Goal: Task Accomplishment & Management: Use online tool/utility

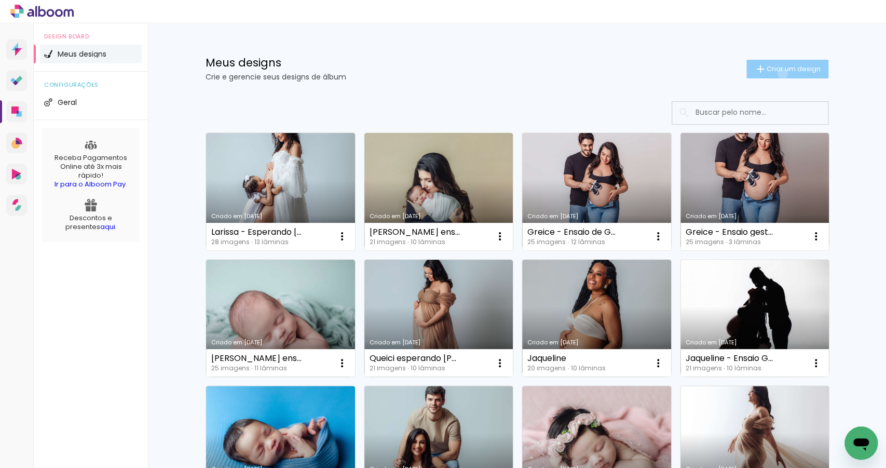
click at [778, 74] on paper-button "Criar um design" at bounding box center [788, 69] width 82 height 19
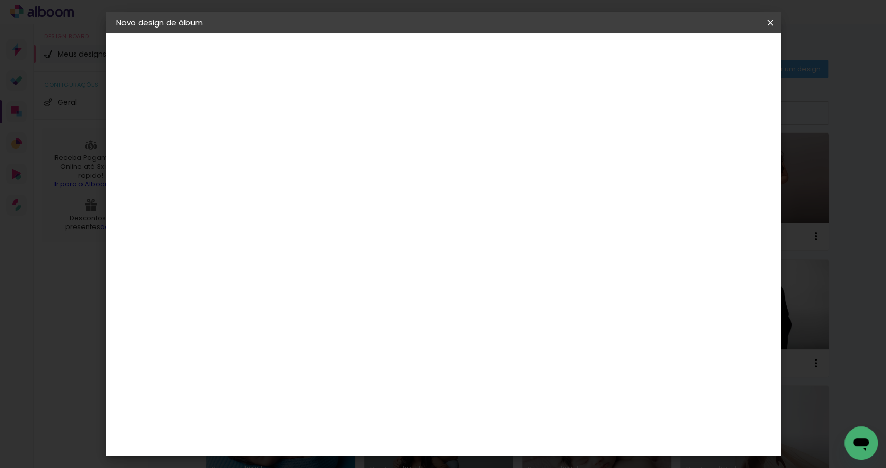
click at [286, 138] on input at bounding box center [286, 139] width 0 height 16
type input "[PERSON_NAME] - Primeiros dias"
type paper-input "[PERSON_NAME] - Primeiros dias"
click at [0, 0] on slot "Avançar" at bounding box center [0, 0] width 0 height 0
click at [480, 153] on paper-item "Tamanho Livre" at bounding box center [431, 157] width 100 height 23
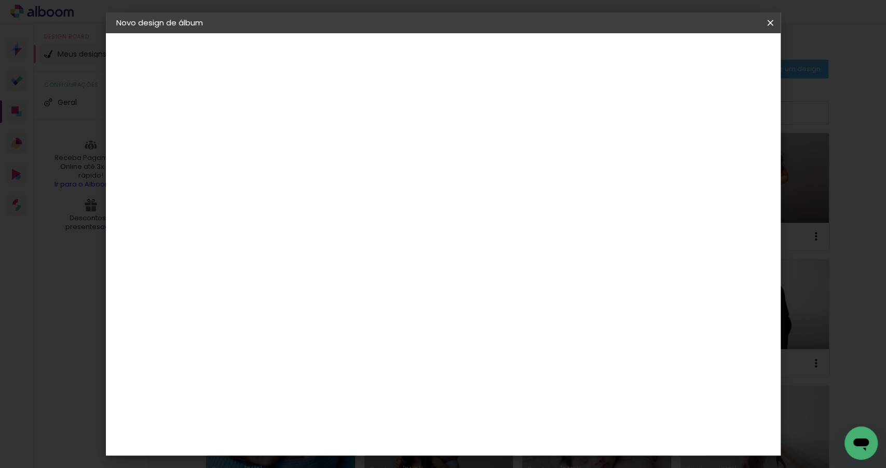
click at [0, 0] on slot "Avançar" at bounding box center [0, 0] width 0 height 0
drag, startPoint x: 263, startPoint y: 293, endPoint x: 253, endPoint y: 293, distance: 9.9
click at [253, 293] on input "30" at bounding box center [253, 296] width 27 height 16
type input "20"
type paper-input "20"
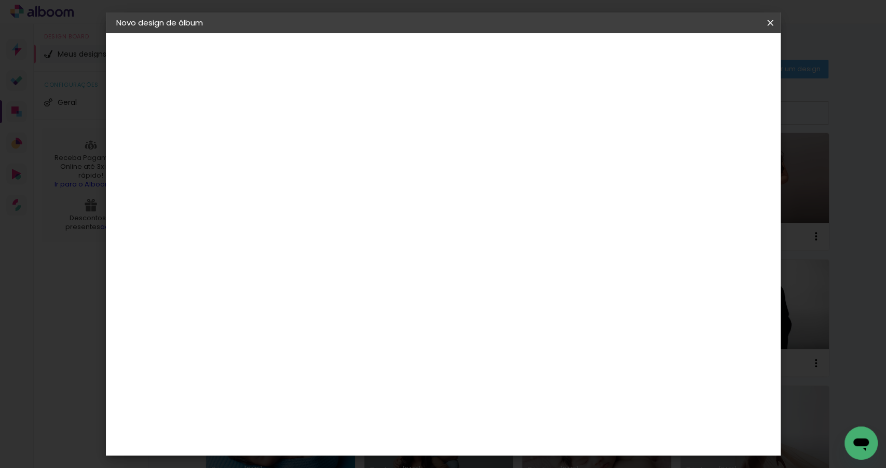
drag, startPoint x: 509, startPoint y: 363, endPoint x: 503, endPoint y: 365, distance: 6.9
click at [503, 365] on input "60" at bounding box center [502, 366] width 27 height 16
type input "50"
type paper-input "50"
click at [708, 58] on span "Iniciar design" at bounding box center [684, 54] width 47 height 7
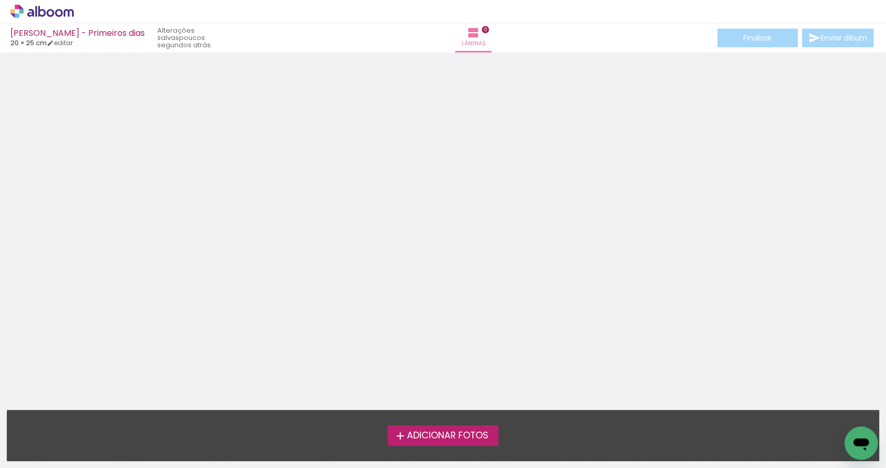
click at [444, 437] on span "Adicionar Fotos" at bounding box center [448, 435] width 82 height 9
click at [0, 0] on input "file" at bounding box center [0, 0] width 0 height 0
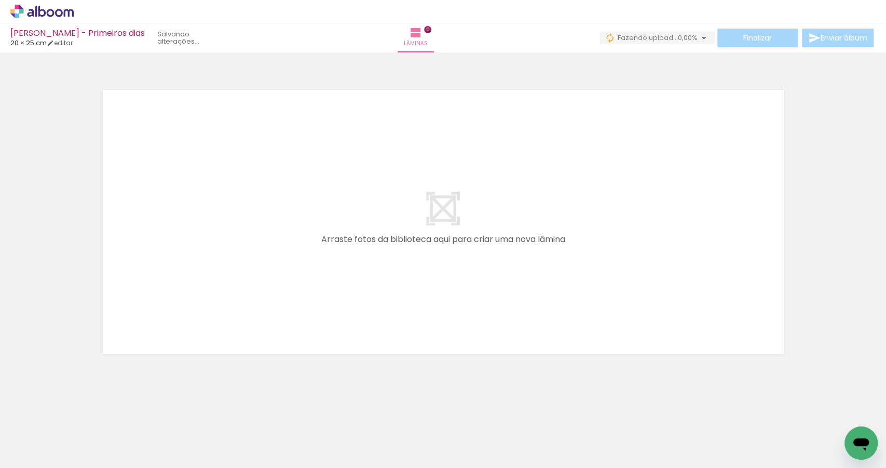
click at [83, 415] on iron-icon at bounding box center [81, 412] width 11 height 11
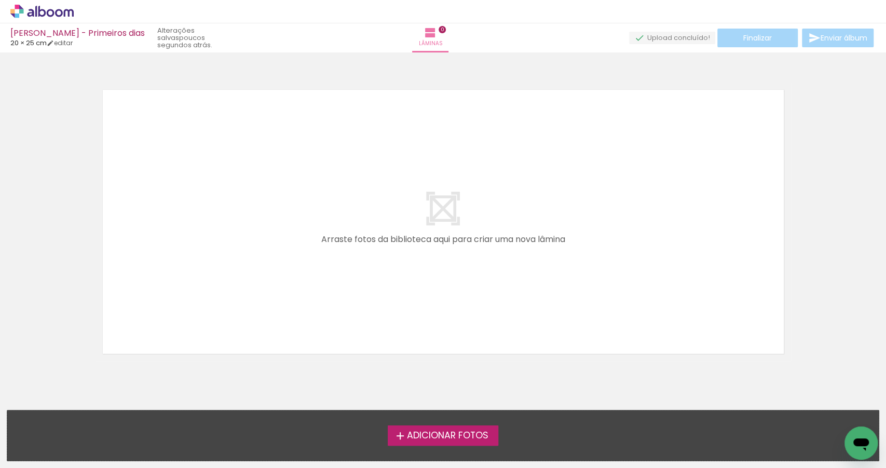
click at [455, 440] on span "Adicionar Fotos" at bounding box center [448, 435] width 82 height 9
click at [0, 0] on input "file" at bounding box center [0, 0] width 0 height 0
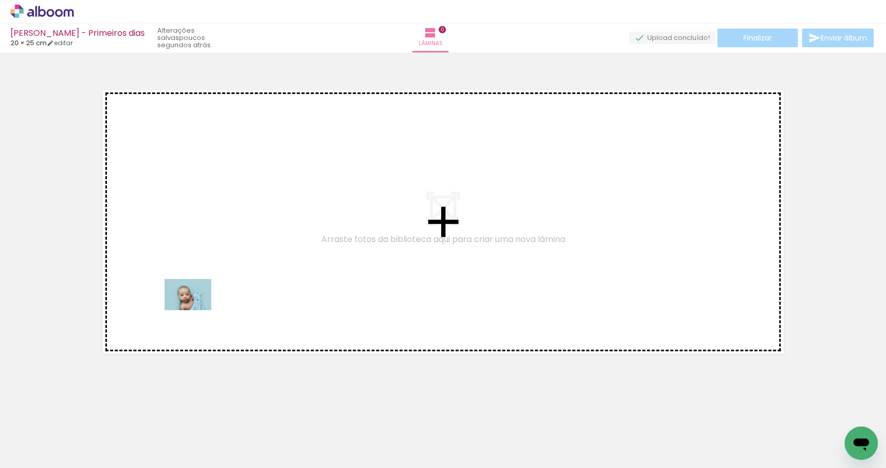
drag, startPoint x: 107, startPoint y: 442, endPoint x: 204, endPoint y: 306, distance: 166.8
click at [204, 300] on quentale-workspace at bounding box center [443, 234] width 886 height 468
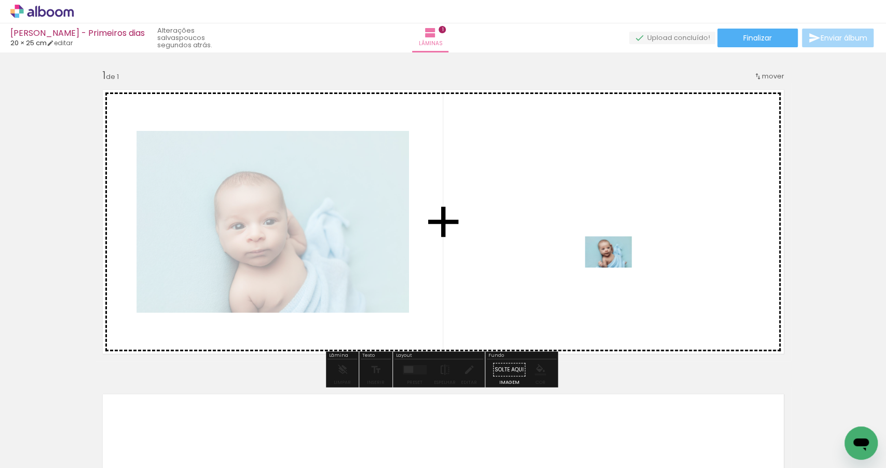
drag, startPoint x: 161, startPoint y: 438, endPoint x: 616, endPoint y: 267, distance: 485.9
click at [616, 267] on quentale-workspace at bounding box center [443, 234] width 886 height 468
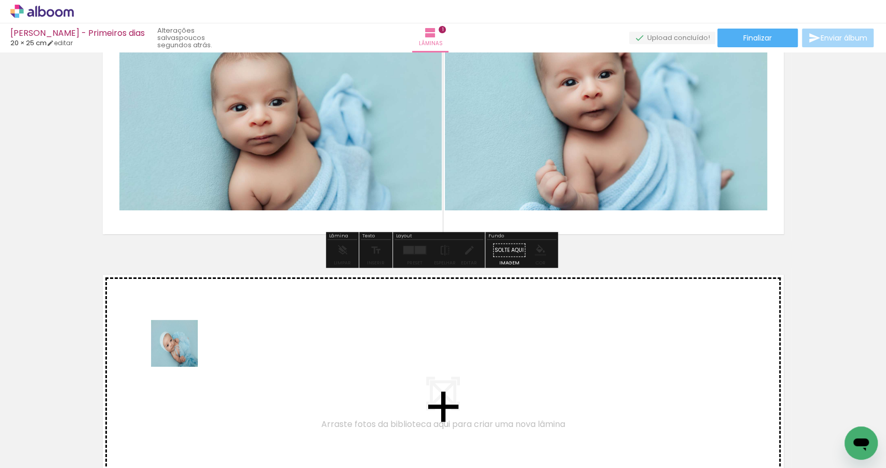
drag, startPoint x: 221, startPoint y: 442, endPoint x: 177, endPoint y: 347, distance: 104.1
click at [177, 347] on quentale-workspace at bounding box center [443, 234] width 886 height 468
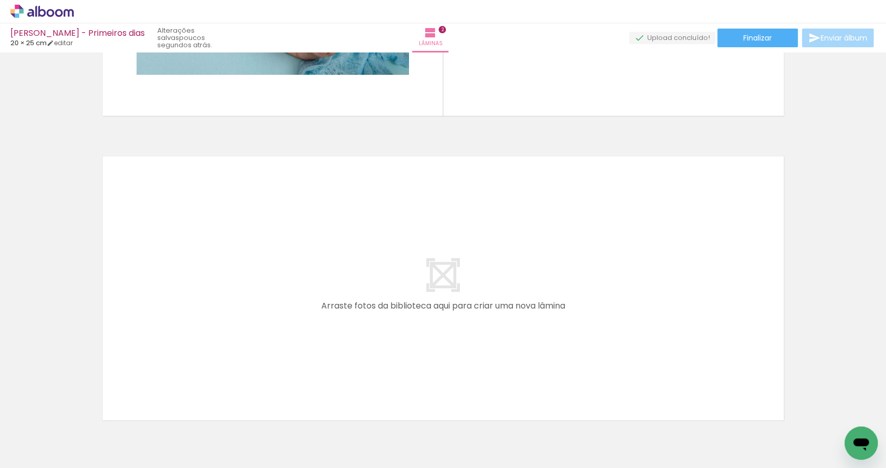
scroll to position [541, 0]
click at [87, 414] on iron-icon at bounding box center [81, 412] width 11 height 11
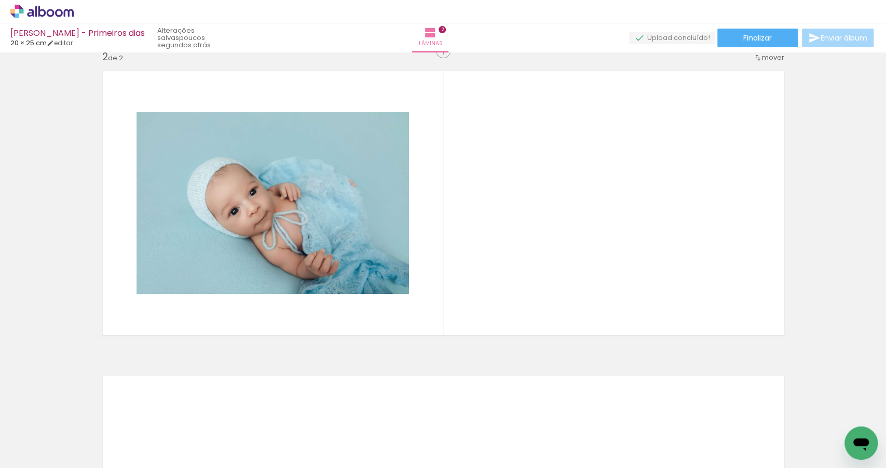
scroll to position [0, 365]
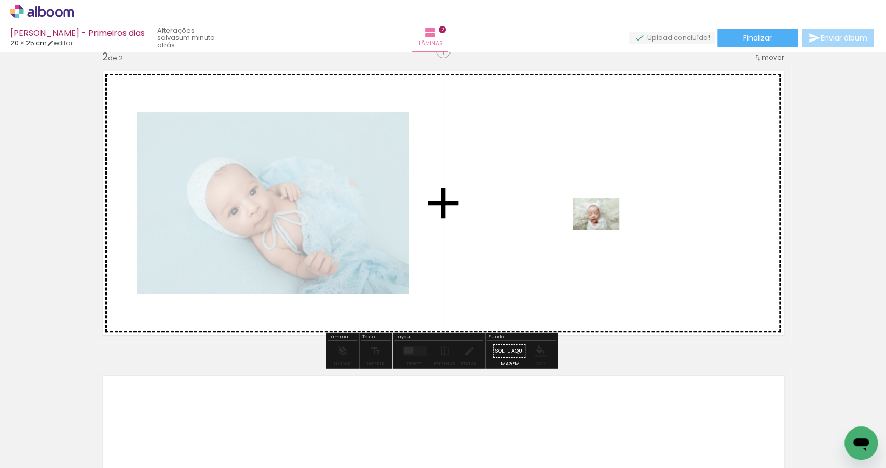
drag, startPoint x: 784, startPoint y: 438, endPoint x: 604, endPoint y: 230, distance: 275.4
click at [604, 230] on quentale-workspace at bounding box center [443, 234] width 886 height 468
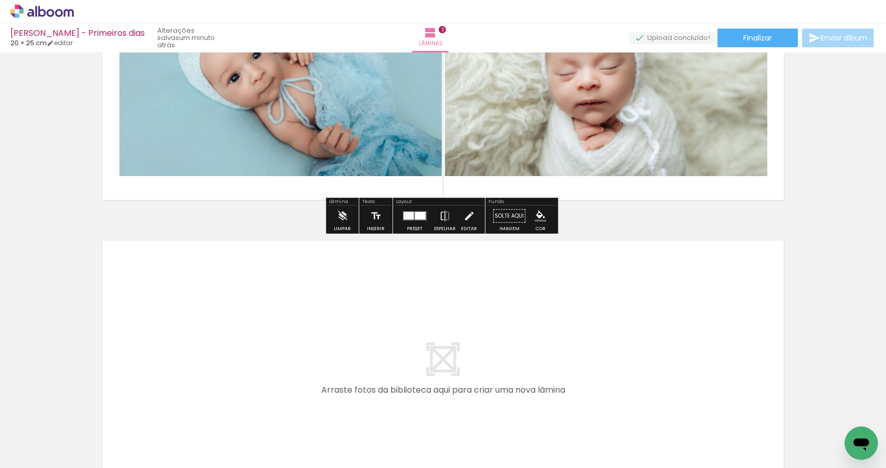
scroll to position [465, 0]
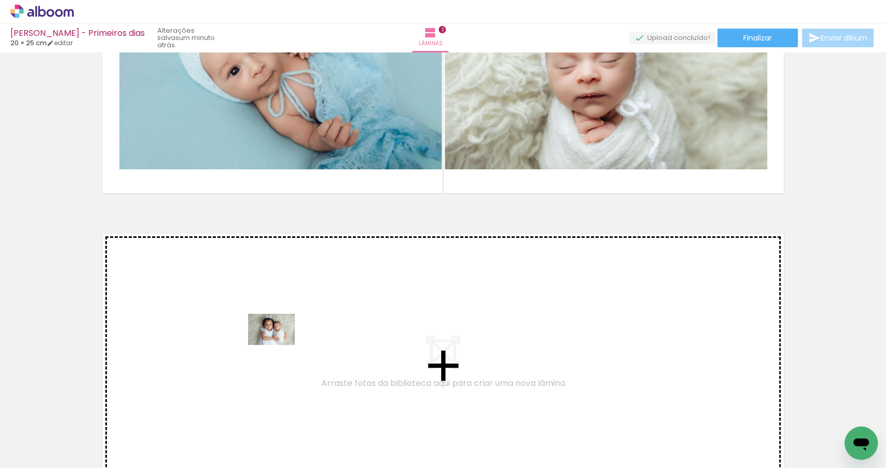
drag, startPoint x: 672, startPoint y: 440, endPoint x: 270, endPoint y: 341, distance: 414.3
click at [270, 341] on quentale-workspace at bounding box center [443, 234] width 886 height 468
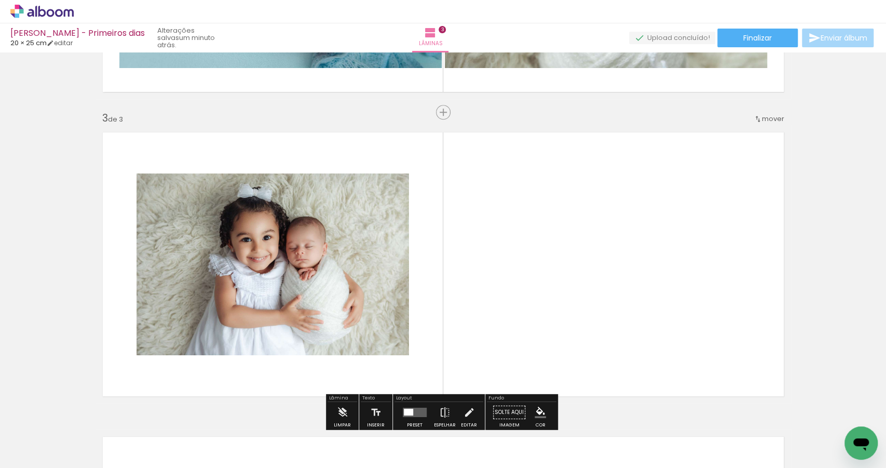
scroll to position [602, 0]
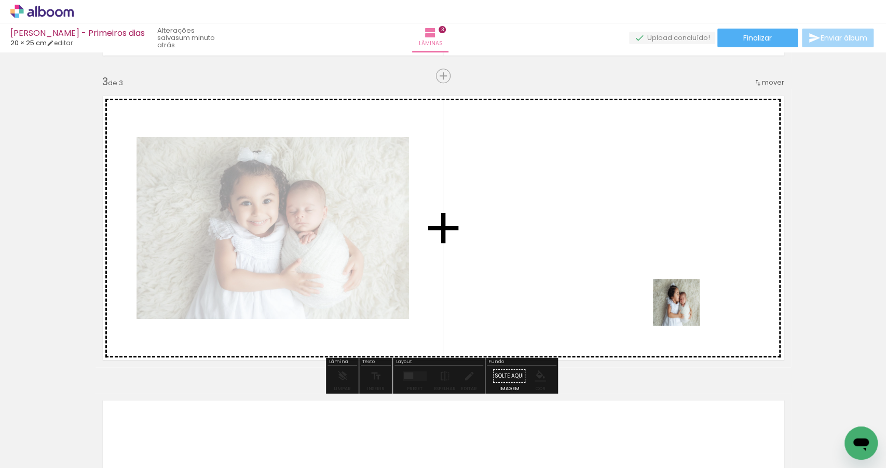
drag, startPoint x: 695, startPoint y: 343, endPoint x: 670, endPoint y: 264, distance: 82.9
click at [670, 264] on quentale-workspace at bounding box center [443, 234] width 886 height 468
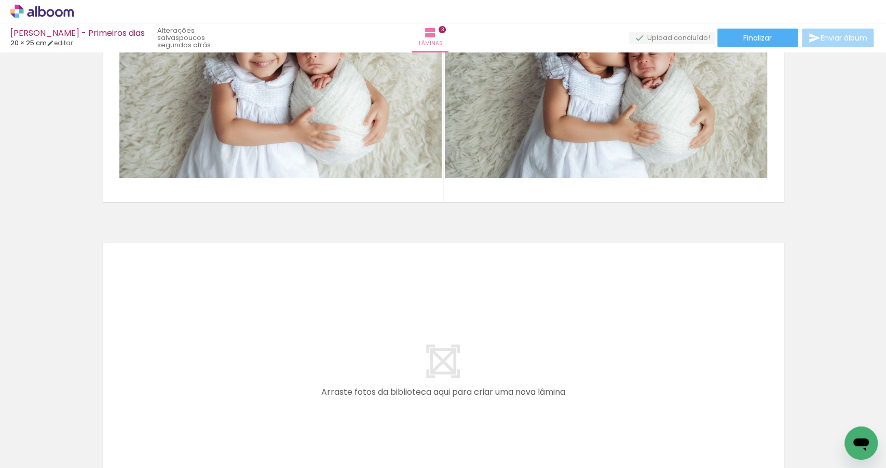
scroll to position [776, 0]
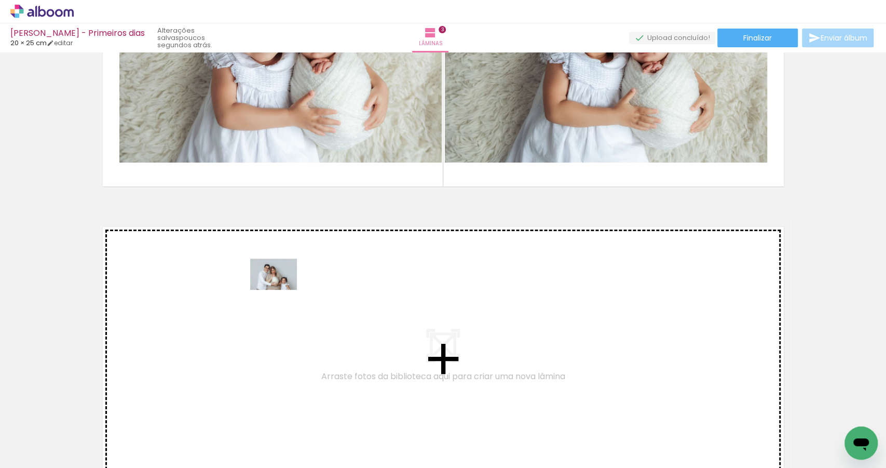
drag, startPoint x: 703, startPoint y: 443, endPoint x: 281, endPoint y: 290, distance: 449.3
click at [281, 290] on quentale-workspace at bounding box center [443, 234] width 886 height 468
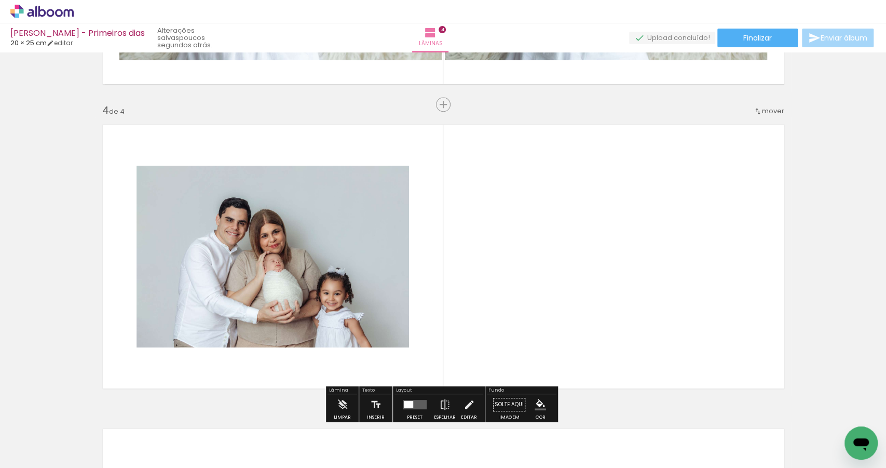
scroll to position [907, 0]
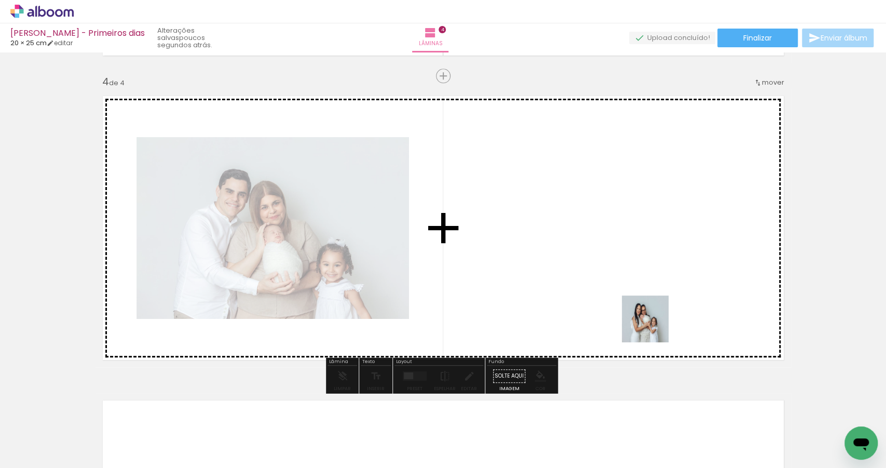
drag, startPoint x: 654, startPoint y: 436, endPoint x: 657, endPoint y: 277, distance: 158.4
click at [657, 277] on quentale-workspace at bounding box center [443, 234] width 886 height 468
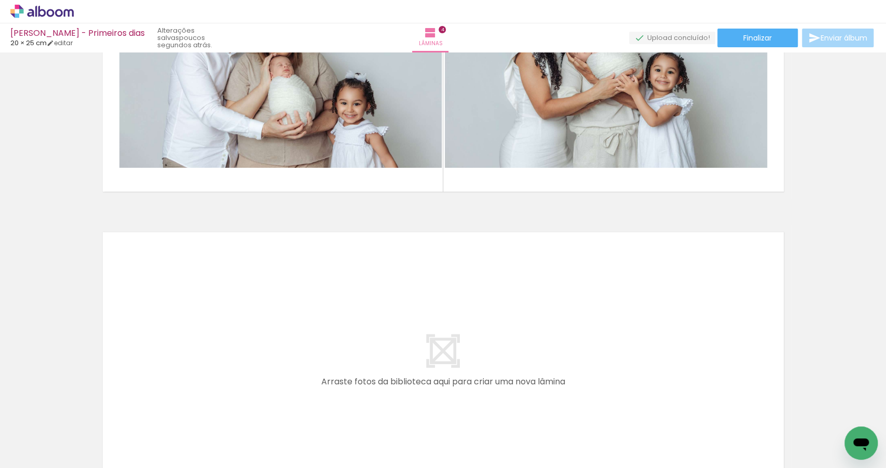
scroll to position [1141, 0]
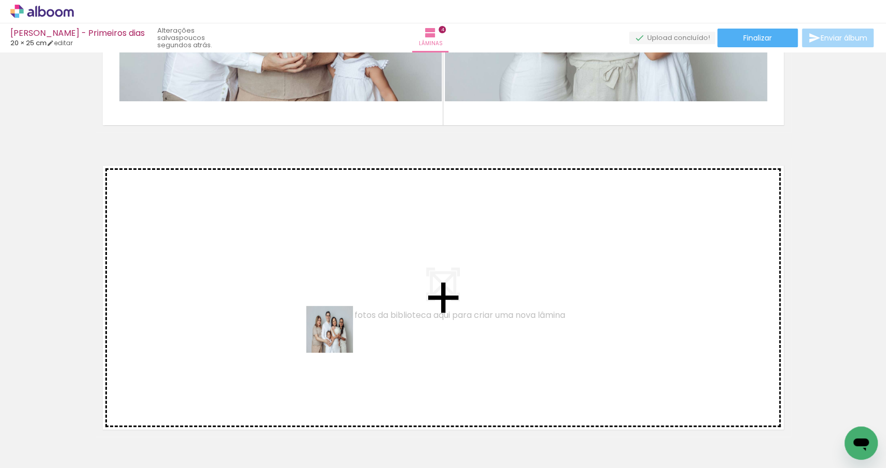
drag, startPoint x: 365, startPoint y: 373, endPoint x: 311, endPoint y: 292, distance: 96.6
click at [311, 292] on quentale-workspace at bounding box center [443, 234] width 886 height 468
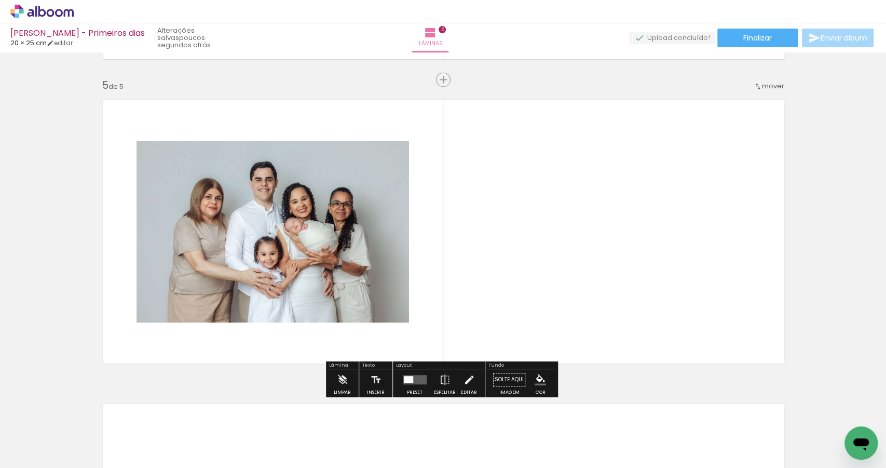
scroll to position [1211, 0]
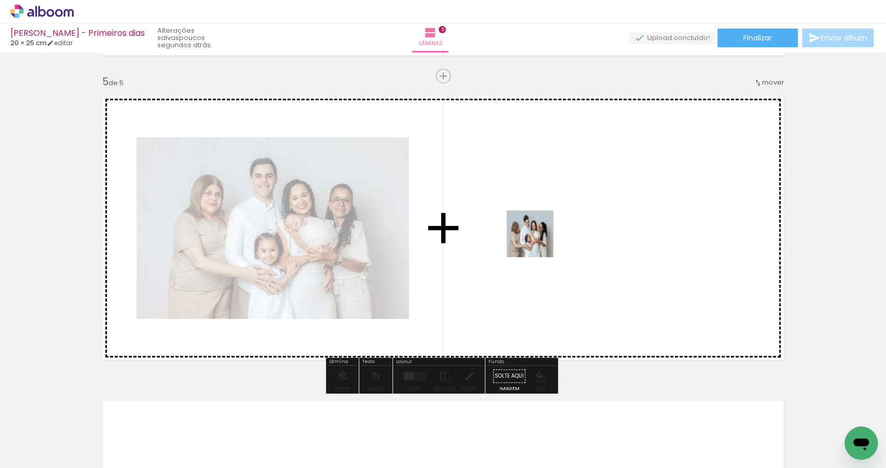
drag, startPoint x: 475, startPoint y: 441, endPoint x: 542, endPoint y: 235, distance: 217.2
click at [542, 235] on quentale-workspace at bounding box center [443, 234] width 886 height 468
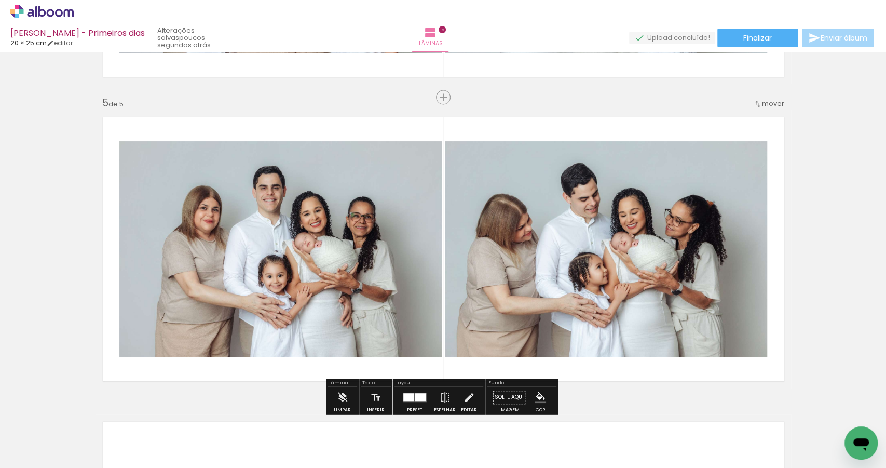
scroll to position [1189, 0]
click at [443, 98] on span "Inserir lâmina" at bounding box center [448, 98] width 41 height 7
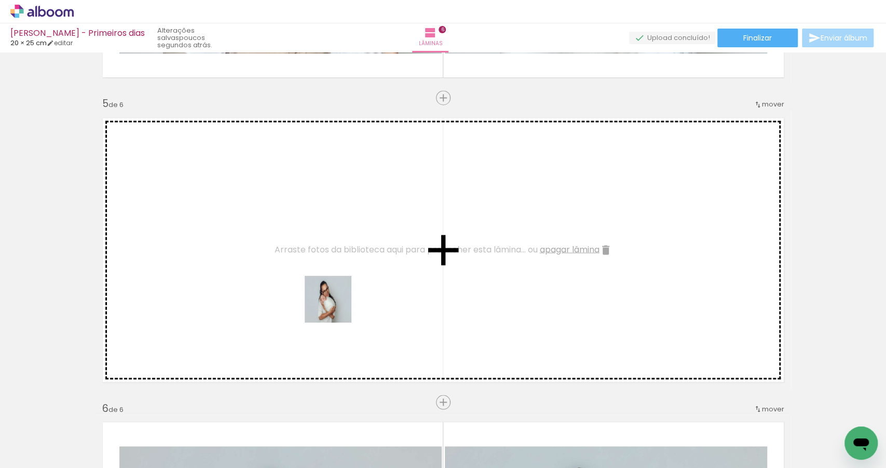
drag, startPoint x: 527, startPoint y: 435, endPoint x: 415, endPoint y: 344, distance: 143.9
click at [331, 298] on quentale-workspace at bounding box center [443, 234] width 886 height 468
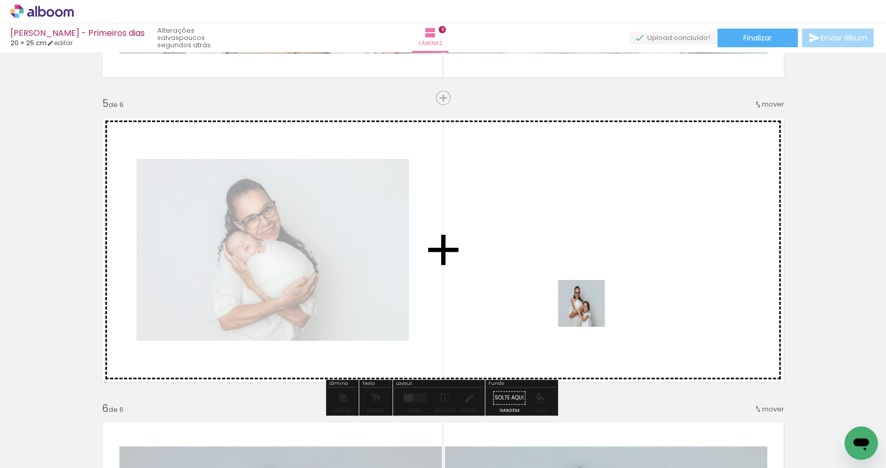
drag, startPoint x: 589, startPoint y: 349, endPoint x: 589, endPoint y: 295, distance: 54.0
click at [589, 295] on quentale-workspace at bounding box center [443, 234] width 886 height 468
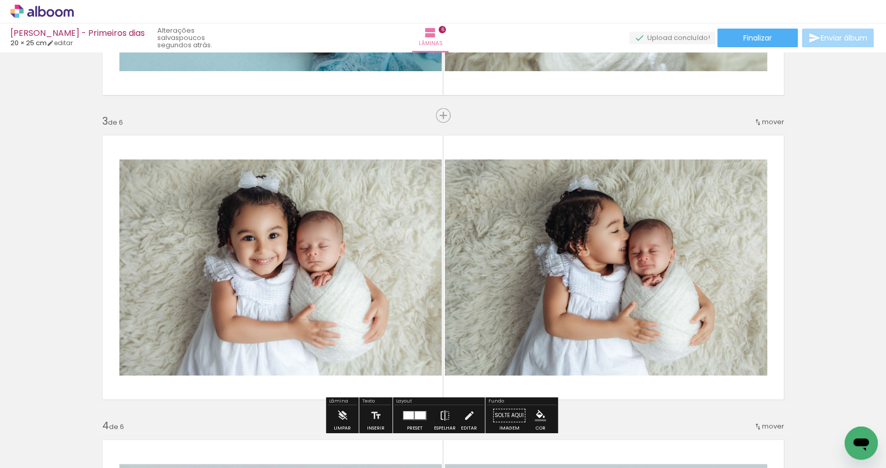
scroll to position [834, 0]
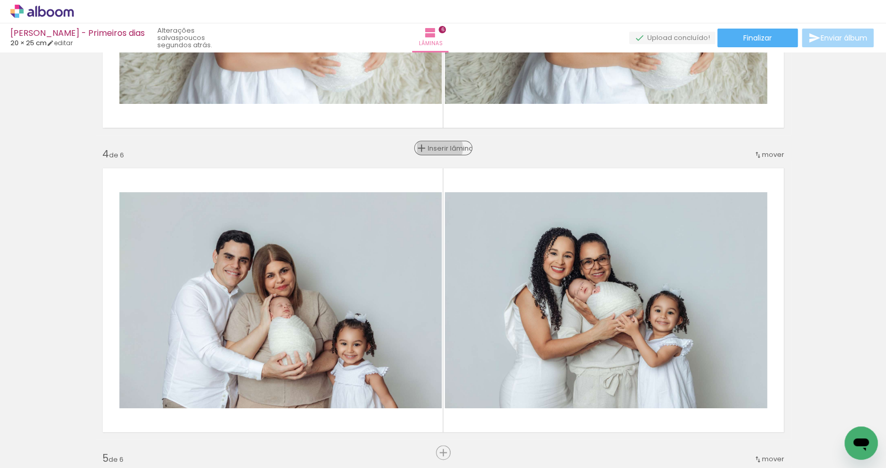
click at [437, 147] on span "Inserir lâmina" at bounding box center [448, 148] width 41 height 7
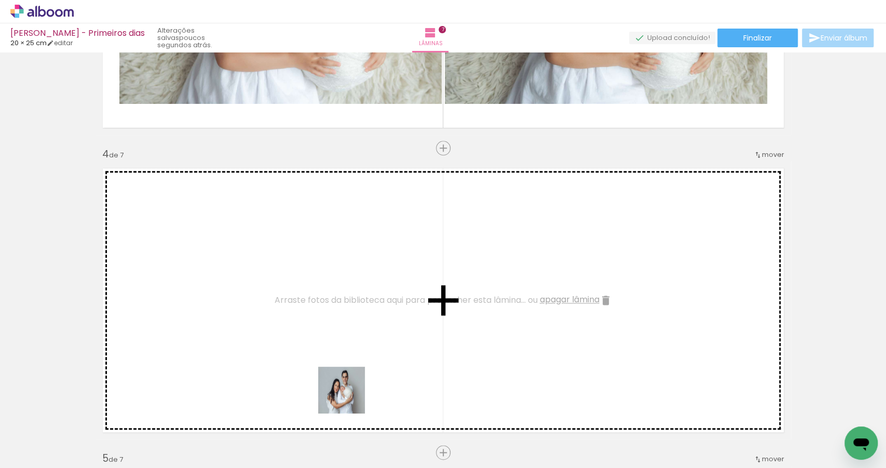
drag, startPoint x: 351, startPoint y: 440, endPoint x: 338, endPoint y: 321, distance: 120.2
click at [338, 321] on quentale-workspace at bounding box center [443, 234] width 886 height 468
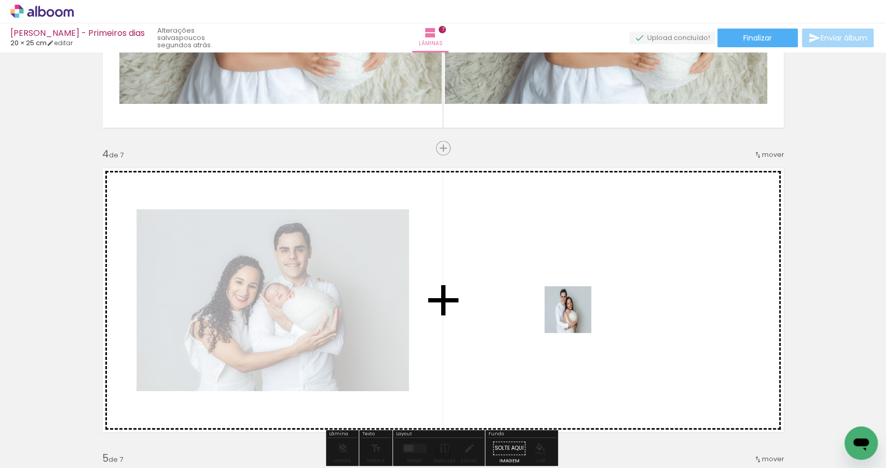
drag, startPoint x: 514, startPoint y: 439, endPoint x: 576, endPoint y: 317, distance: 137.7
click at [576, 317] on quentale-workspace at bounding box center [443, 234] width 886 height 468
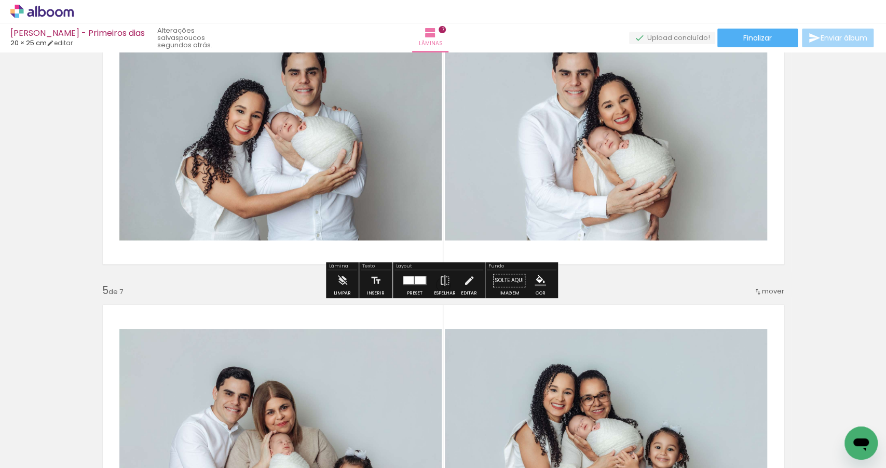
scroll to position [1005, 0]
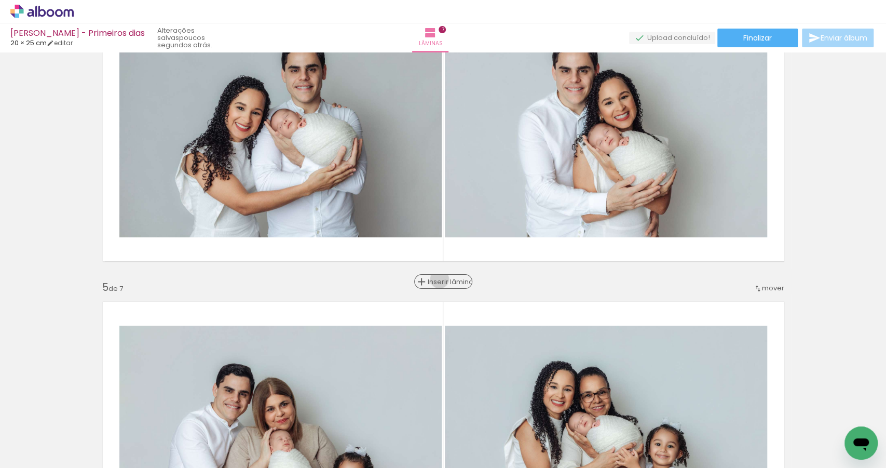
click at [443, 279] on span "Inserir lâmina" at bounding box center [448, 281] width 41 height 7
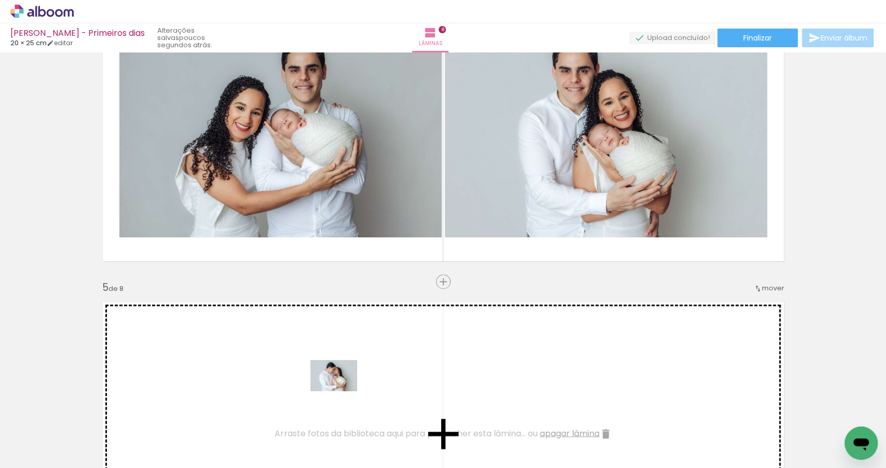
drag, startPoint x: 563, startPoint y: 432, endPoint x: 335, endPoint y: 389, distance: 232.0
click at [335, 389] on quentale-workspace at bounding box center [443, 234] width 886 height 468
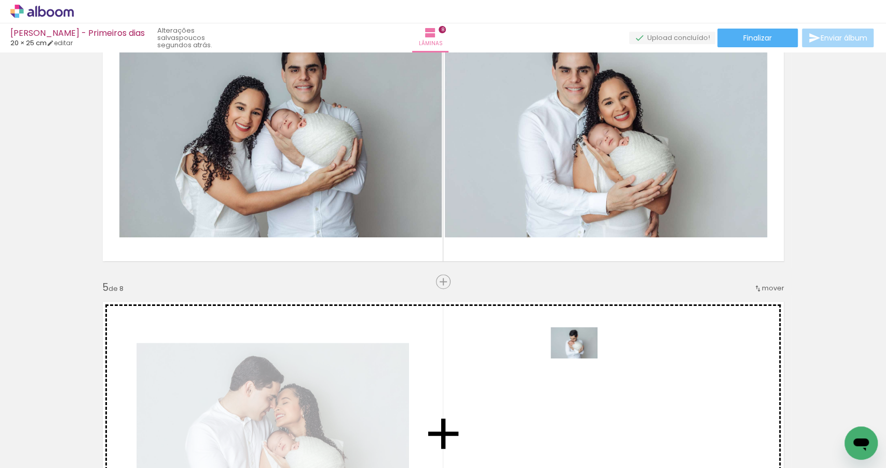
drag, startPoint x: 292, startPoint y: 436, endPoint x: 582, endPoint y: 358, distance: 300.4
click at [582, 358] on quentale-workspace at bounding box center [443, 234] width 886 height 468
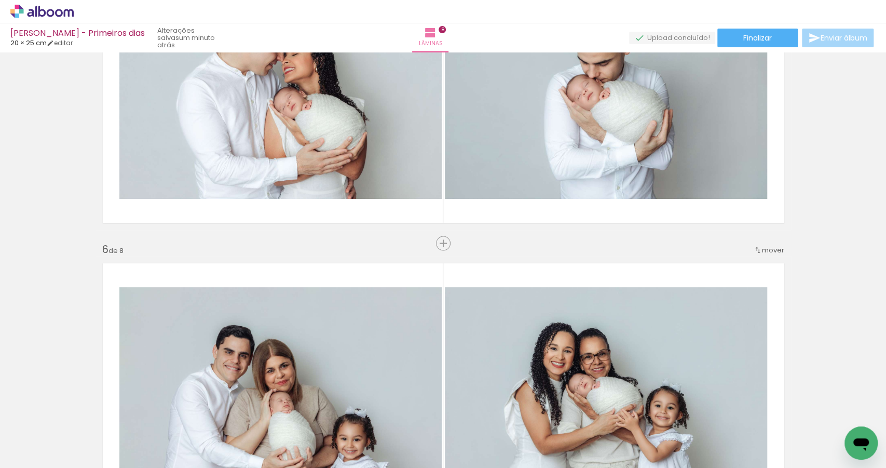
scroll to position [1304, 0]
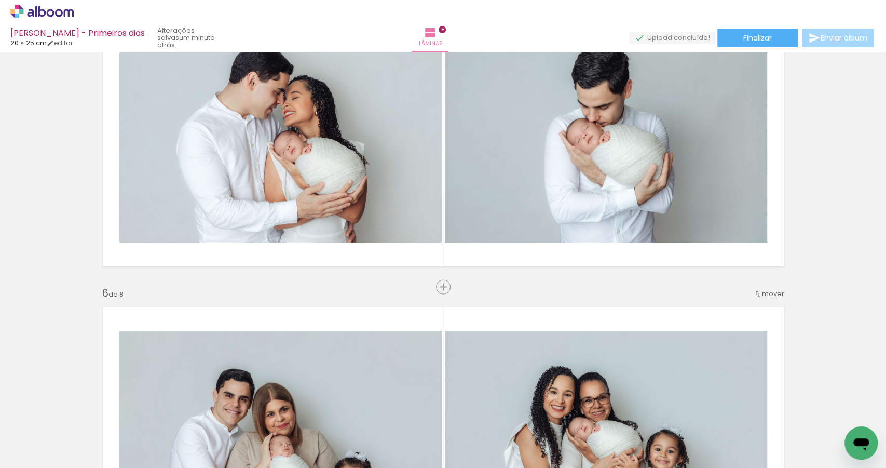
click at [450, 290] on span "Inserir lâmina" at bounding box center [470, 287] width 41 height 7
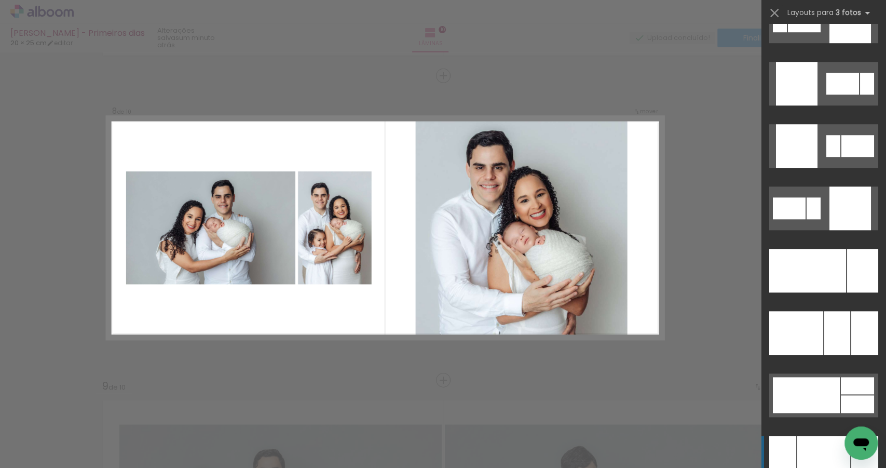
scroll to position [5827, 0]
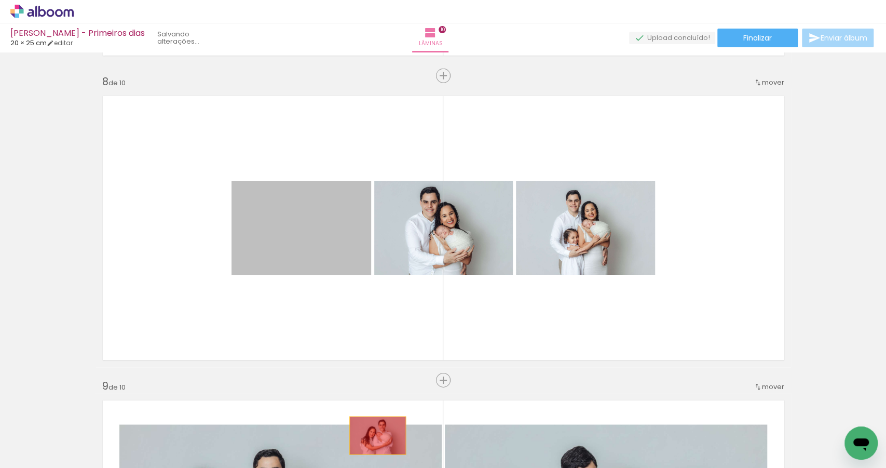
drag, startPoint x: 330, startPoint y: 236, endPoint x: 375, endPoint y: 435, distance: 204.3
click at [375, 435] on quentale-workspace at bounding box center [443, 234] width 886 height 468
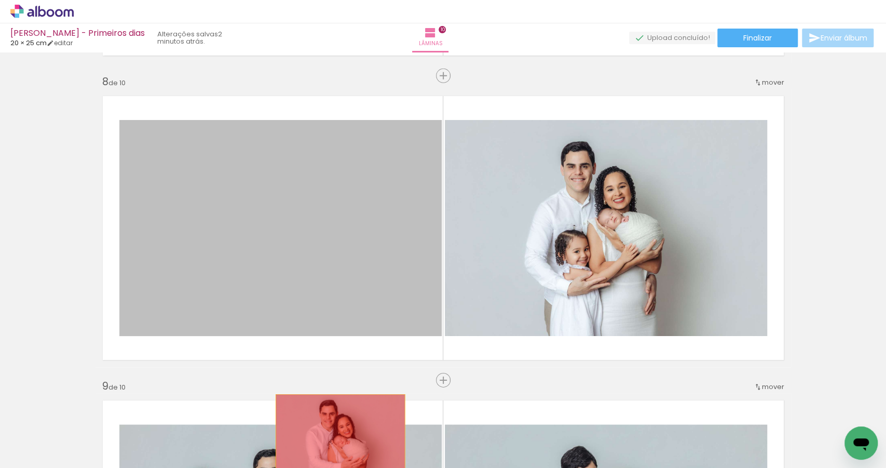
drag, startPoint x: 309, startPoint y: 236, endPoint x: 338, endPoint y: 437, distance: 202.9
click at [338, 437] on quentale-workspace at bounding box center [443, 234] width 886 height 468
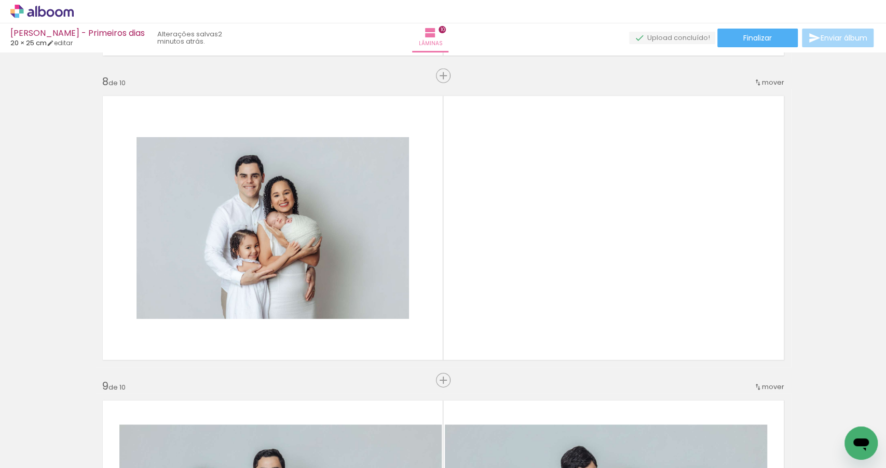
click at [45, 455] on span "Adicionar Fotos" at bounding box center [36, 453] width 31 height 11
click at [0, 0] on input "file" at bounding box center [0, 0] width 0 height 0
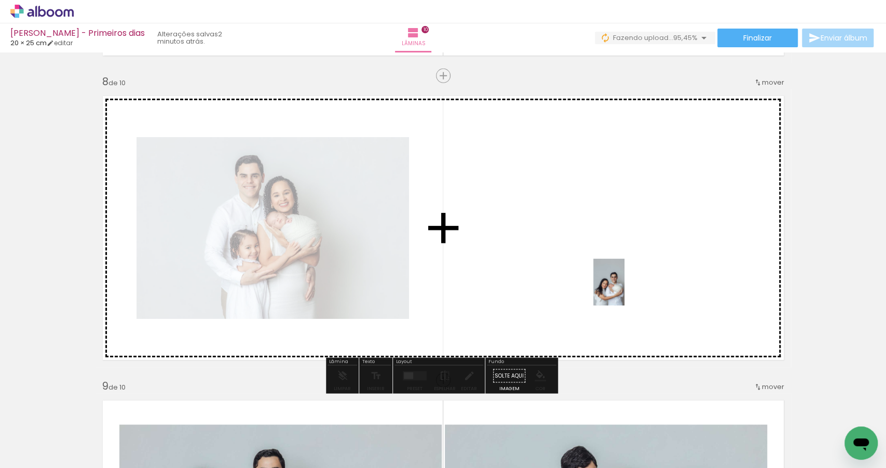
drag, startPoint x: 726, startPoint y: 381, endPoint x: 650, endPoint y: 321, distance: 96.5
click at [622, 288] on quentale-workspace at bounding box center [443, 234] width 886 height 468
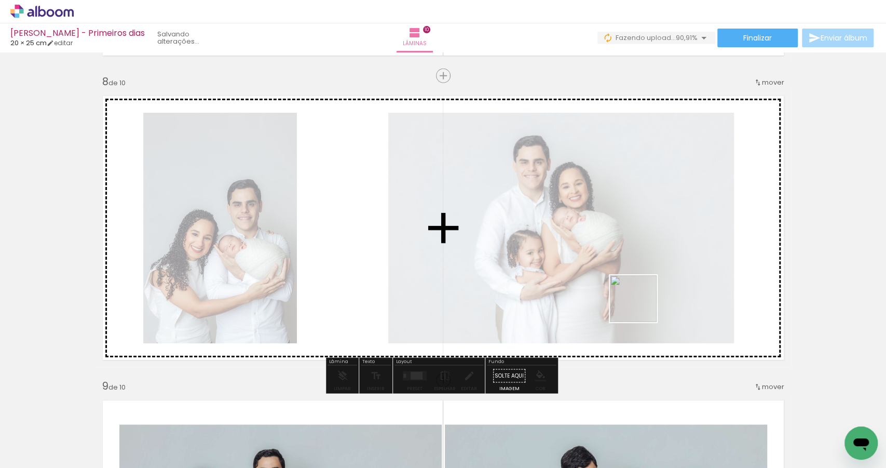
drag, startPoint x: 751, startPoint y: 369, endPoint x: 569, endPoint y: 283, distance: 201.9
click at [569, 283] on quentale-workspace at bounding box center [443, 234] width 886 height 468
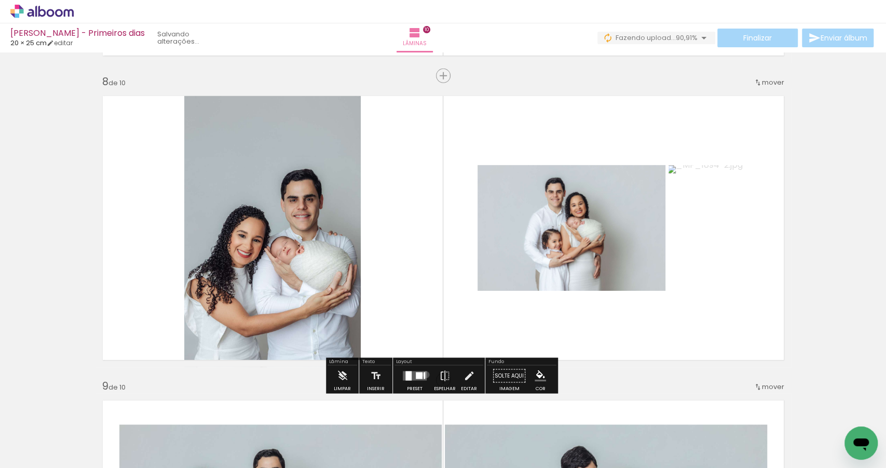
click at [424, 374] on quentale-layouter at bounding box center [415, 375] width 24 height 9
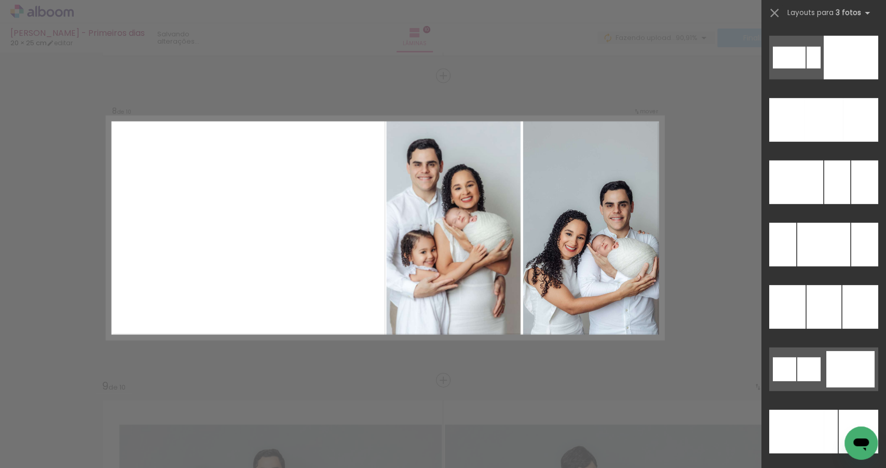
scroll to position [9899, 0]
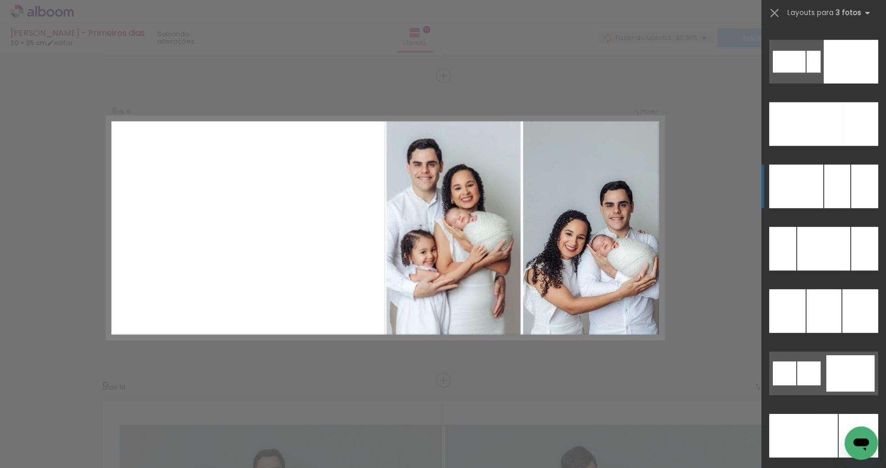
click at [832, 289] on div at bounding box center [824, 311] width 35 height 44
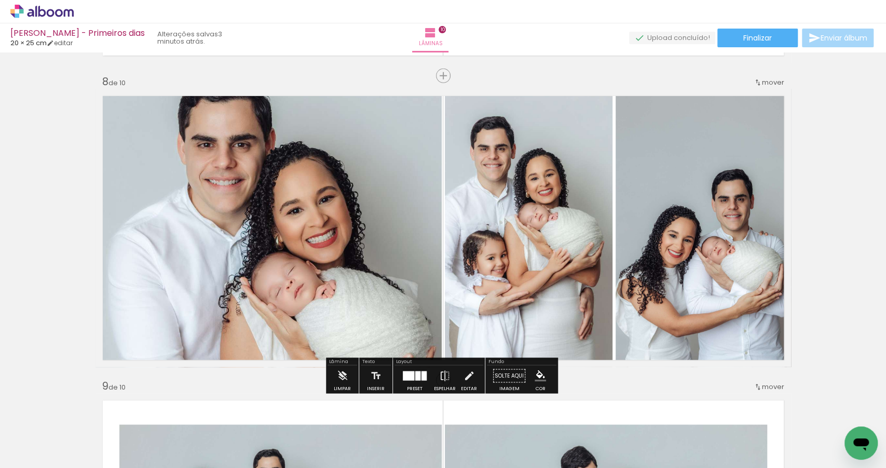
click at [415, 376] on div at bounding box center [417, 375] width 5 height 9
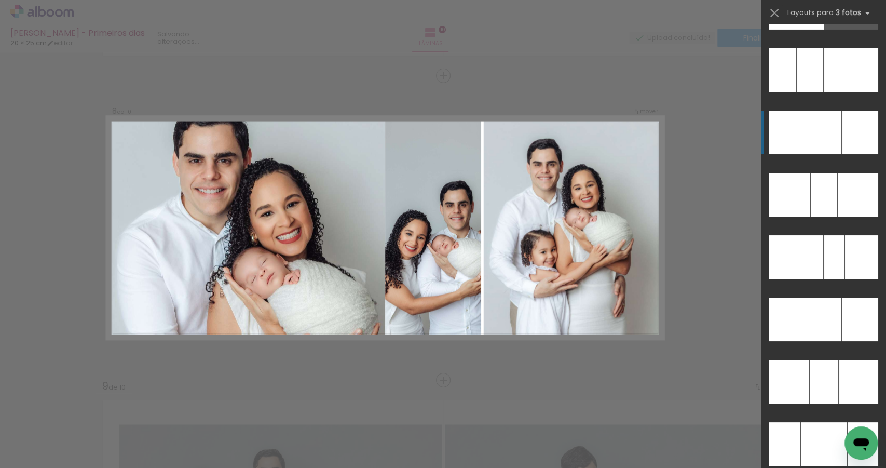
scroll to position [10449, 0]
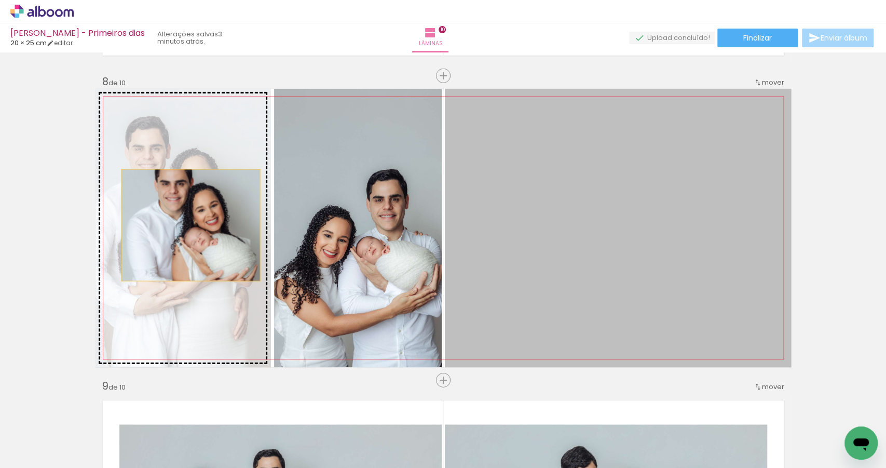
drag, startPoint x: 612, startPoint y: 269, endPoint x: 188, endPoint y: 225, distance: 425.5
click at [0, 0] on slot at bounding box center [0, 0] width 0 height 0
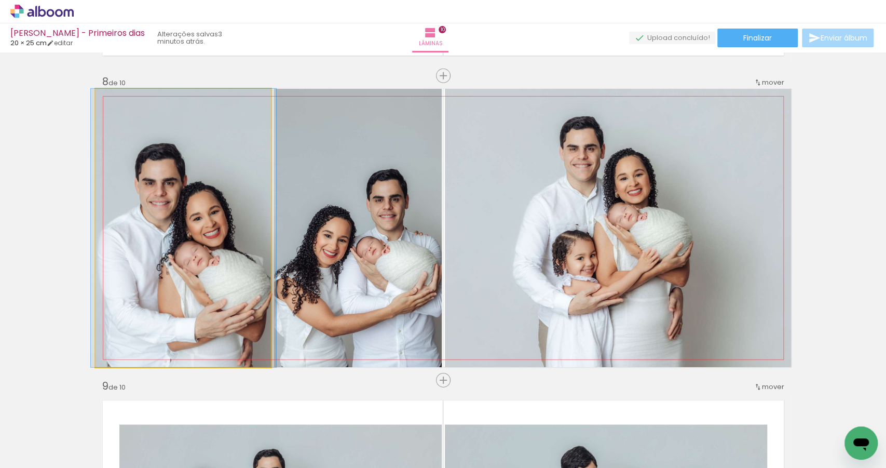
drag, startPoint x: 192, startPoint y: 254, endPoint x: 191, endPoint y: 248, distance: 6.3
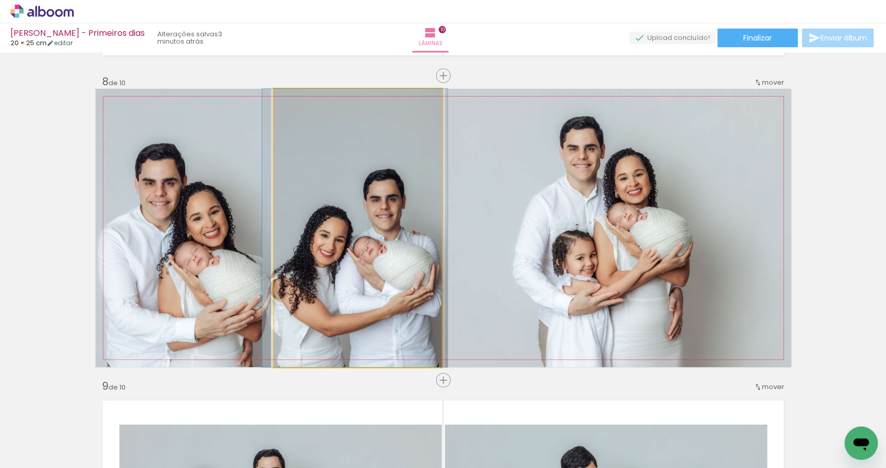
click at [328, 260] on quentale-photo at bounding box center [358, 228] width 168 height 278
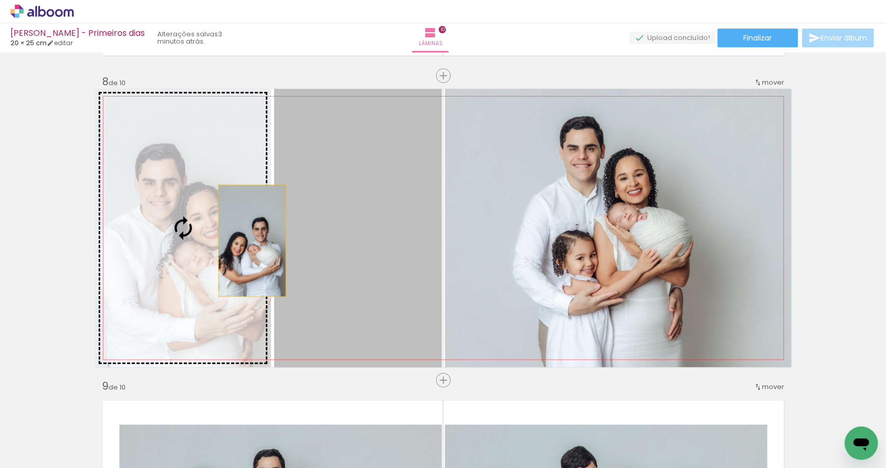
drag, startPoint x: 328, startPoint y: 260, endPoint x: 244, endPoint y: 239, distance: 86.1
click at [0, 0] on slot at bounding box center [0, 0] width 0 height 0
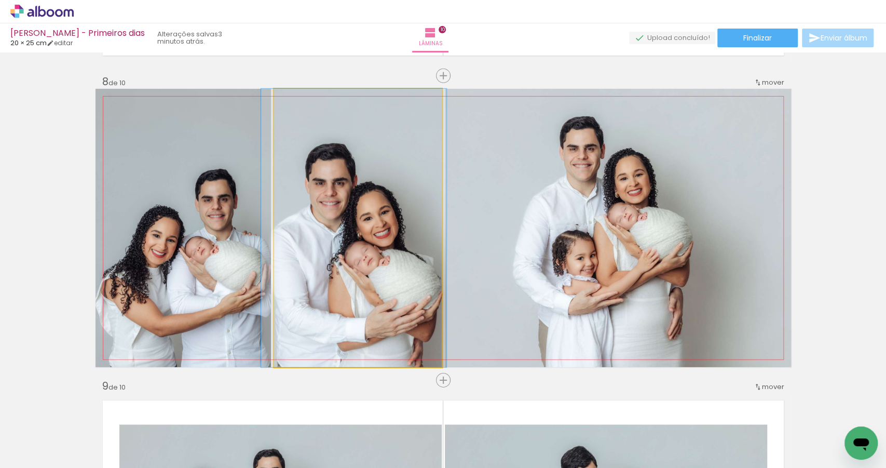
click at [412, 254] on quentale-photo at bounding box center [358, 228] width 168 height 278
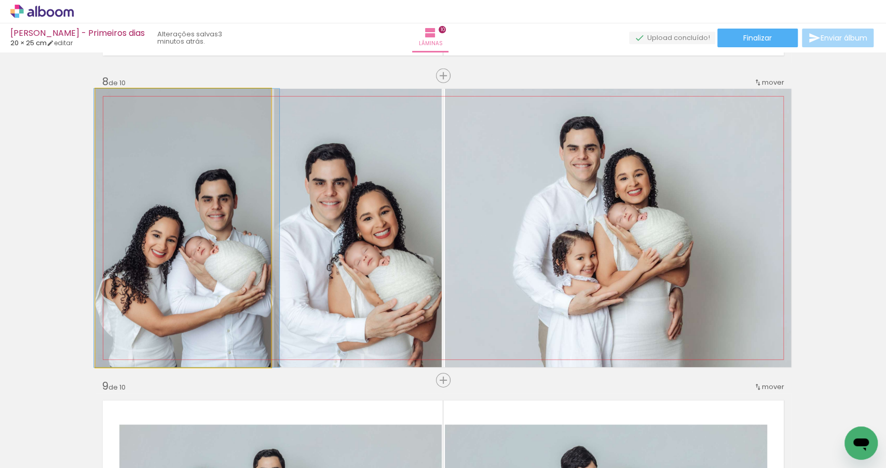
click at [251, 233] on quentale-photo at bounding box center [184, 228] width 176 height 278
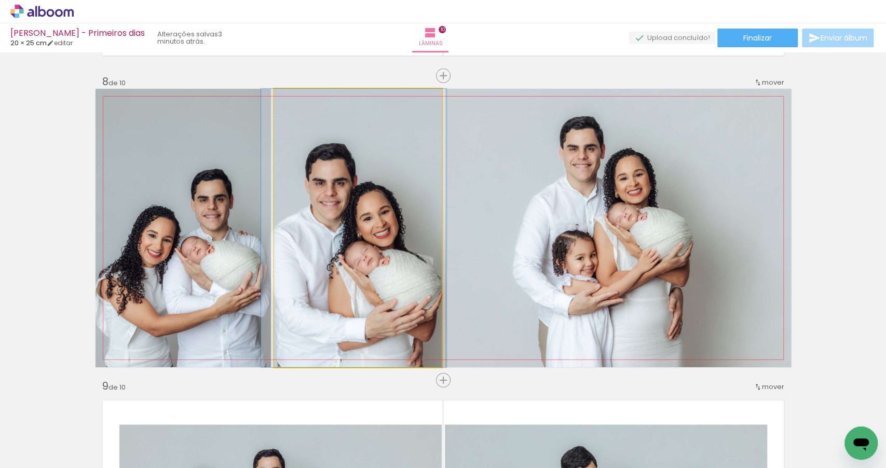
click at [350, 238] on quentale-photo at bounding box center [358, 228] width 168 height 278
click at [396, 243] on quentale-photo at bounding box center [358, 228] width 168 height 278
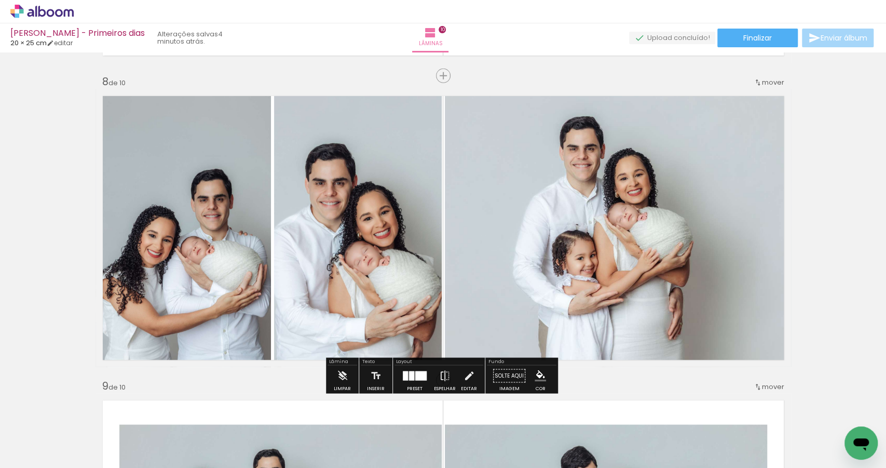
click at [423, 234] on quentale-photo at bounding box center [358, 228] width 168 height 278
click at [464, 373] on iron-icon at bounding box center [469, 376] width 11 height 21
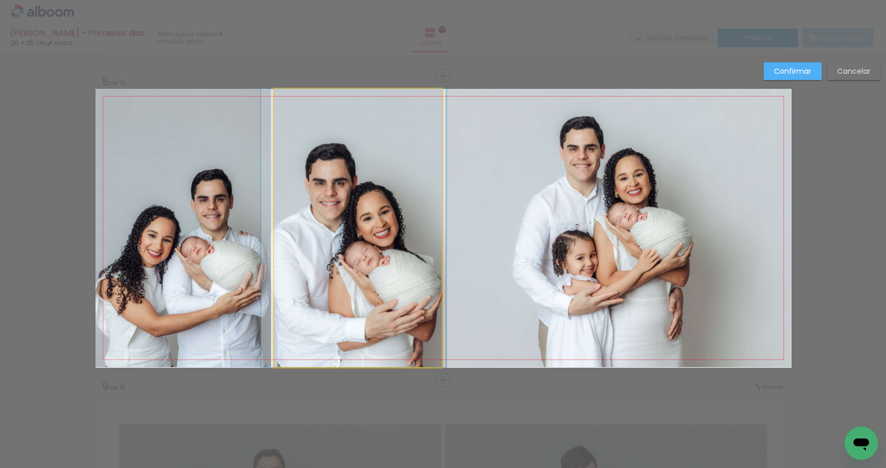
click at [388, 258] on quentale-photo at bounding box center [358, 228] width 168 height 278
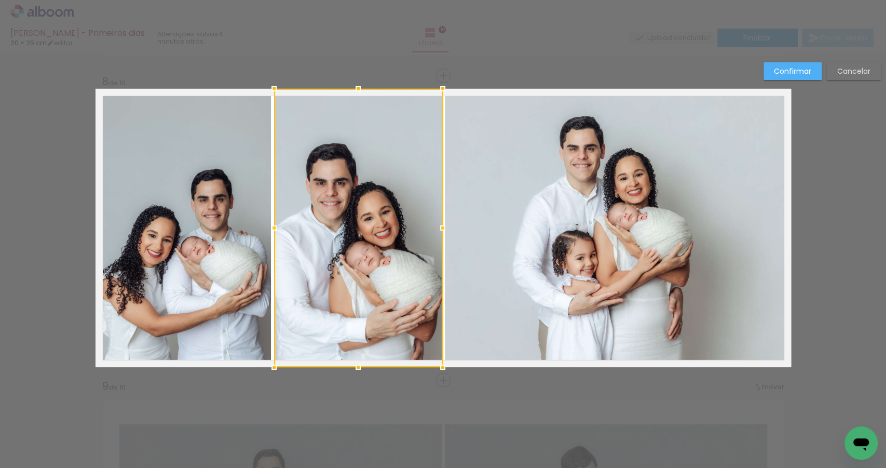
click at [439, 225] on div at bounding box center [443, 228] width 21 height 21
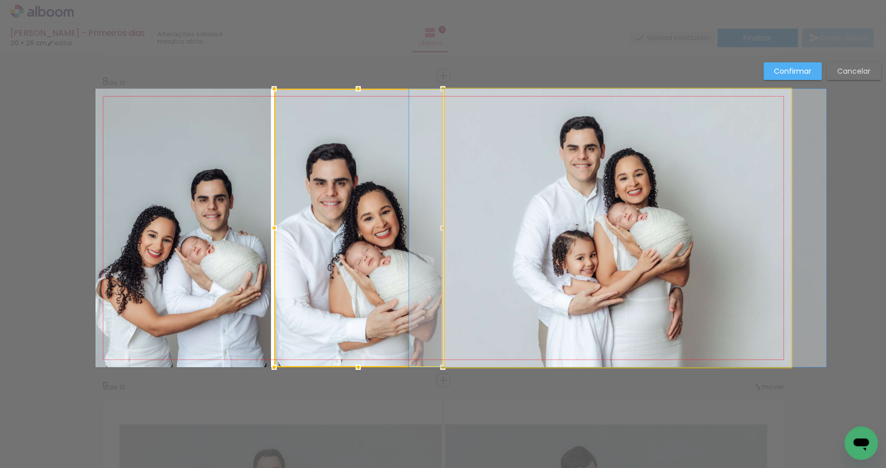
click at [474, 212] on quentale-photo at bounding box center [618, 228] width 346 height 278
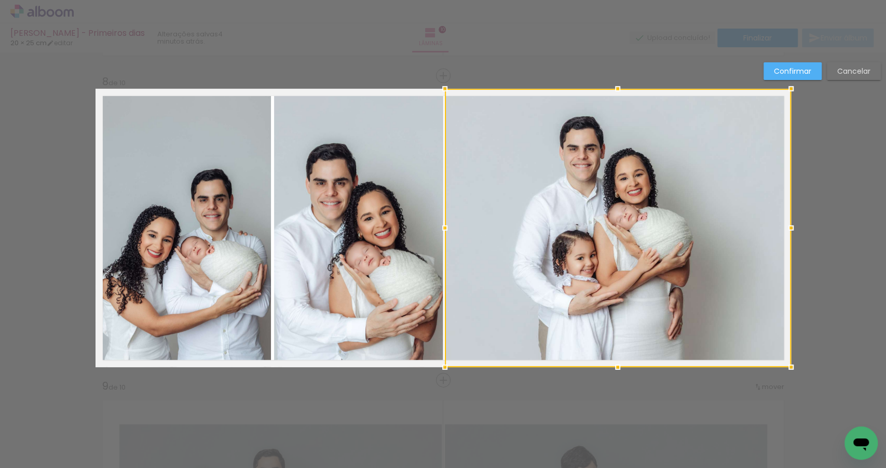
click at [439, 226] on div at bounding box center [445, 228] width 21 height 21
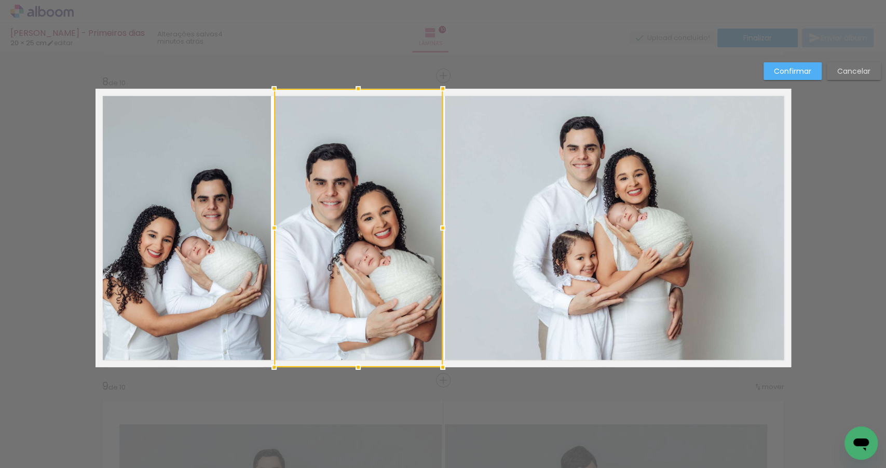
click at [449, 226] on div at bounding box center [443, 228] width 21 height 21
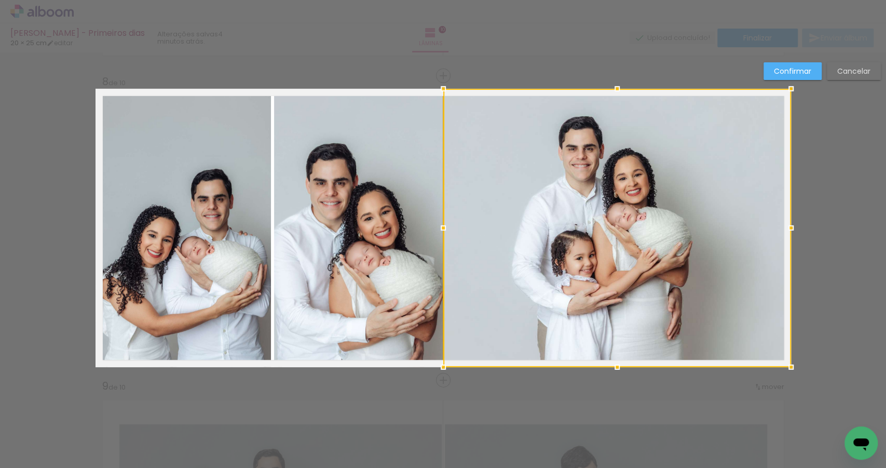
click at [441, 227] on div at bounding box center [443, 228] width 21 height 21
click at [381, 126] on quentale-photo at bounding box center [358, 228] width 169 height 278
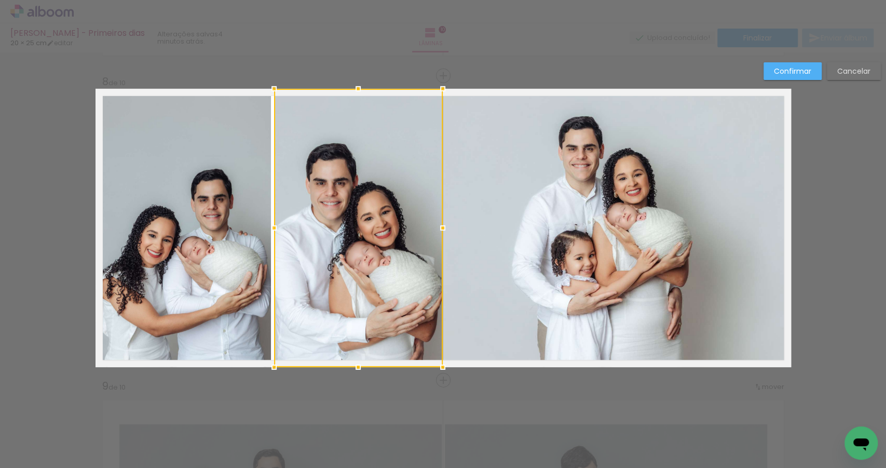
click at [490, 324] on quentale-photo at bounding box center [617, 228] width 348 height 278
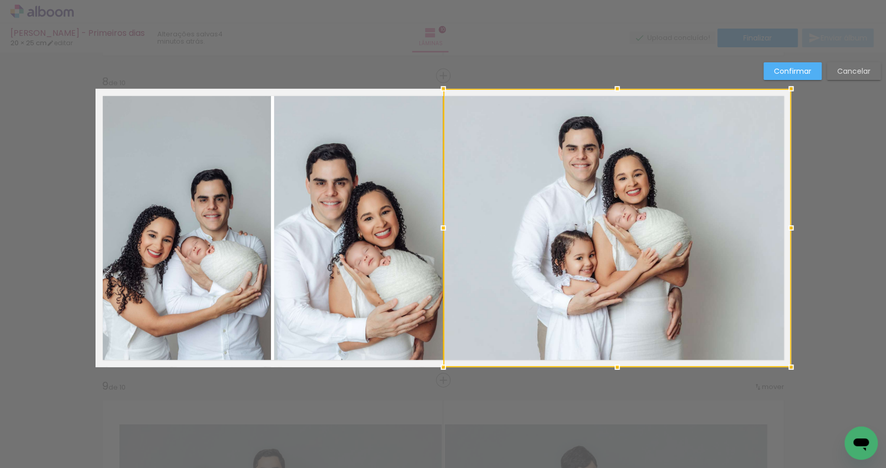
click at [232, 283] on quentale-photo at bounding box center [184, 228] width 176 height 278
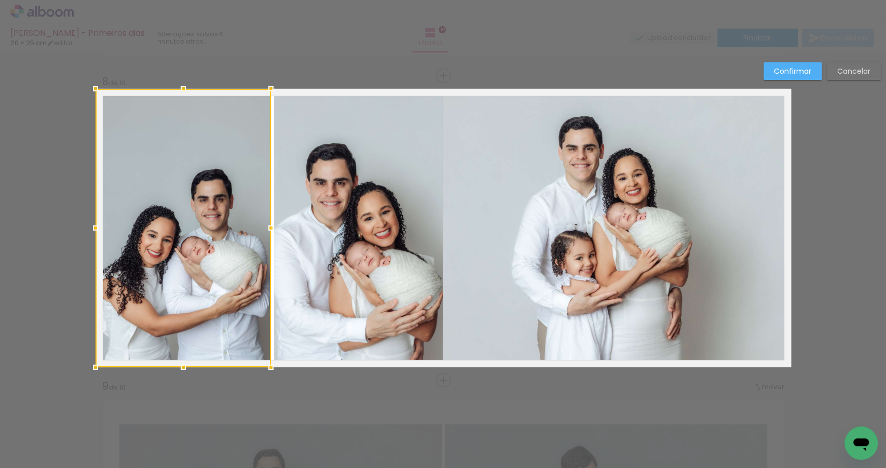
click at [0, 0] on slot "Confirmar" at bounding box center [0, 0] width 0 height 0
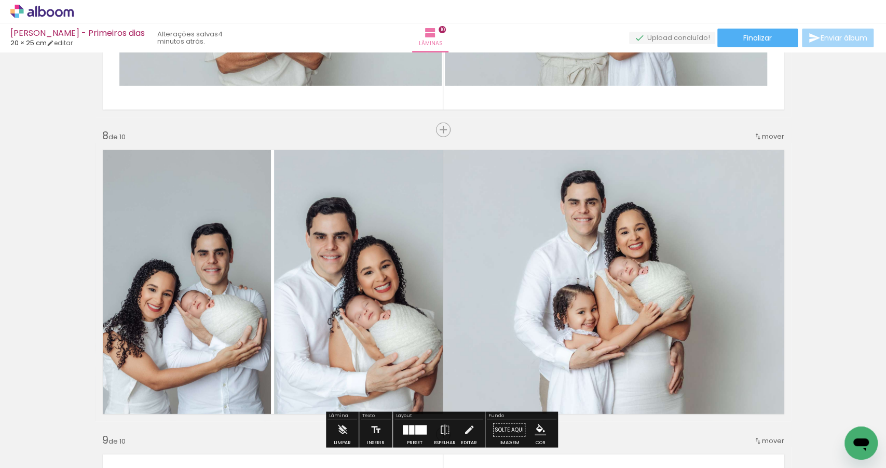
scroll to position [1878, 0]
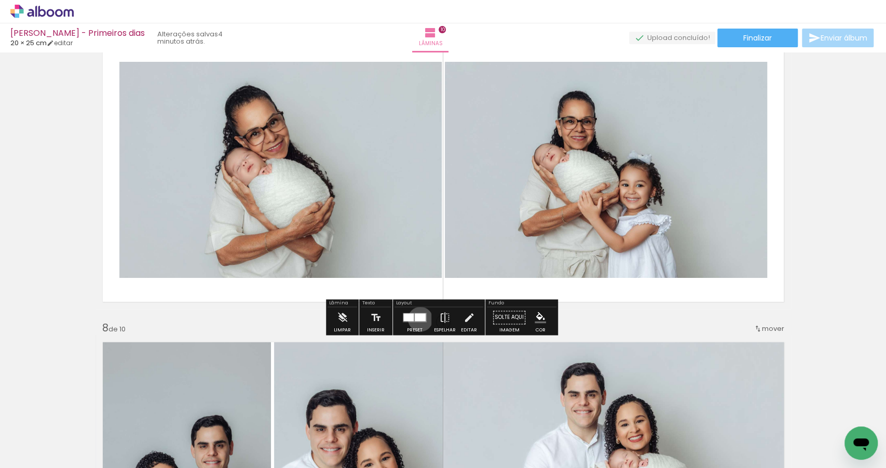
click at [418, 319] on div at bounding box center [420, 318] width 11 height 8
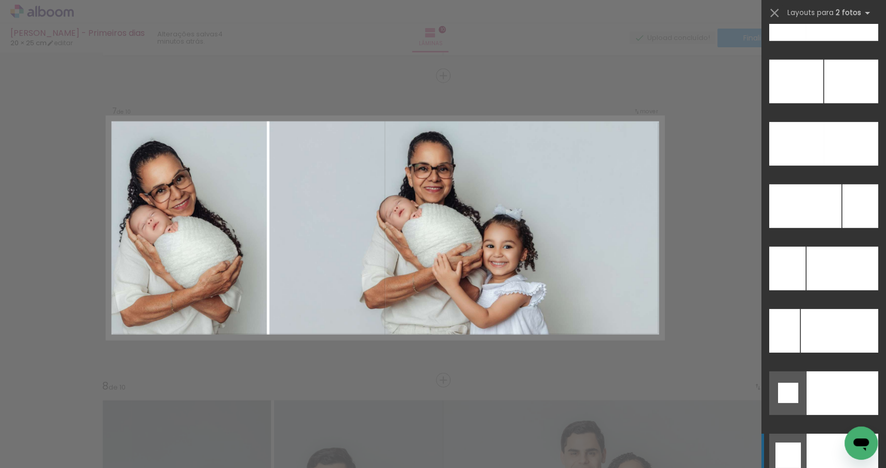
scroll to position [4563, 0]
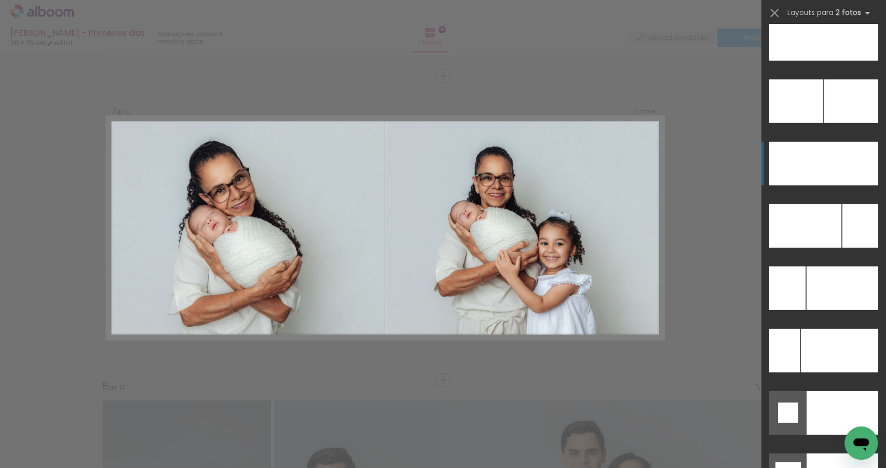
click at [829, 61] on div at bounding box center [842, 39] width 73 height 44
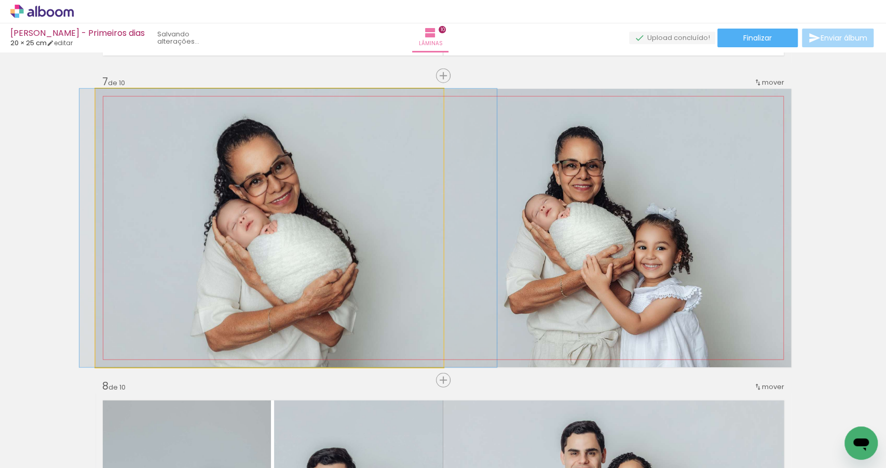
drag, startPoint x: 306, startPoint y: 284, endPoint x: 325, endPoint y: 284, distance: 18.7
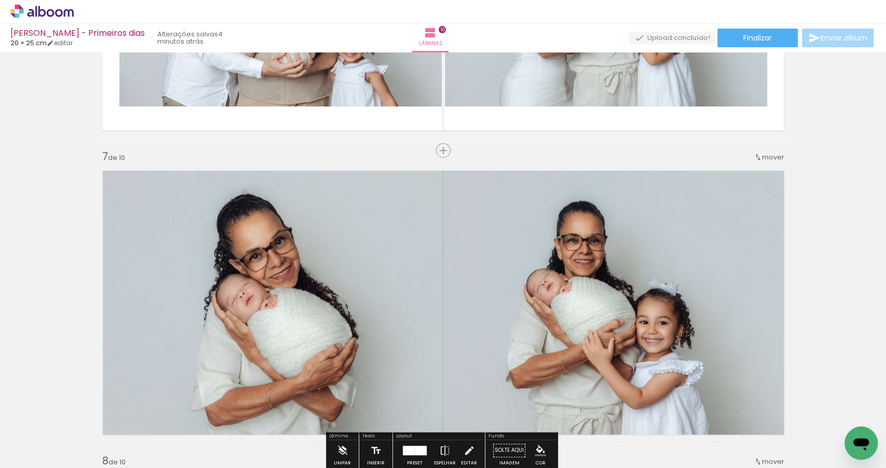
scroll to position [1600, 0]
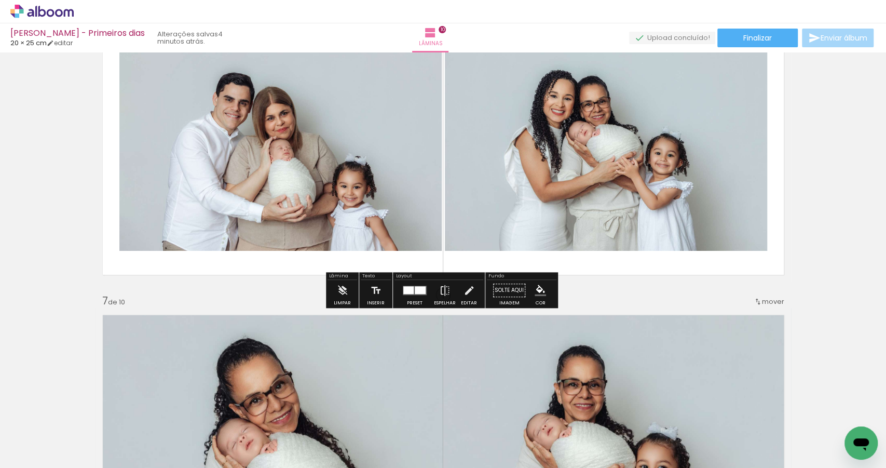
click at [408, 291] on div at bounding box center [408, 291] width 10 height 8
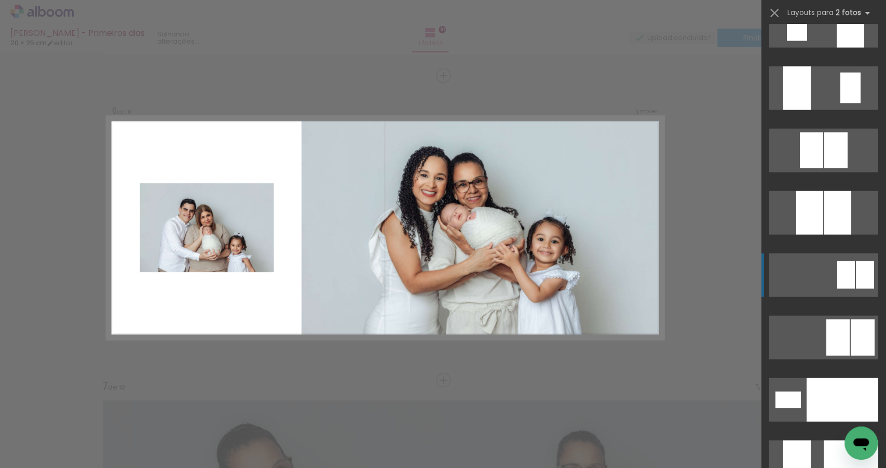
scroll to position [4495, 0]
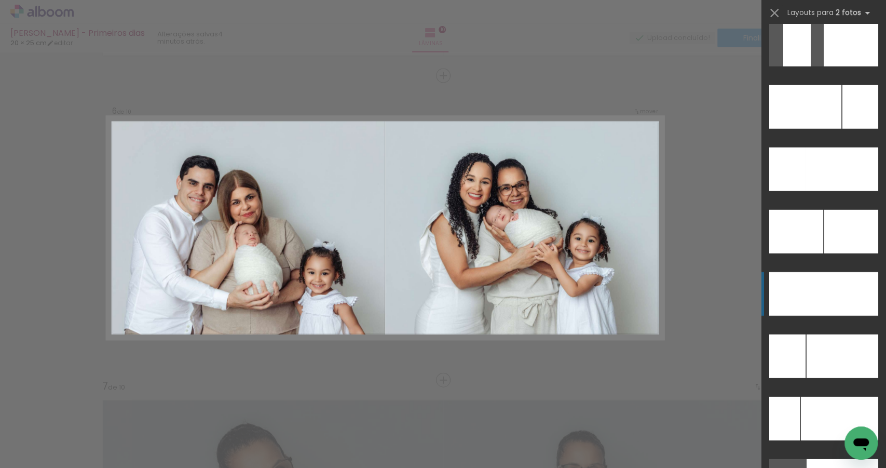
click at [843, 129] on div at bounding box center [861, 107] width 36 height 44
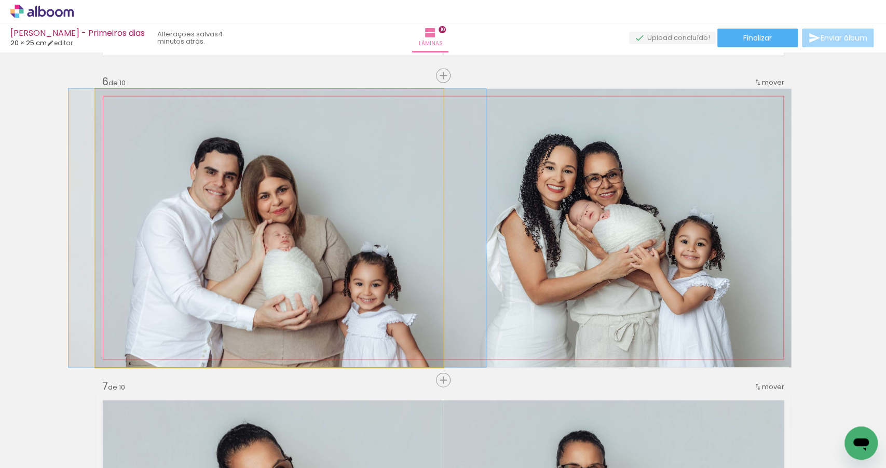
drag, startPoint x: 283, startPoint y: 252, endPoint x: 291, endPoint y: 252, distance: 7.8
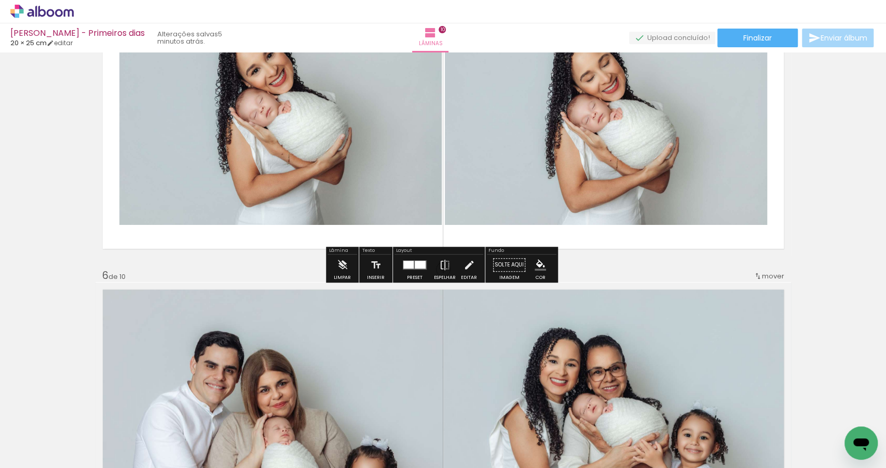
scroll to position [1247, 0]
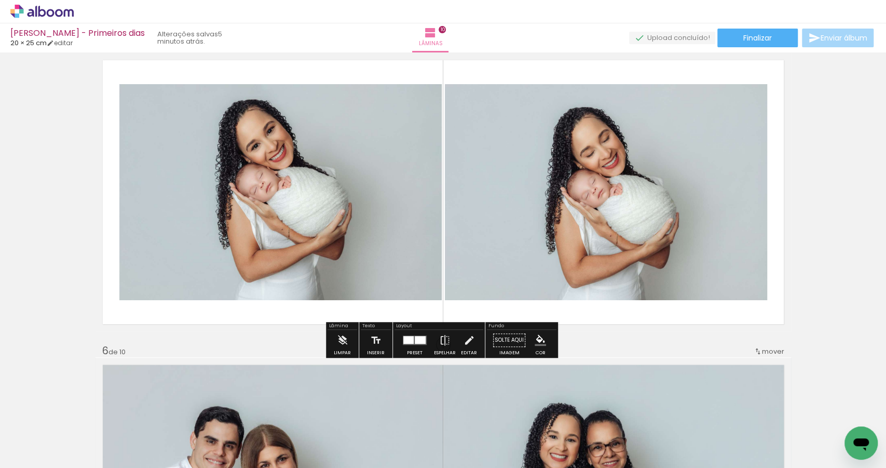
click at [409, 338] on div at bounding box center [408, 340] width 10 height 8
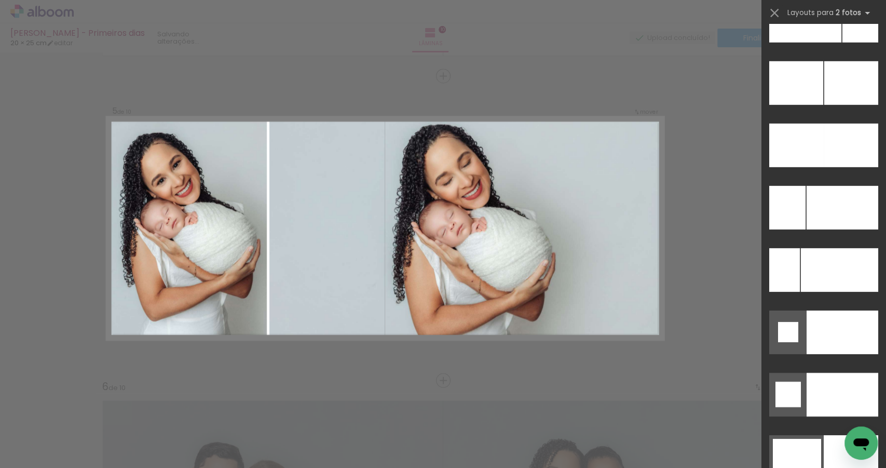
scroll to position [4559, 0]
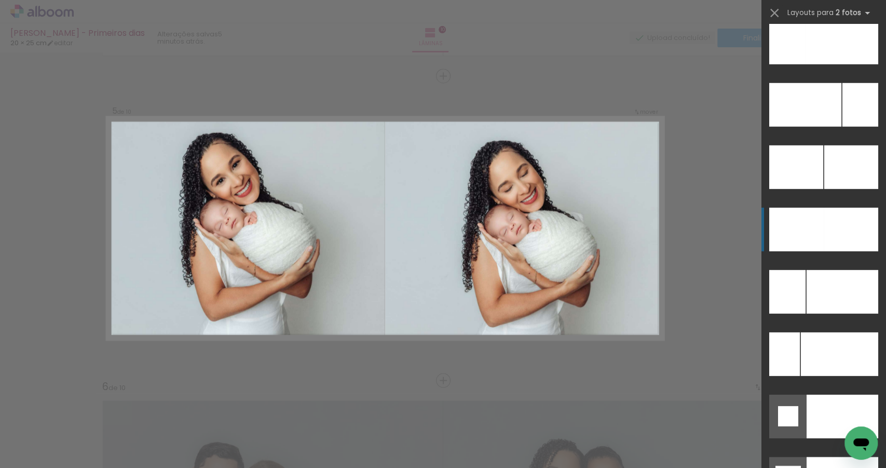
click at [826, 64] on div at bounding box center [842, 43] width 73 height 44
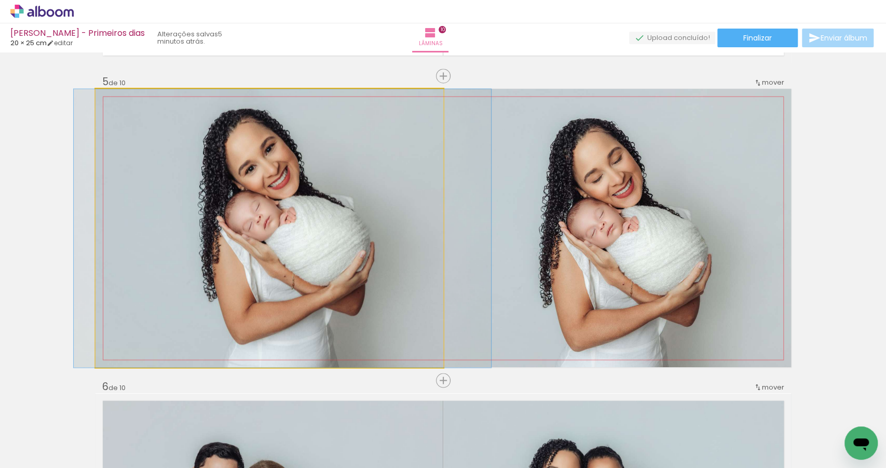
drag, startPoint x: 239, startPoint y: 301, endPoint x: 252, endPoint y: 303, distance: 13.1
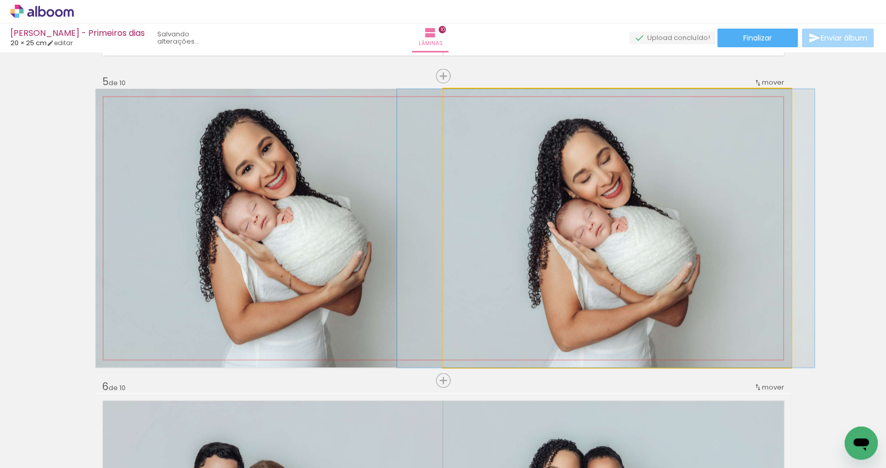
drag, startPoint x: 549, startPoint y: 235, endPoint x: 537, endPoint y: 235, distance: 11.4
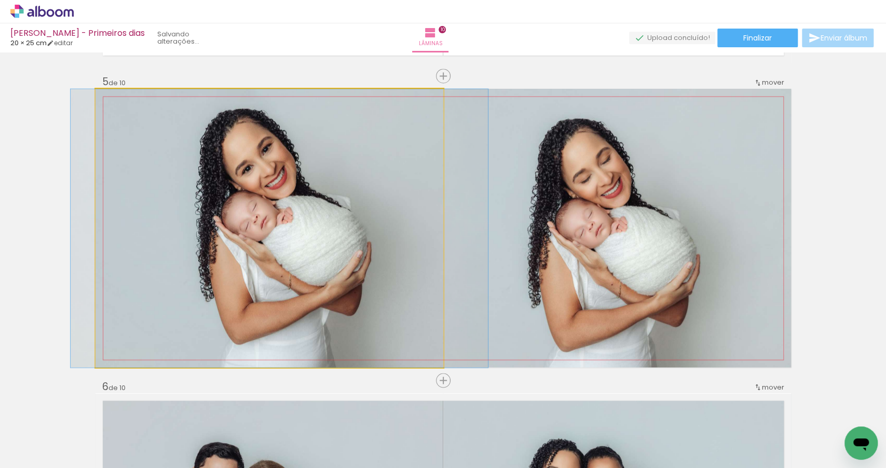
click at [334, 261] on quentale-photo at bounding box center [270, 228] width 348 height 278
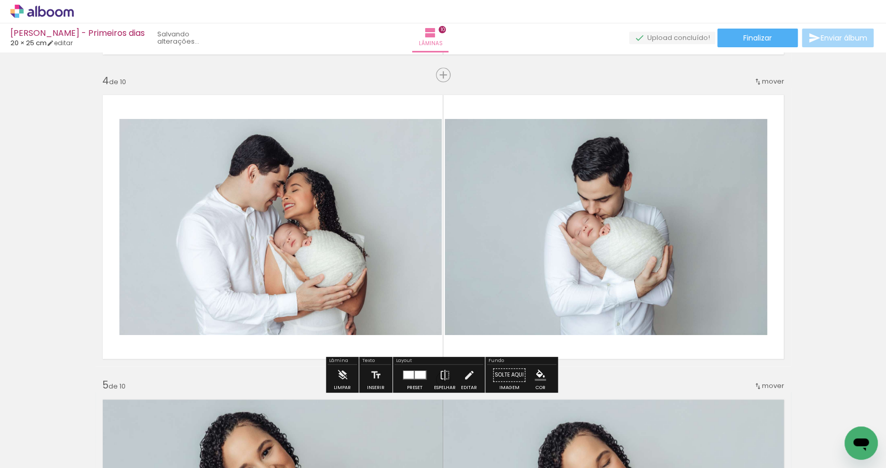
scroll to position [906, 0]
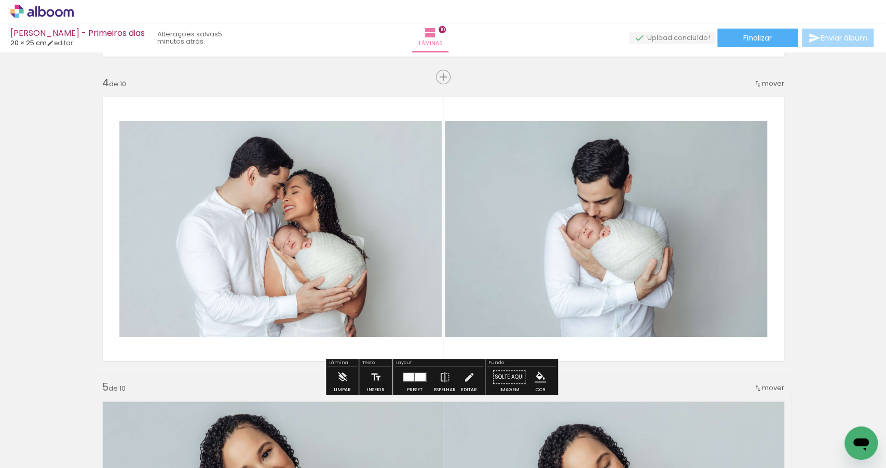
drag, startPoint x: 416, startPoint y: 376, endPoint x: 425, endPoint y: 376, distance: 8.8
click at [416, 376] on div at bounding box center [420, 377] width 11 height 8
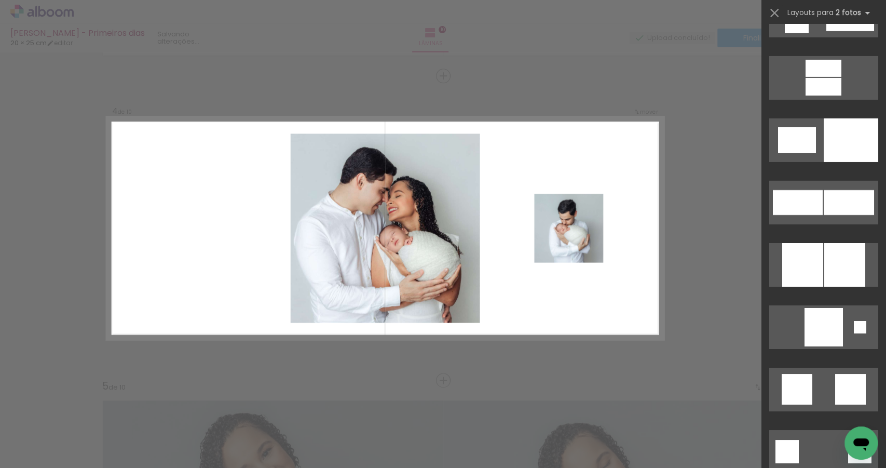
scroll to position [2528, 0]
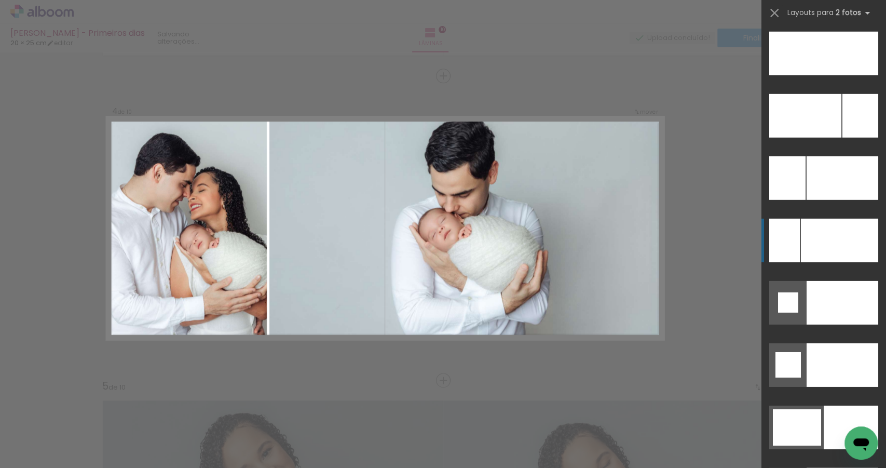
scroll to position [4416, 0]
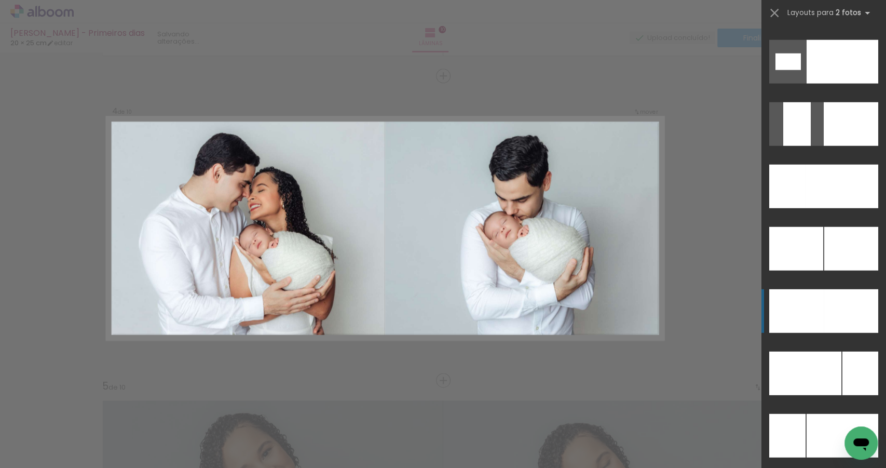
drag, startPoint x: 833, startPoint y: 317, endPoint x: 815, endPoint y: 316, distance: 18.2
click at [833, 208] on div at bounding box center [842, 187] width 73 height 44
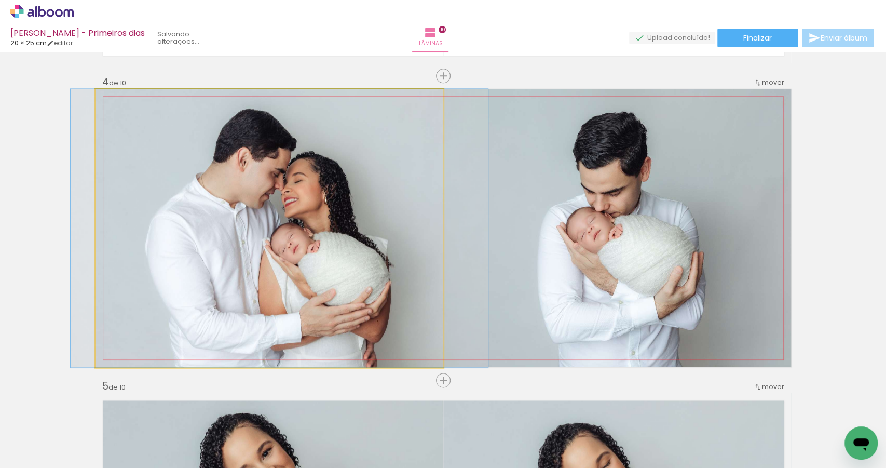
drag, startPoint x: 267, startPoint y: 299, endPoint x: 277, endPoint y: 300, distance: 9.9
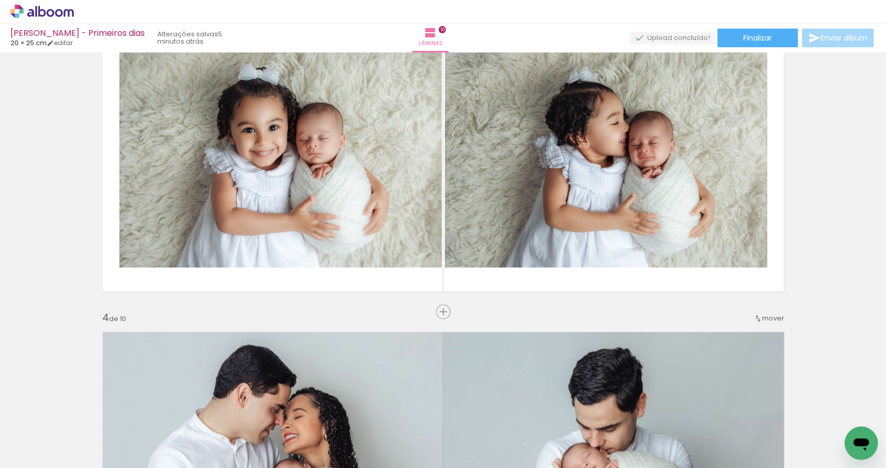
scroll to position [665, 0]
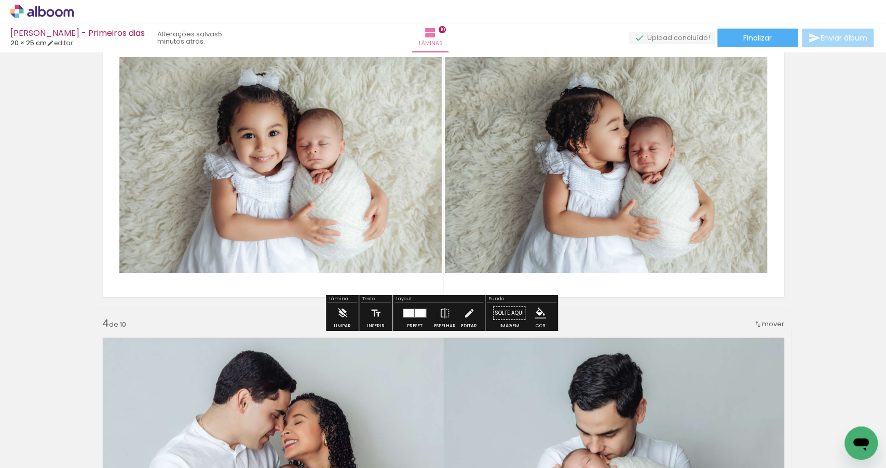
click at [419, 312] on div at bounding box center [420, 313] width 11 height 8
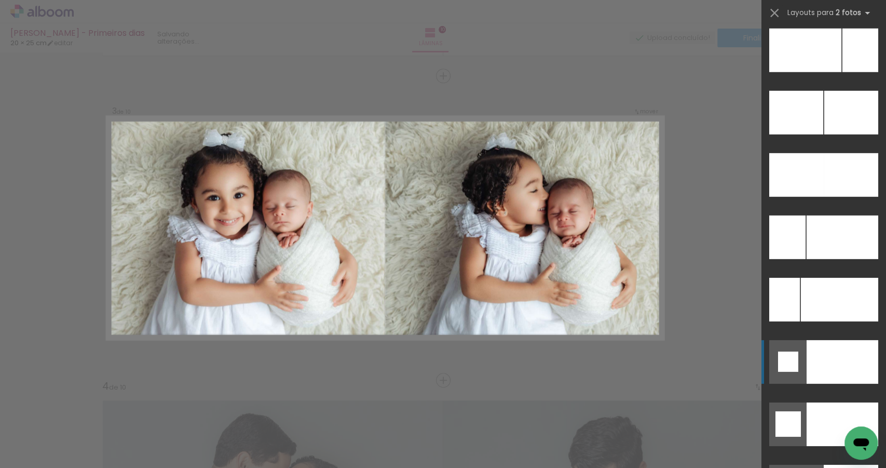
scroll to position [4543, 0]
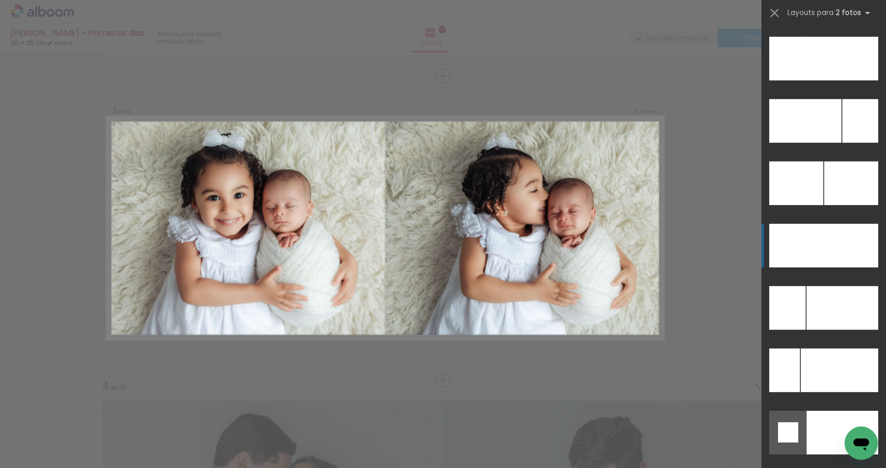
drag, startPoint x: 850, startPoint y: 251, endPoint x: 797, endPoint y: 251, distance: 53.0
click at [850, 80] on div at bounding box center [842, 59] width 73 height 44
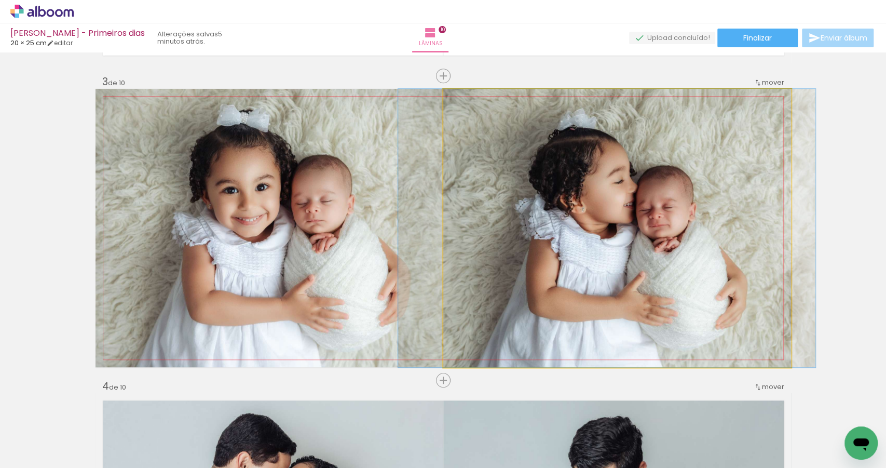
drag, startPoint x: 554, startPoint y: 221, endPoint x: 544, endPoint y: 225, distance: 11.0
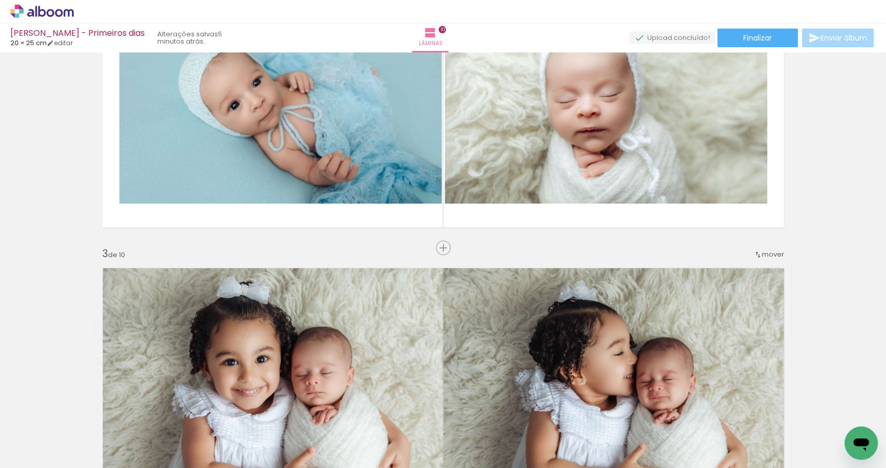
scroll to position [296, 0]
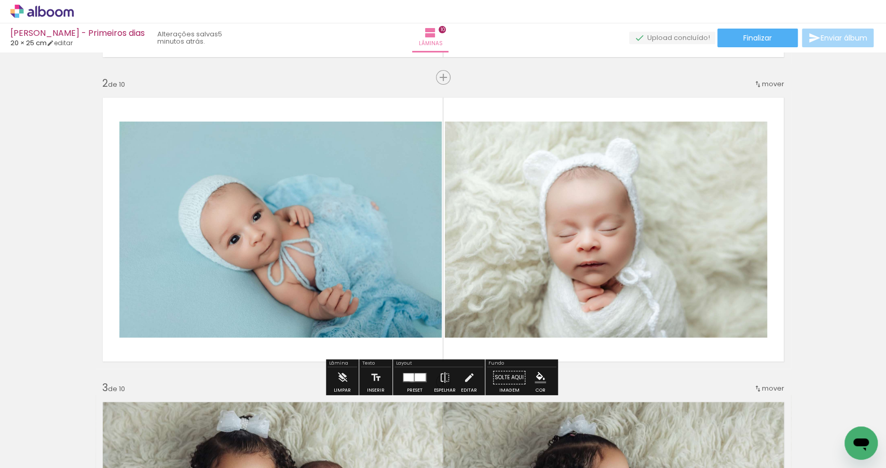
click at [410, 377] on div at bounding box center [408, 377] width 10 height 8
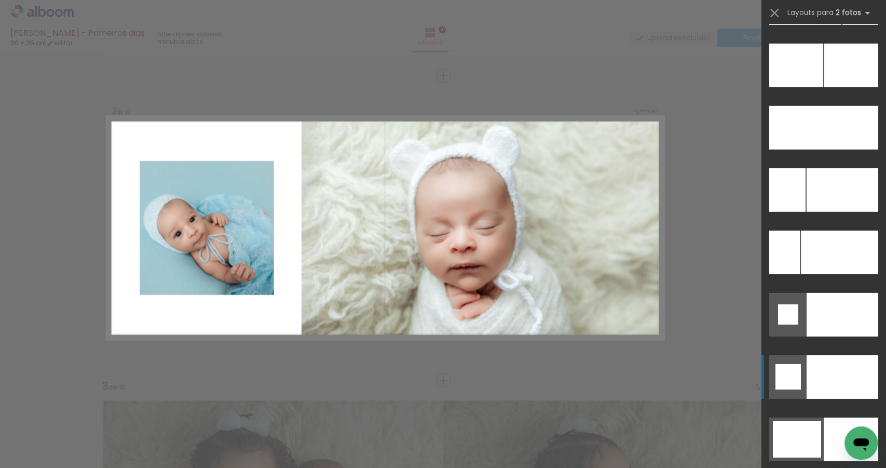
scroll to position [4502, 0]
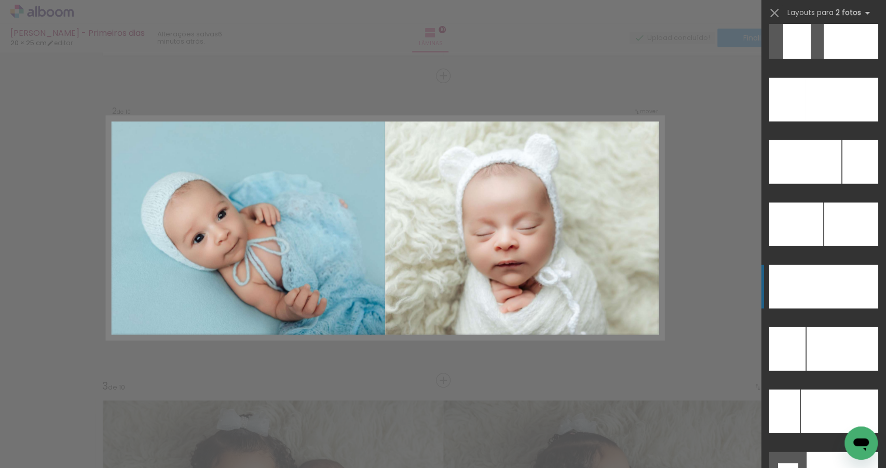
click at [843, 327] on div at bounding box center [843, 349] width 72 height 44
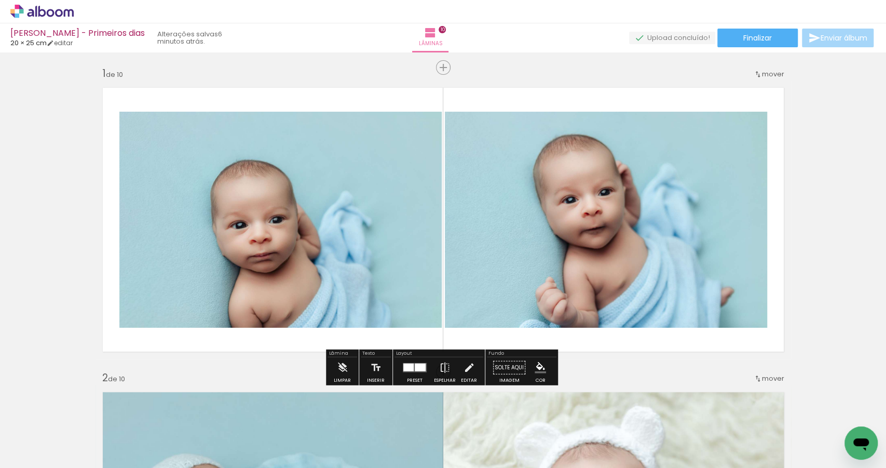
scroll to position [0, 0]
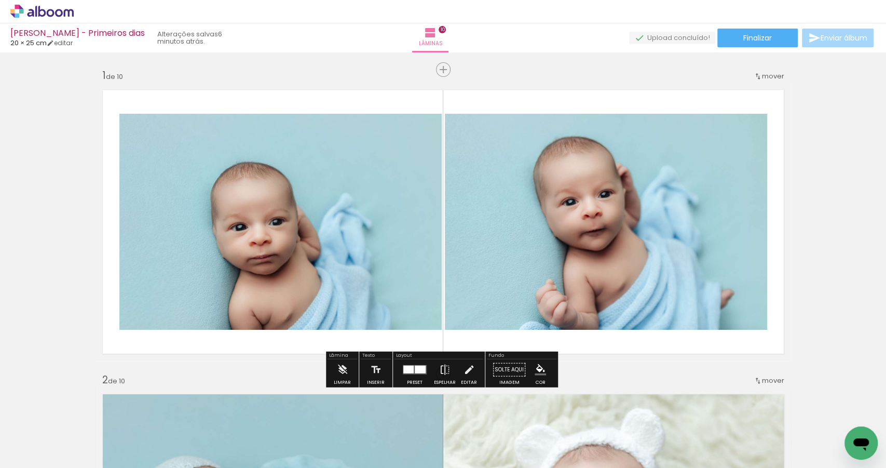
click at [408, 370] on div at bounding box center [408, 370] width 10 height 8
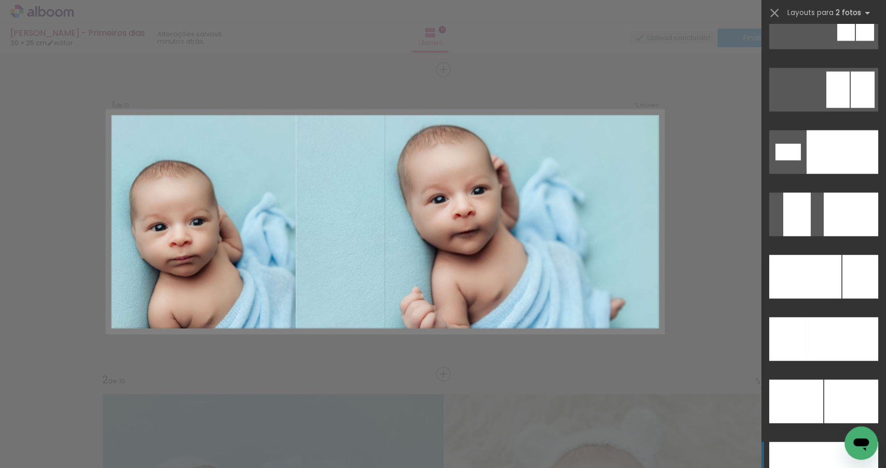
scroll to position [4560, 0]
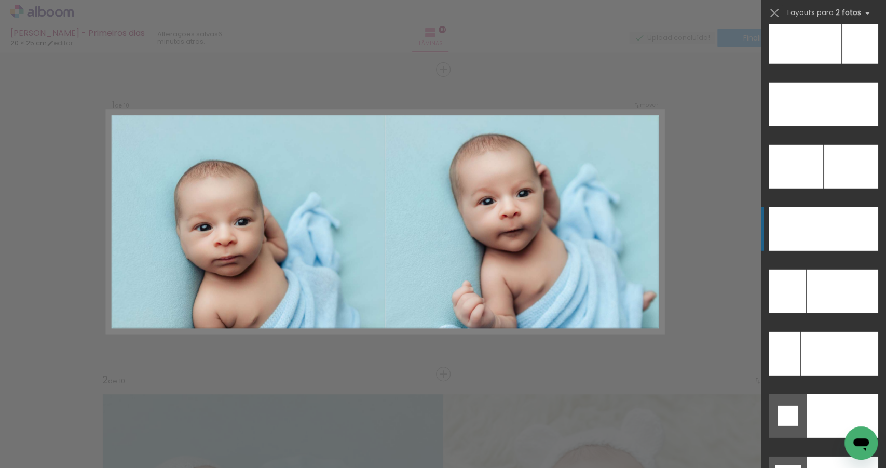
drag, startPoint x: 823, startPoint y: 225, endPoint x: 815, endPoint y: 226, distance: 8.3
click at [843, 64] on div at bounding box center [861, 42] width 36 height 44
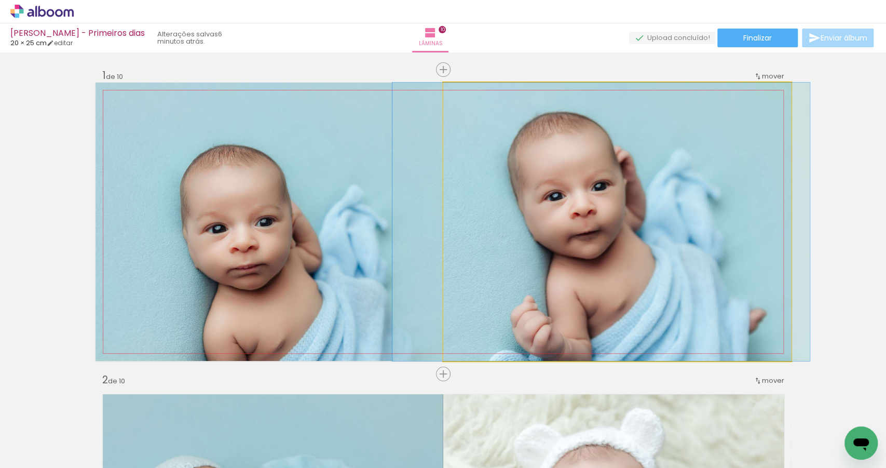
drag, startPoint x: 585, startPoint y: 259, endPoint x: 569, endPoint y: 261, distance: 16.2
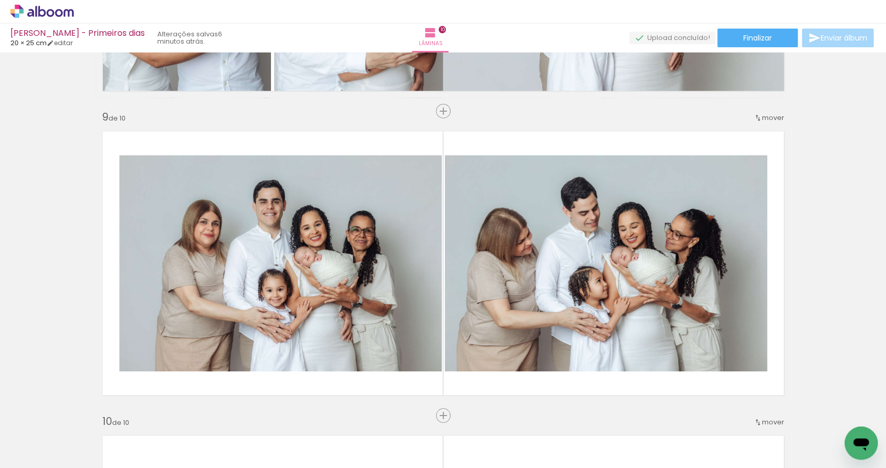
scroll to position [2416, 0]
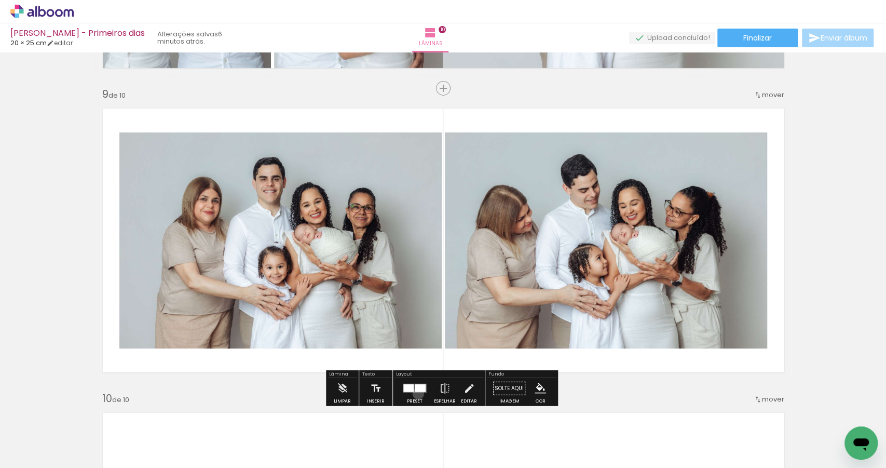
click at [416, 393] on div at bounding box center [415, 388] width 28 height 21
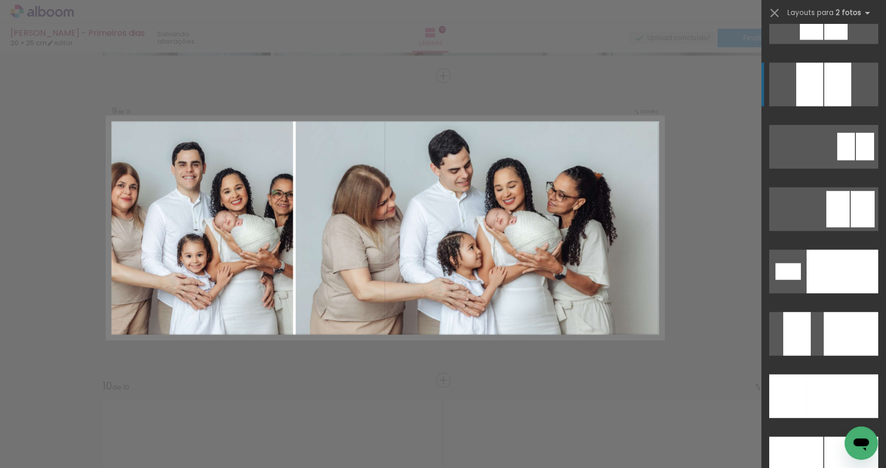
scroll to position [4544, 0]
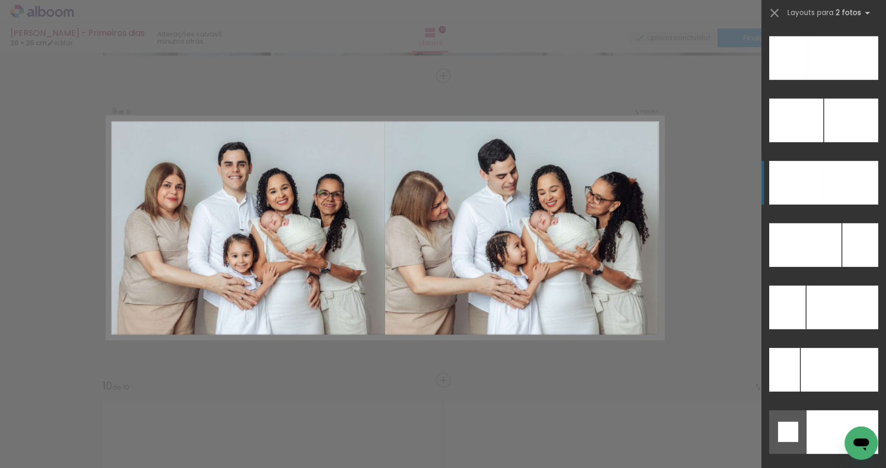
click at [832, 80] on div at bounding box center [842, 58] width 73 height 44
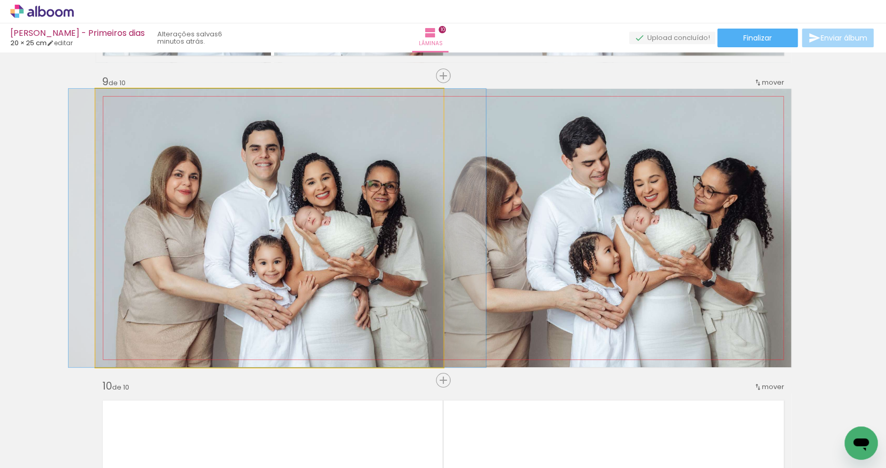
drag, startPoint x: 220, startPoint y: 298, endPoint x: 227, endPoint y: 299, distance: 7.9
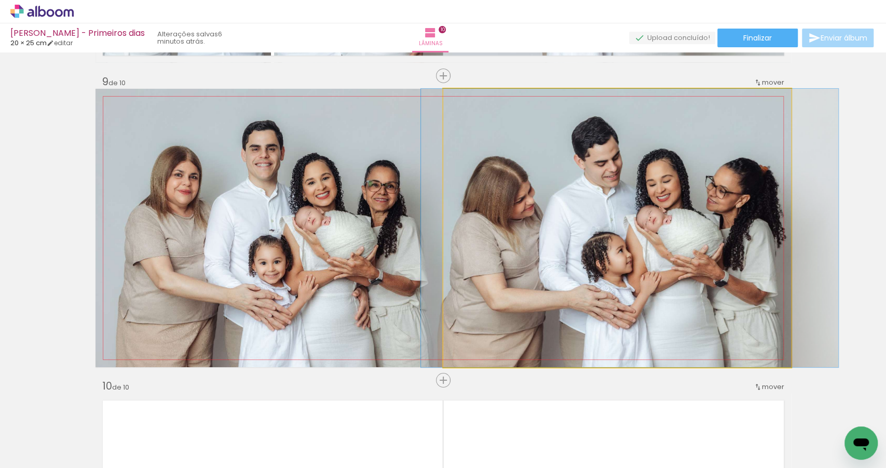
drag, startPoint x: 478, startPoint y: 274, endPoint x: 490, endPoint y: 273, distance: 12.5
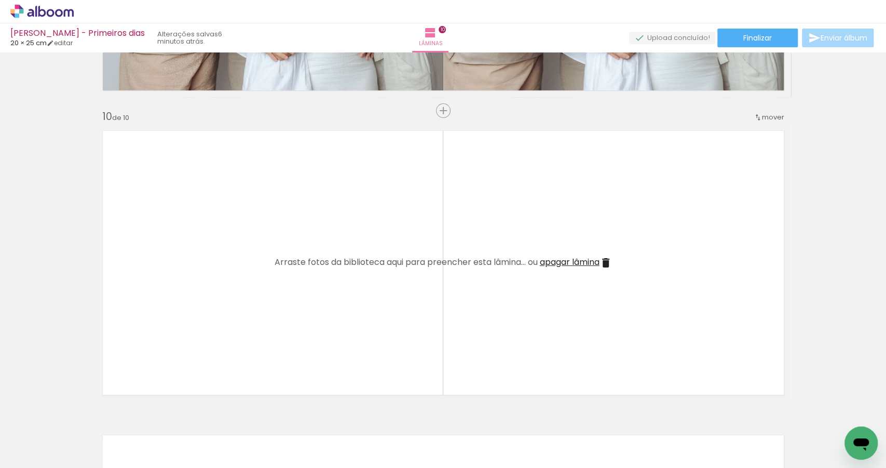
scroll to position [2796, 0]
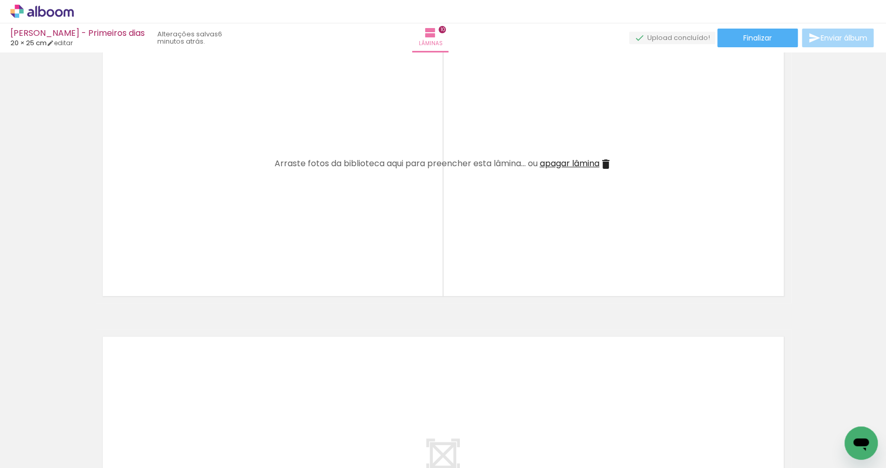
click at [573, 167] on span "apagar lâmina" at bounding box center [570, 163] width 60 height 12
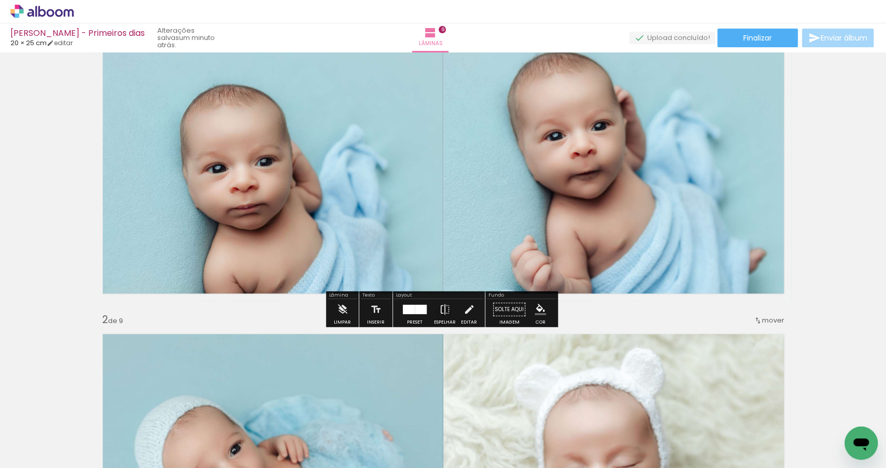
scroll to position [61, 0]
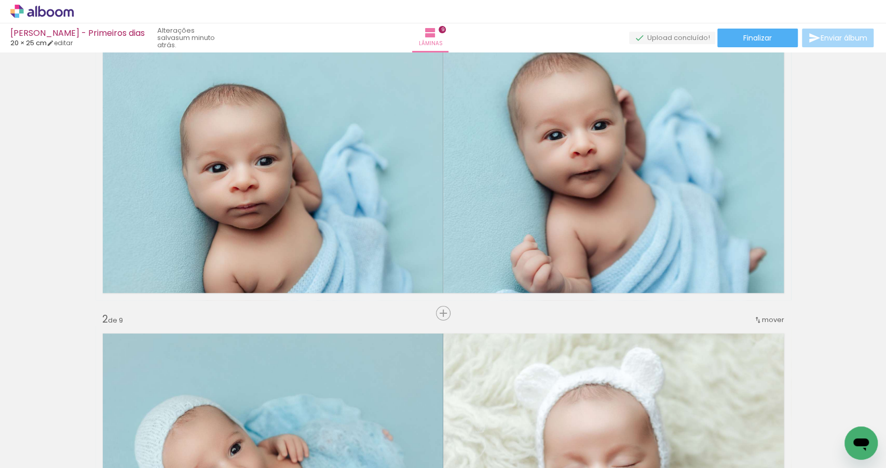
click at [16, 456] on iron-icon at bounding box center [15, 454] width 12 height 12
click at [0, 0] on input "file" at bounding box center [0, 0] width 0 height 0
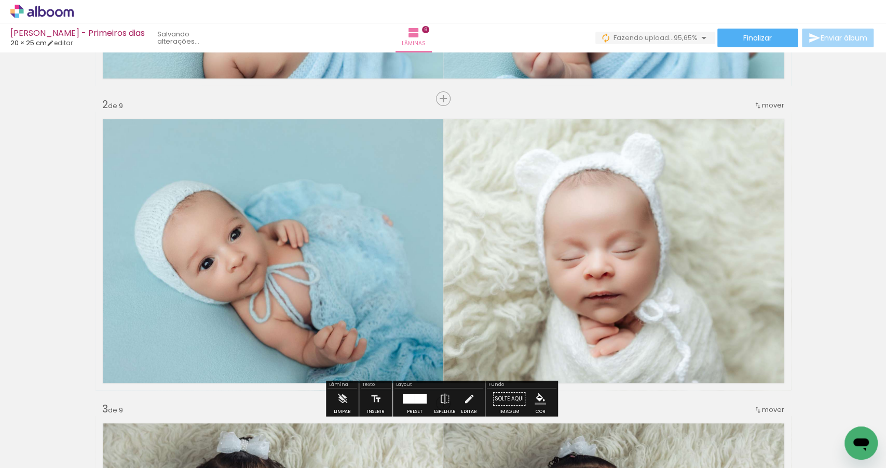
scroll to position [241, 0]
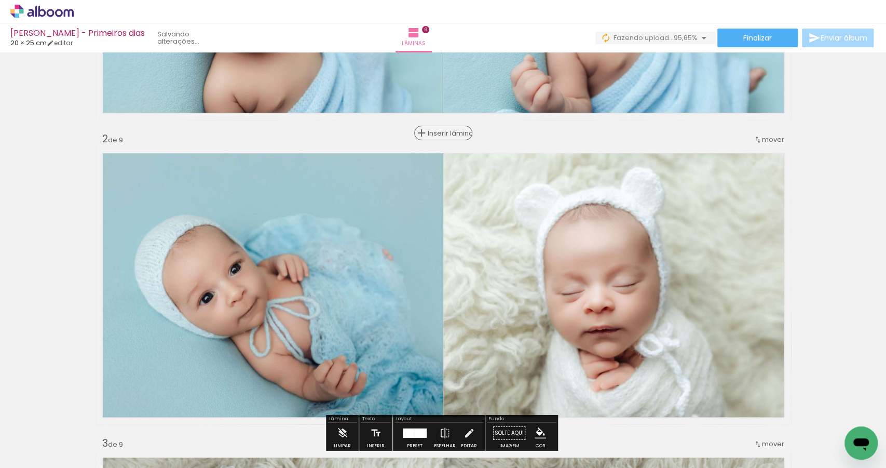
click at [436, 131] on span "Inserir lâmina" at bounding box center [448, 133] width 41 height 7
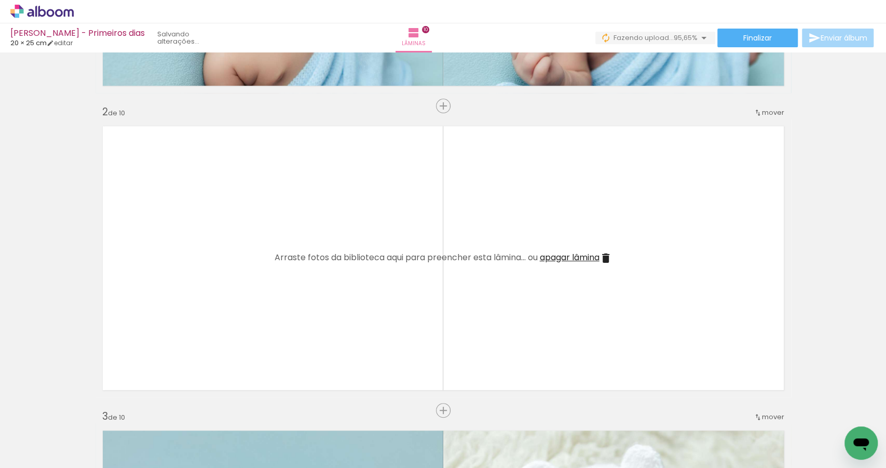
scroll to position [265, 0]
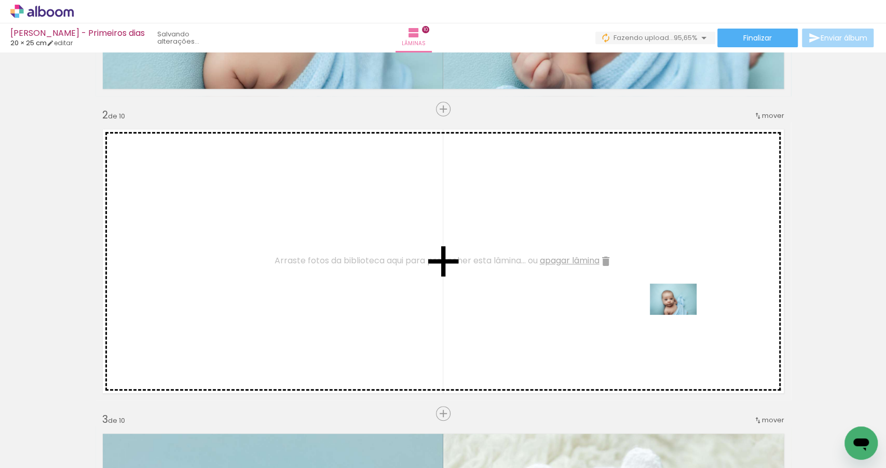
drag, startPoint x: 826, startPoint y: 427, endPoint x: 681, endPoint y: 315, distance: 183.1
click at [681, 315] on quentale-workspace at bounding box center [443, 234] width 886 height 468
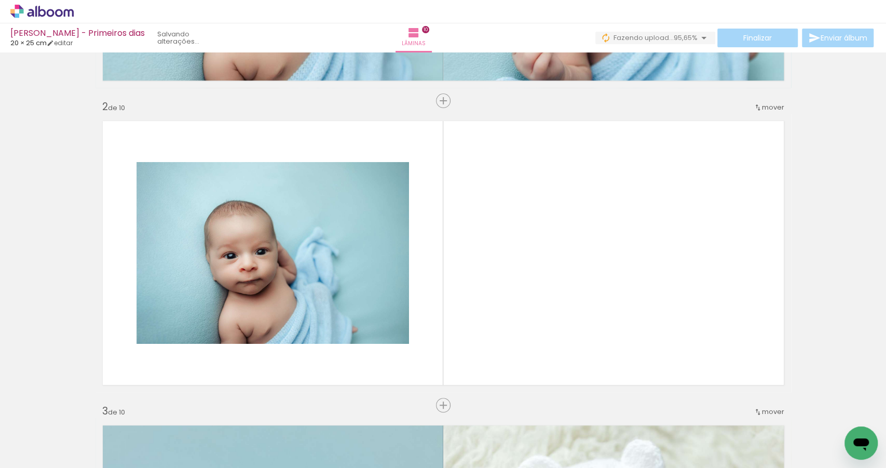
scroll to position [0, 0]
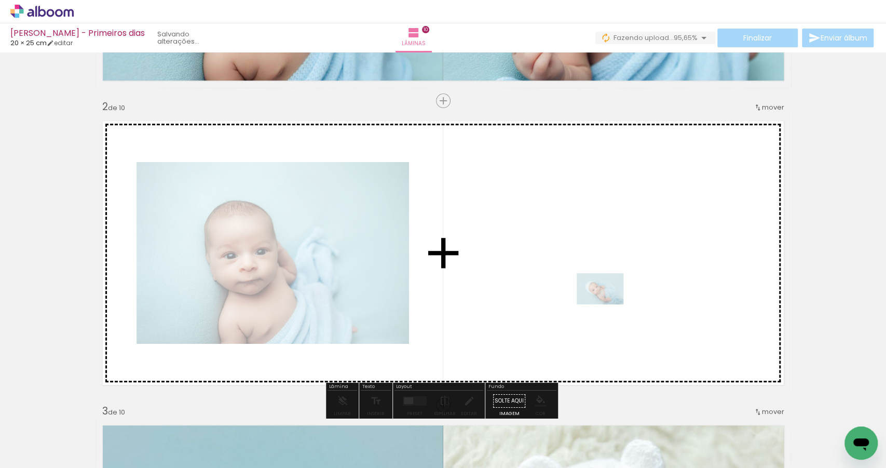
drag, startPoint x: 238, startPoint y: 438, endPoint x: 608, endPoint y: 304, distance: 393.4
click at [608, 304] on quentale-workspace at bounding box center [443, 234] width 886 height 468
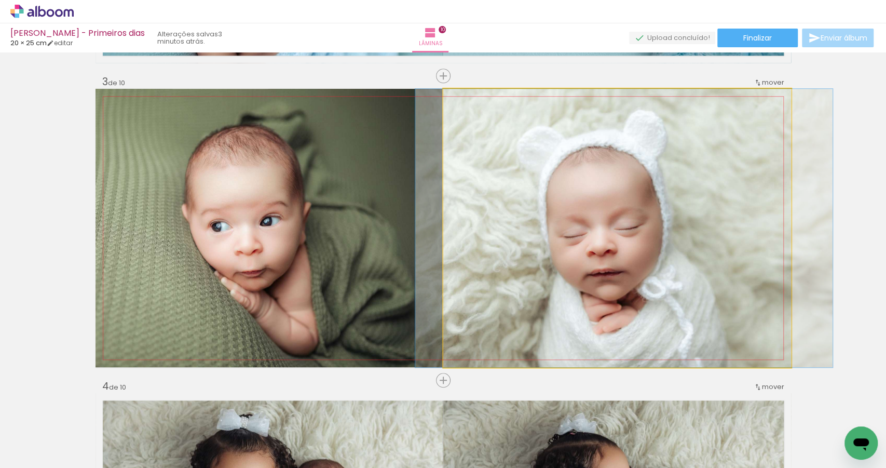
drag, startPoint x: 0, startPoint y: 0, endPoint x: 703, endPoint y: 257, distance: 748.4
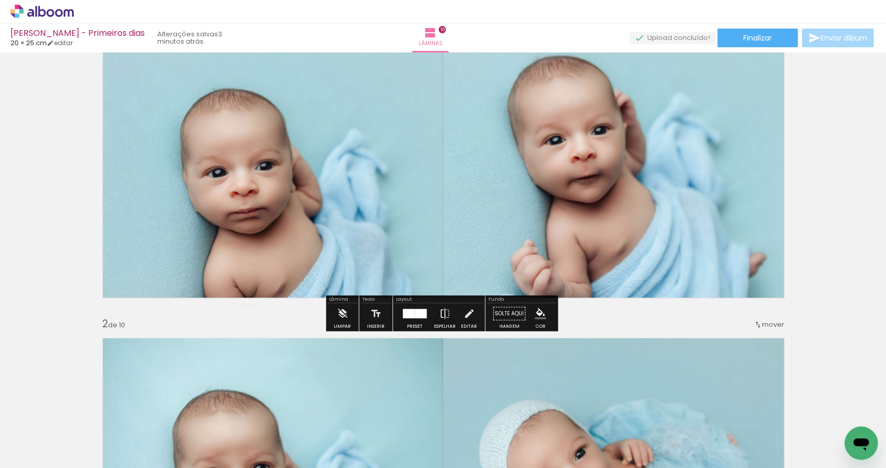
scroll to position [70, 0]
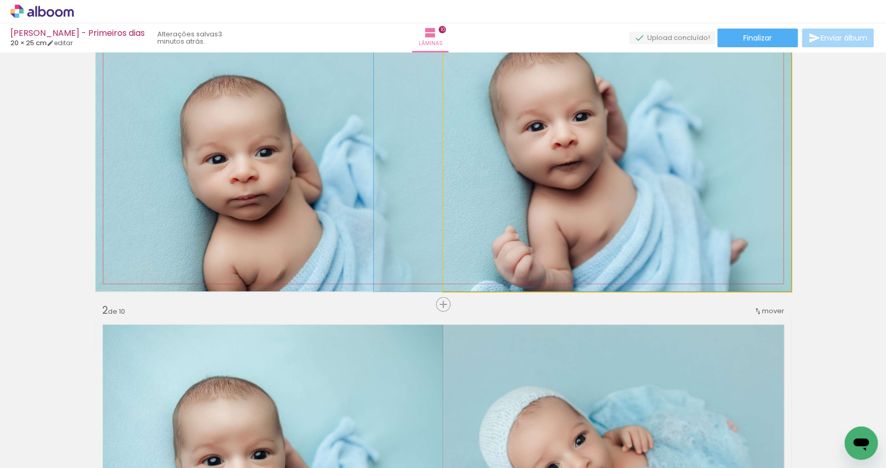
drag, startPoint x: 525, startPoint y: 173, endPoint x: 357, endPoint y: 173, distance: 168.8
click at [0, 0] on slot at bounding box center [0, 0] width 0 height 0
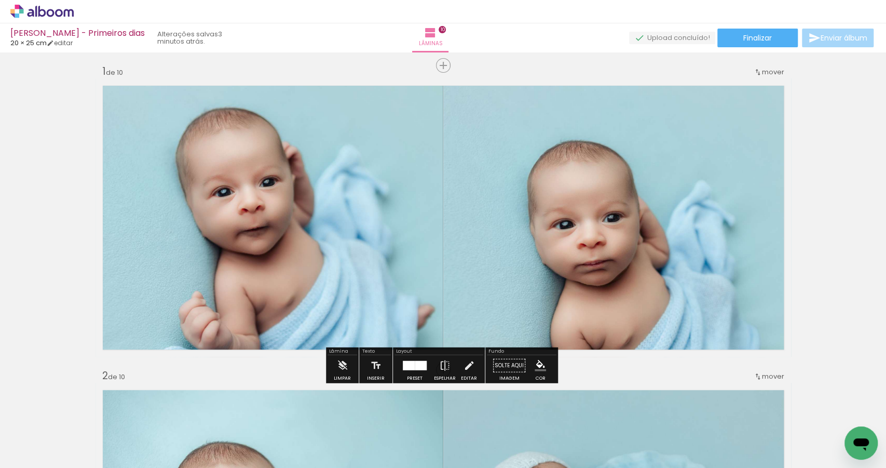
scroll to position [5, 0]
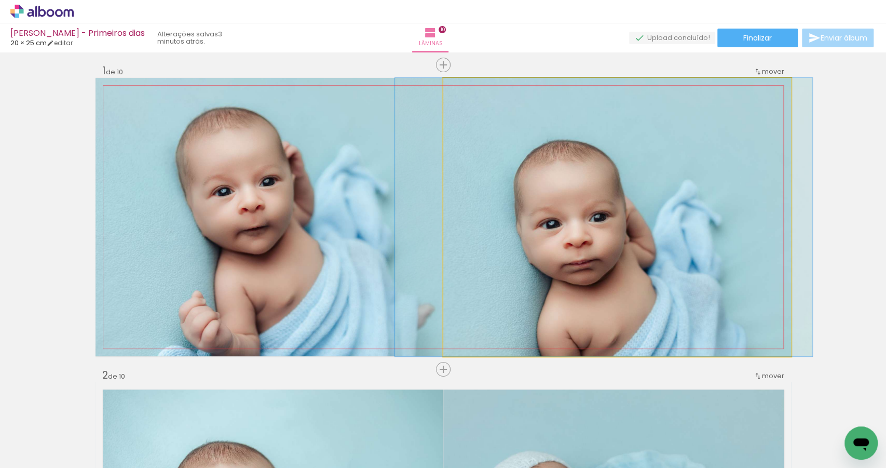
drag, startPoint x: 563, startPoint y: 261, endPoint x: 549, endPoint y: 205, distance: 57.7
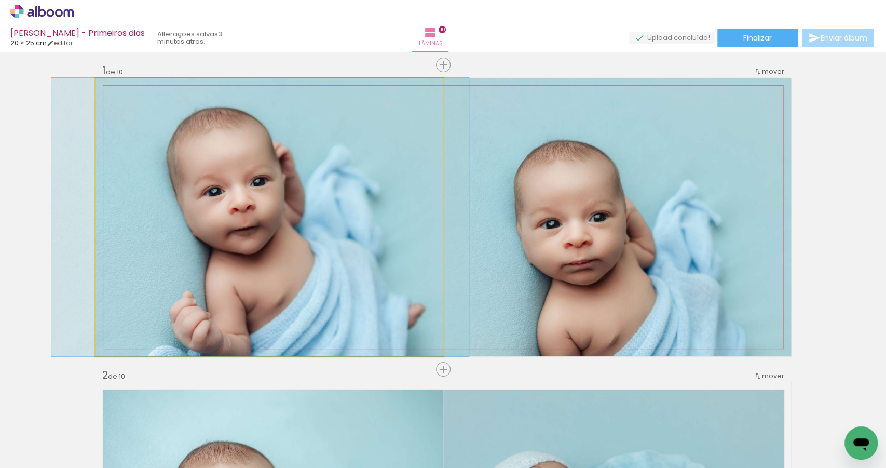
drag, startPoint x: 255, startPoint y: 217, endPoint x: 246, endPoint y: 227, distance: 14.0
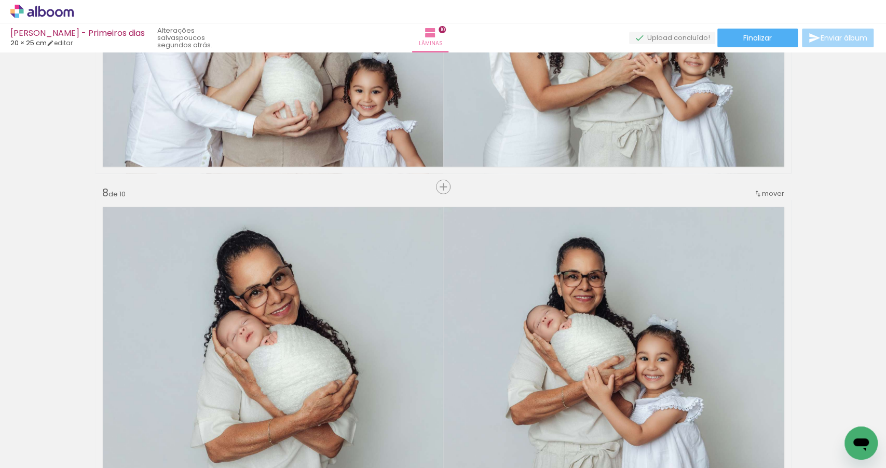
scroll to position [2002, 0]
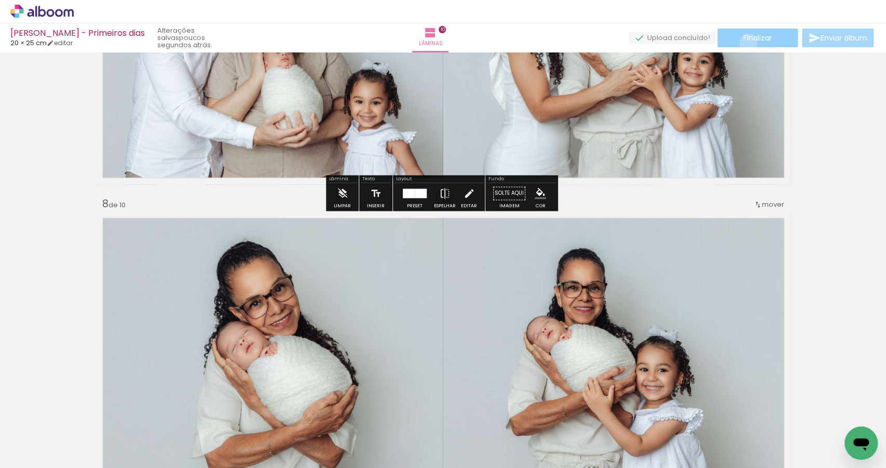
click at [745, 42] on span "Finalizar" at bounding box center [758, 37] width 29 height 7
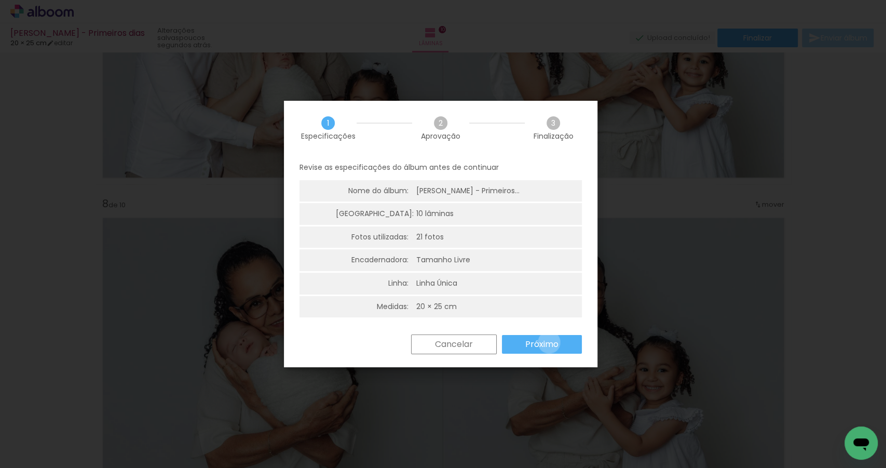
click at [0, 0] on slot "Próximo" at bounding box center [0, 0] width 0 height 0
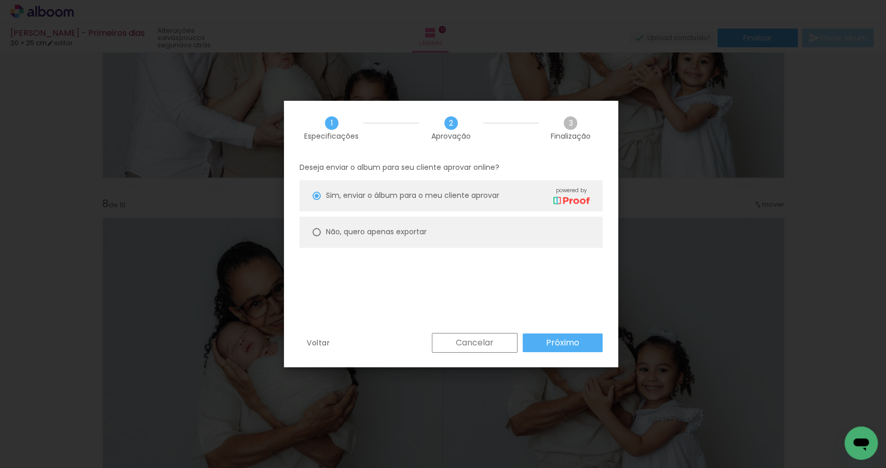
click at [0, 0] on slot "Não, quero apenas exportar" at bounding box center [0, 0] width 0 height 0
type paper-radio-button "on"
click at [544, 339] on paper-button "Próximo" at bounding box center [563, 342] width 80 height 19
type input "Alta, 300 DPI"
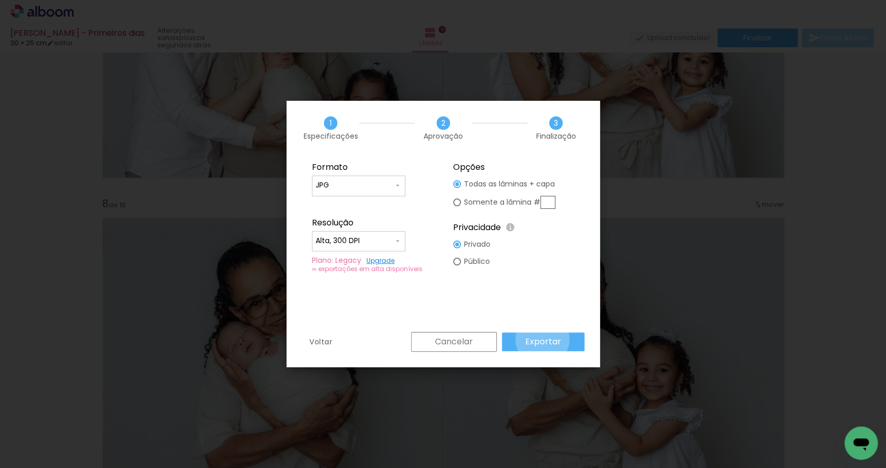
click at [0, 0] on slot "Exportar" at bounding box center [0, 0] width 0 height 0
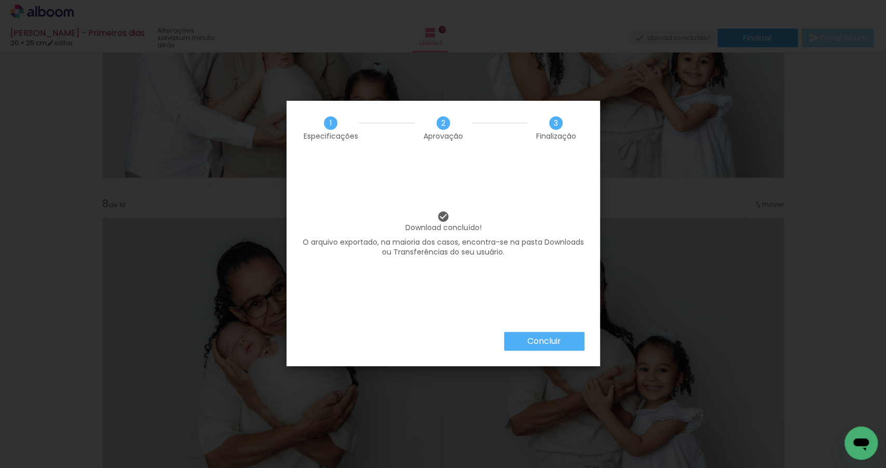
click at [563, 335] on paper-button "Concluir" at bounding box center [544, 341] width 80 height 19
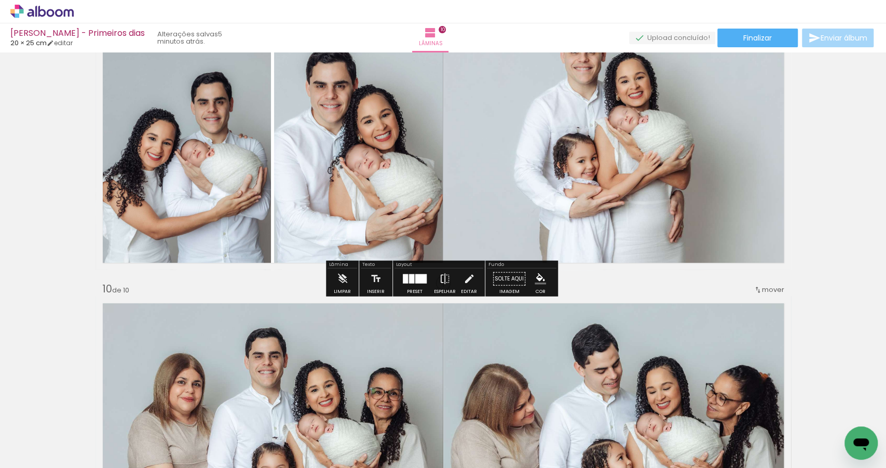
scroll to position [2406, 0]
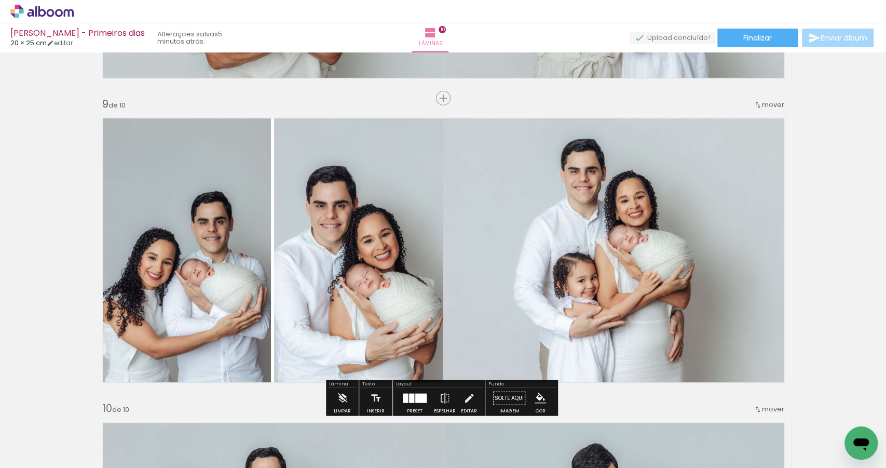
click at [766, 105] on span "mover" at bounding box center [773, 105] width 22 height 10
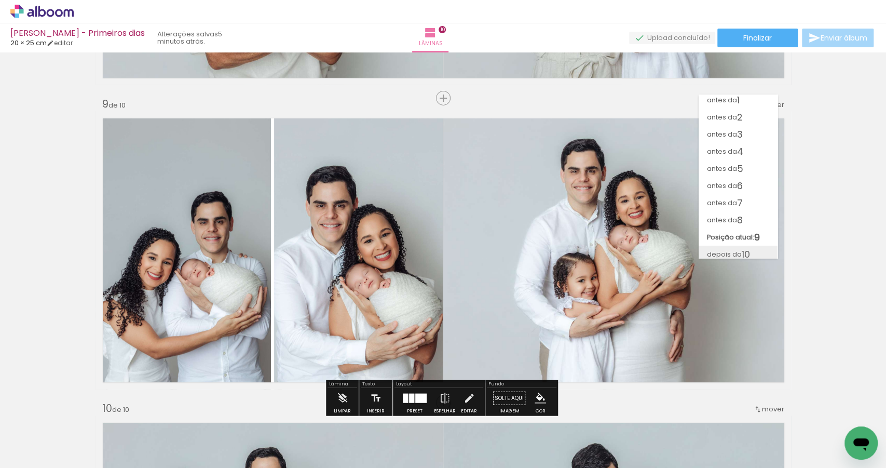
scroll to position [7, 0]
click at [750, 248] on span "10" at bounding box center [746, 249] width 8 height 17
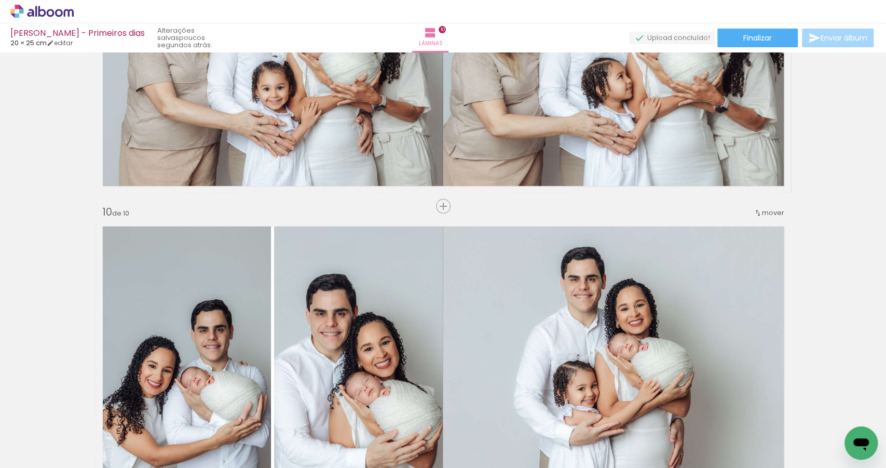
scroll to position [2846, 0]
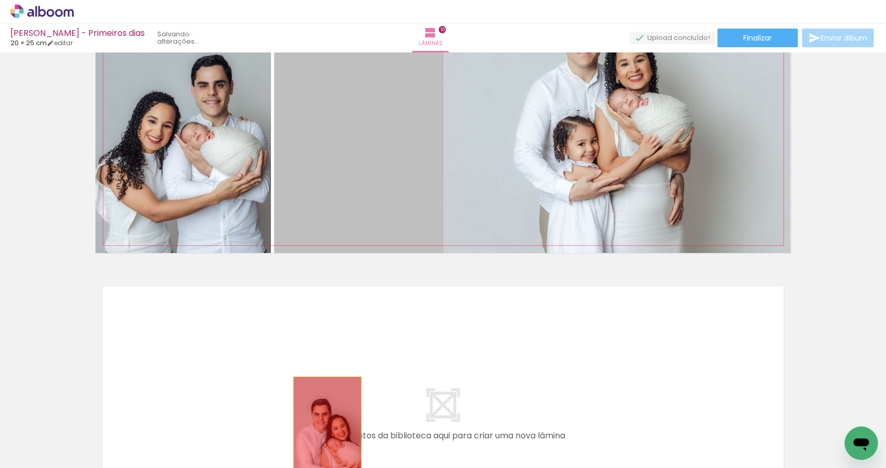
drag, startPoint x: 312, startPoint y: 169, endPoint x: 325, endPoint y: 432, distance: 263.6
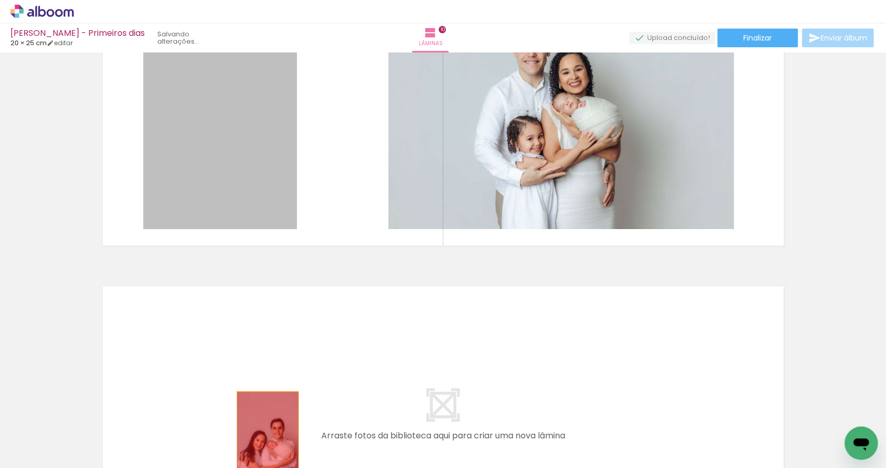
drag, startPoint x: 193, startPoint y: 179, endPoint x: 265, endPoint y: 438, distance: 268.8
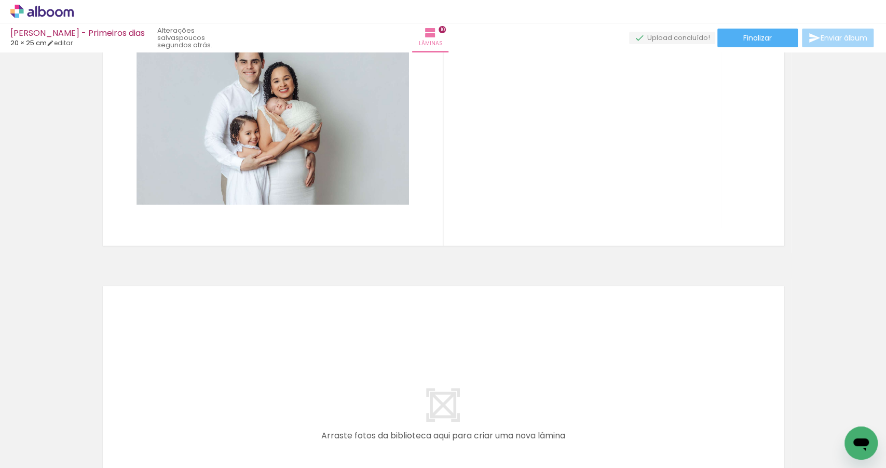
scroll to position [0, 0]
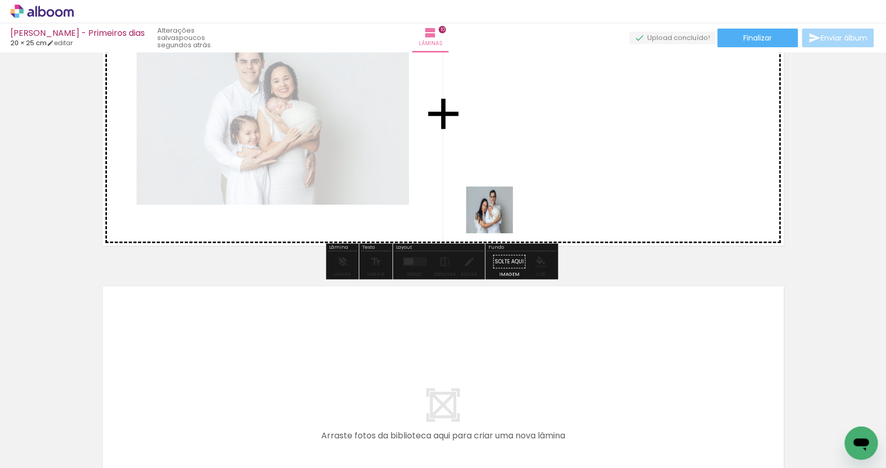
drag, startPoint x: 345, startPoint y: 433, endPoint x: 556, endPoint y: 119, distance: 377.9
click at [556, 119] on quentale-workspace at bounding box center [443, 234] width 886 height 468
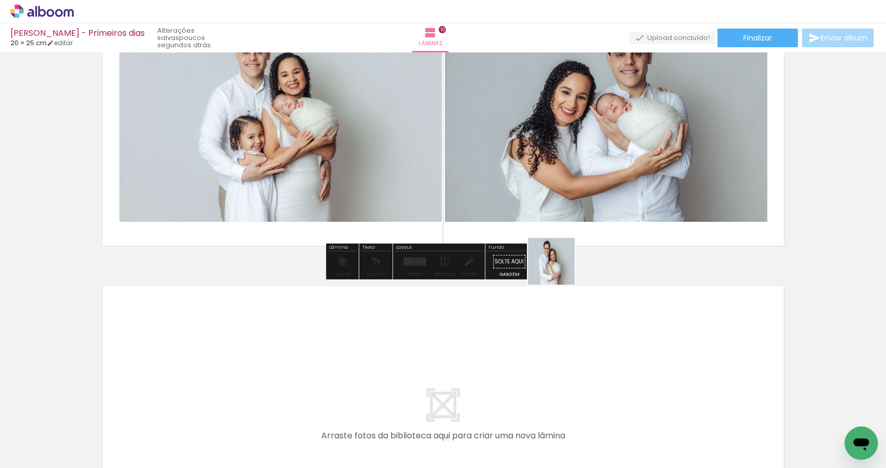
drag, startPoint x: 512, startPoint y: 433, endPoint x: 593, endPoint y: 199, distance: 246.8
click at [593, 199] on quentale-workspace at bounding box center [443, 234] width 886 height 468
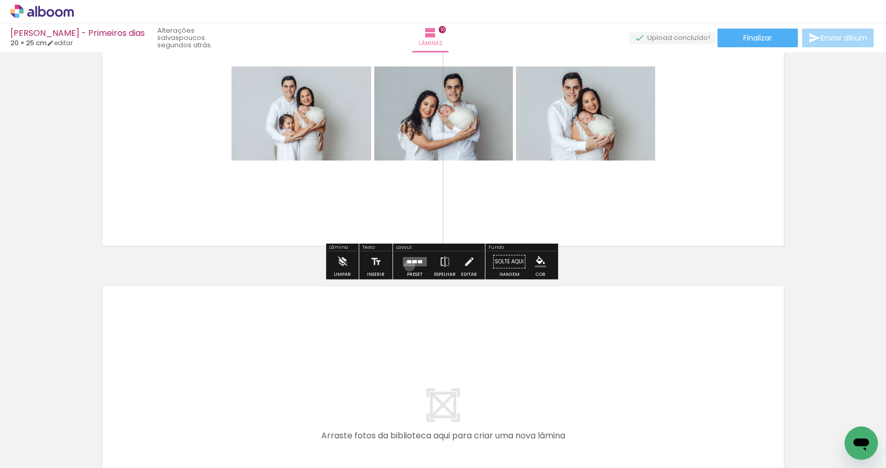
click at [407, 265] on quentale-layouter at bounding box center [415, 261] width 24 height 9
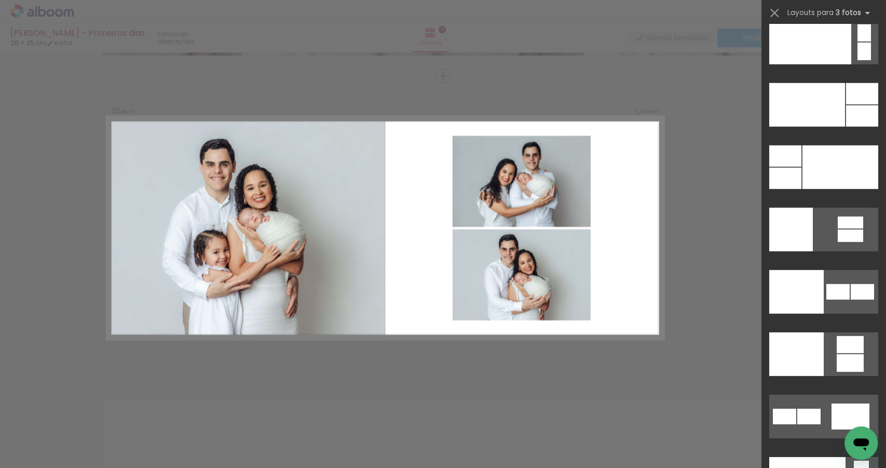
scroll to position [12549, 0]
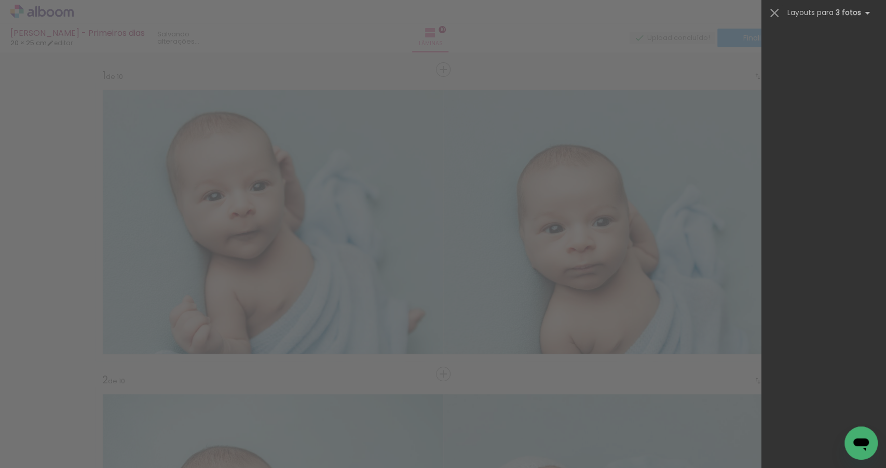
scroll to position [12525, 0]
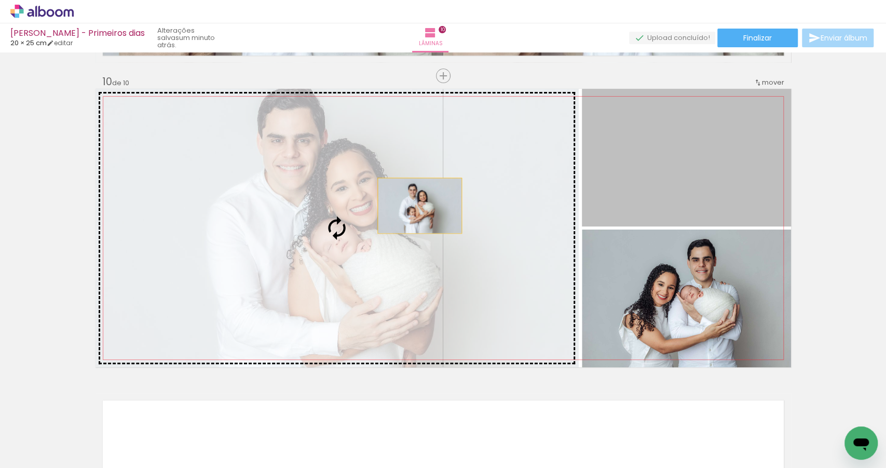
drag, startPoint x: 659, startPoint y: 174, endPoint x: 405, endPoint y: 206, distance: 255.9
click at [0, 0] on slot at bounding box center [0, 0] width 0 height 0
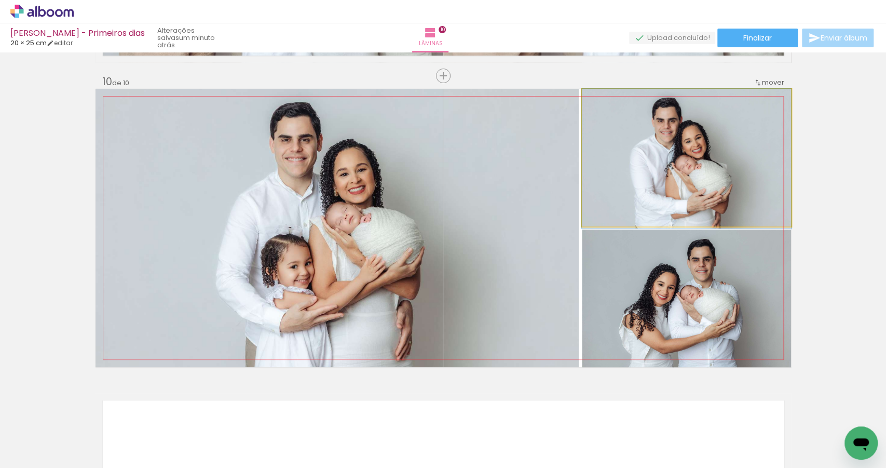
drag, startPoint x: 657, startPoint y: 182, endPoint x: 657, endPoint y: 191, distance: 9.4
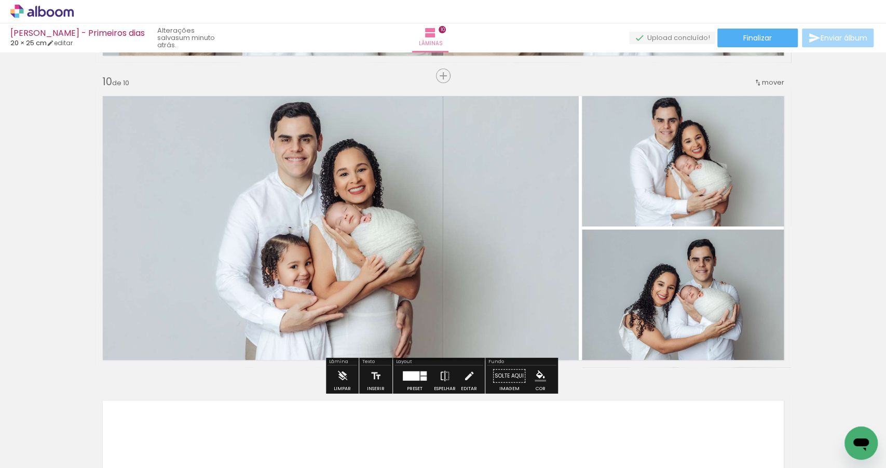
click at [414, 376] on div at bounding box center [411, 375] width 17 height 9
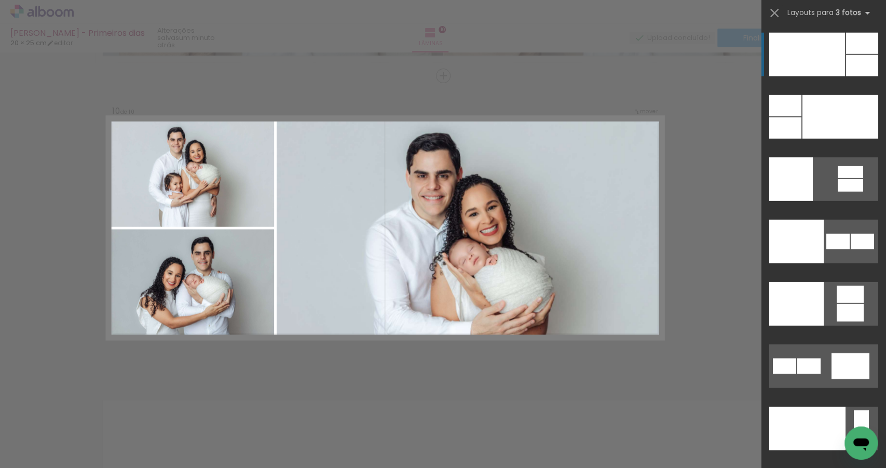
scroll to position [12585, 0]
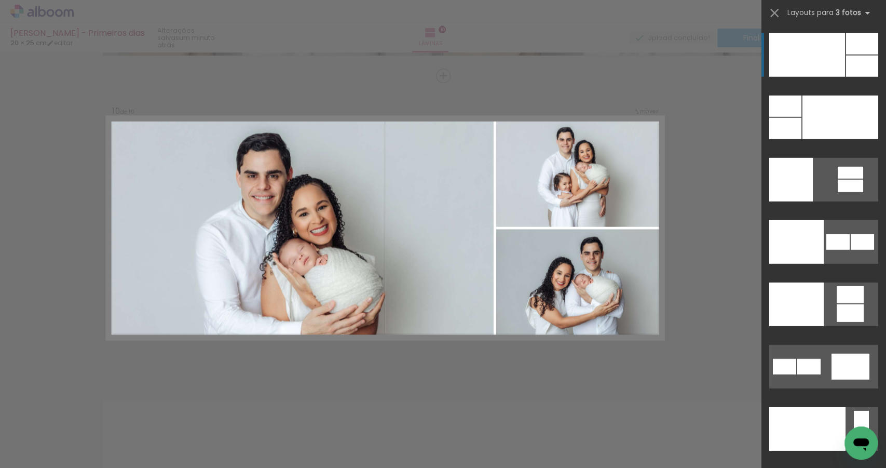
click at [816, 407] on div at bounding box center [808, 429] width 76 height 44
click at [833, 407] on div at bounding box center [808, 429] width 76 height 44
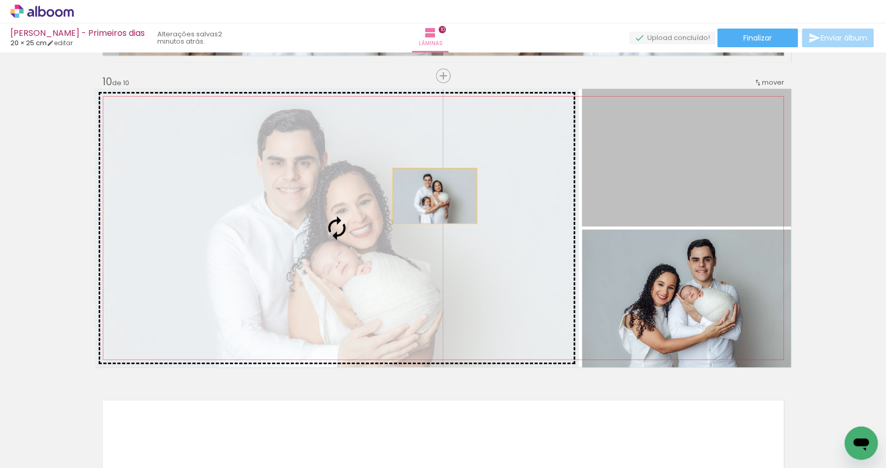
drag, startPoint x: 681, startPoint y: 195, endPoint x: 337, endPoint y: 208, distance: 344.0
click at [0, 0] on slot at bounding box center [0, 0] width 0 height 0
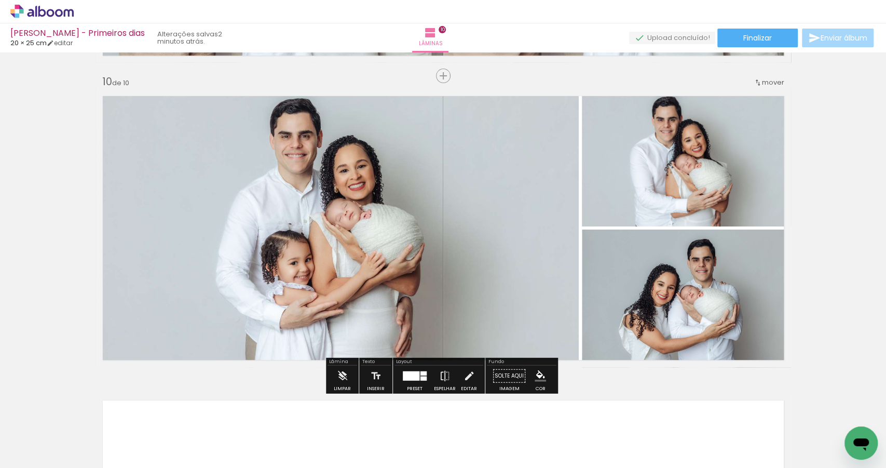
click at [409, 380] on div at bounding box center [415, 376] width 28 height 21
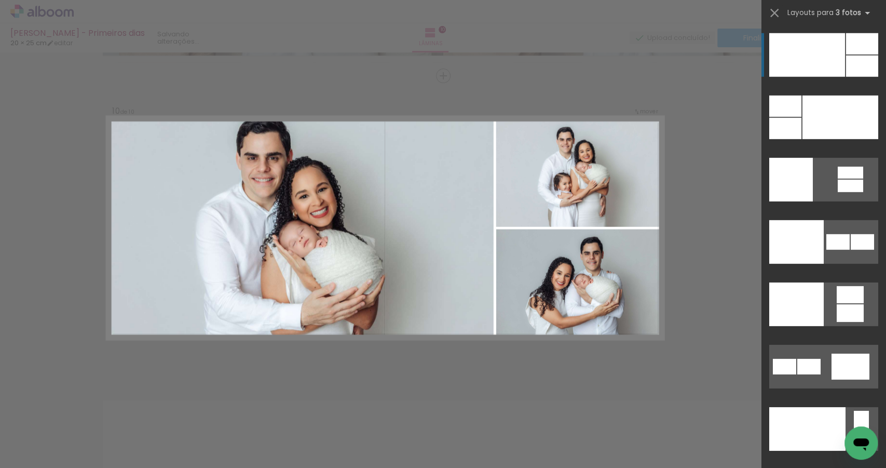
scroll to position [12586, 0]
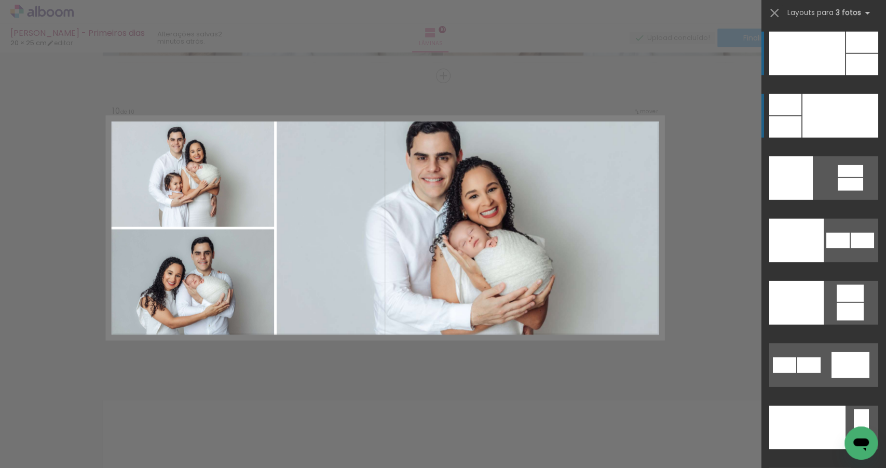
click at [836, 122] on div at bounding box center [841, 116] width 76 height 44
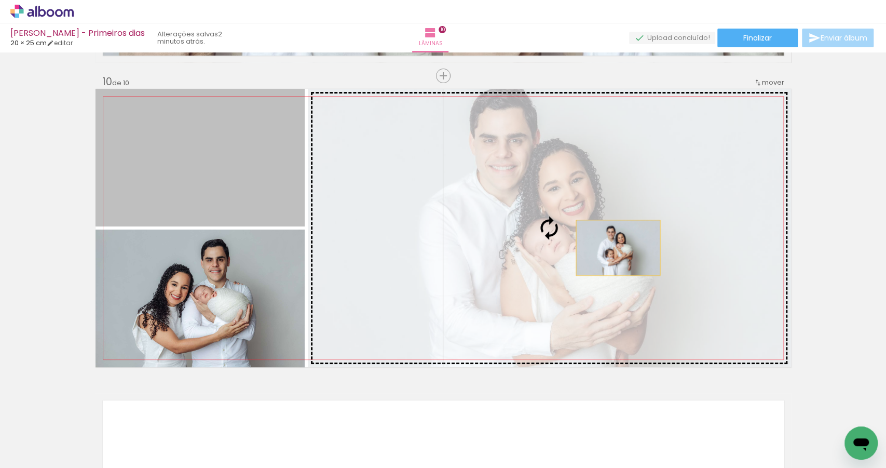
drag, startPoint x: 226, startPoint y: 182, endPoint x: 615, endPoint y: 247, distance: 394.2
click at [0, 0] on slot at bounding box center [0, 0] width 0 height 0
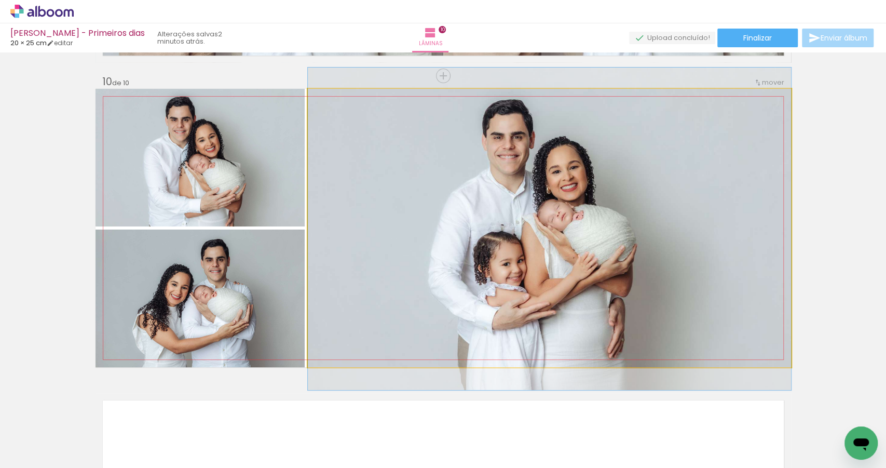
drag, startPoint x: 545, startPoint y: 244, endPoint x: 573, endPoint y: 245, distance: 28.1
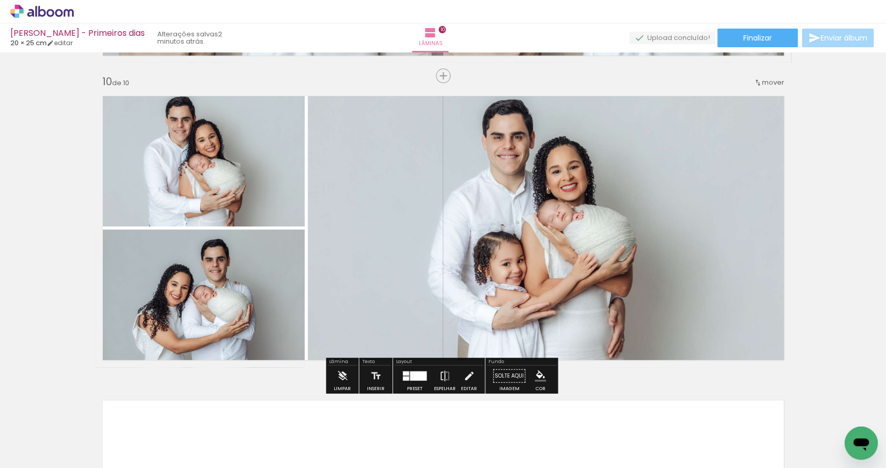
click at [413, 379] on div at bounding box center [418, 375] width 17 height 9
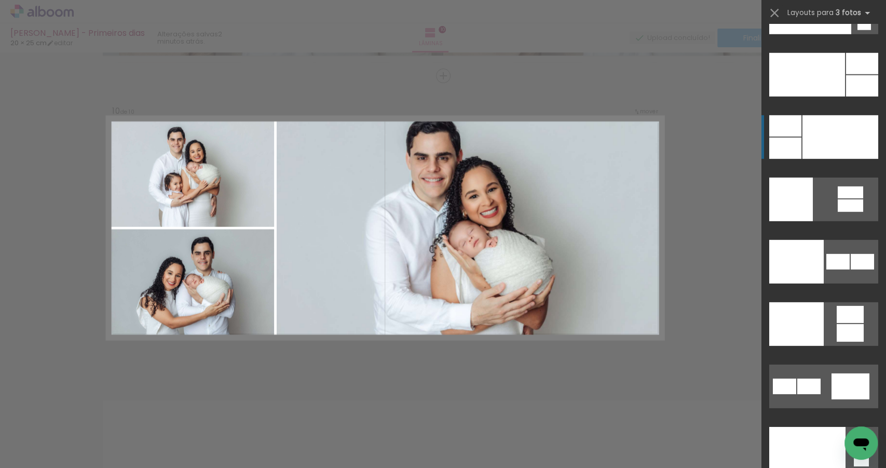
scroll to position [12564, 0]
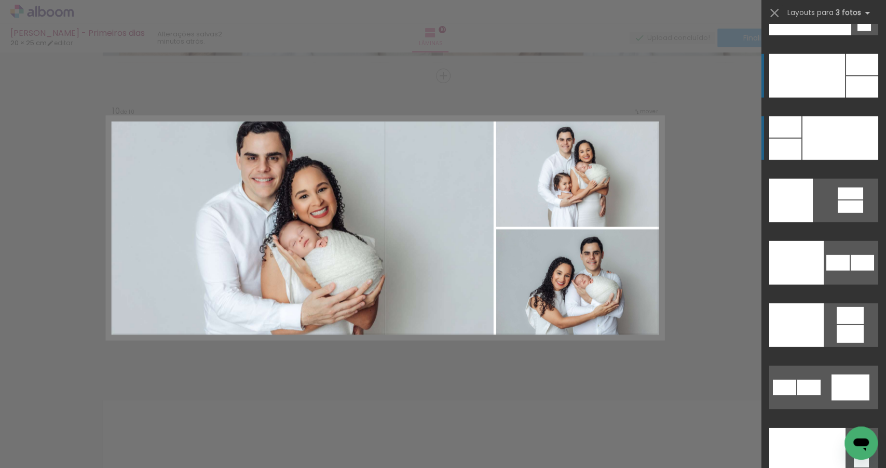
click at [818, 428] on div at bounding box center [808, 450] width 76 height 44
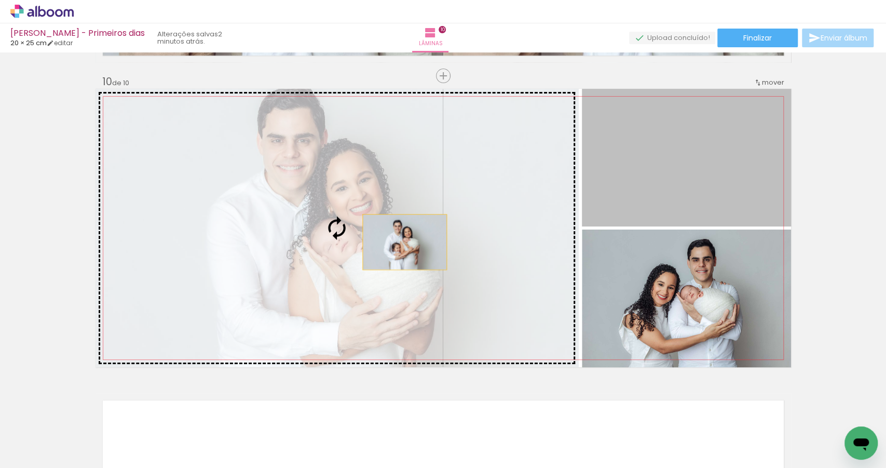
drag, startPoint x: 654, startPoint y: 180, endPoint x: 370, endPoint y: 249, distance: 291.7
click at [0, 0] on slot at bounding box center [0, 0] width 0 height 0
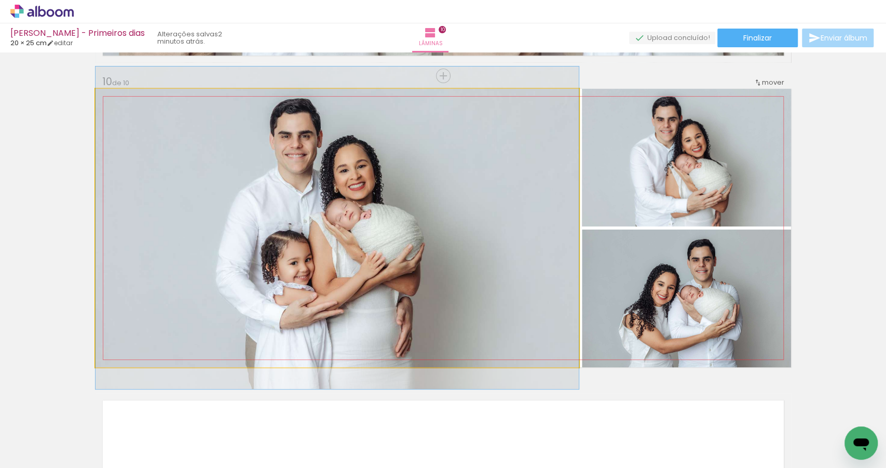
click at [367, 251] on quentale-photo at bounding box center [337, 228] width 483 height 278
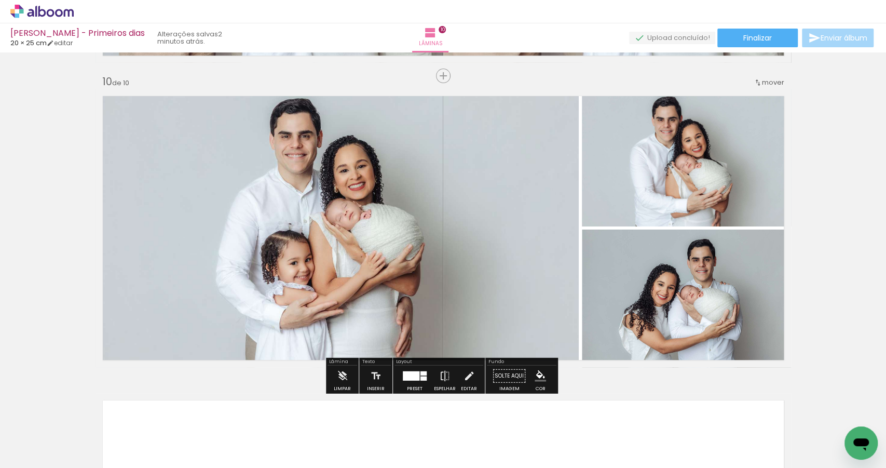
click at [468, 375] on iron-icon at bounding box center [469, 376] width 11 height 21
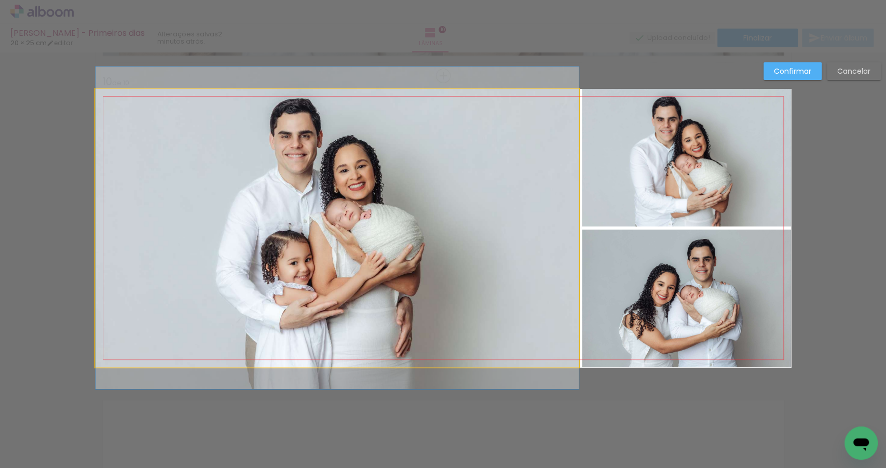
click at [496, 239] on quentale-photo at bounding box center [337, 228] width 483 height 278
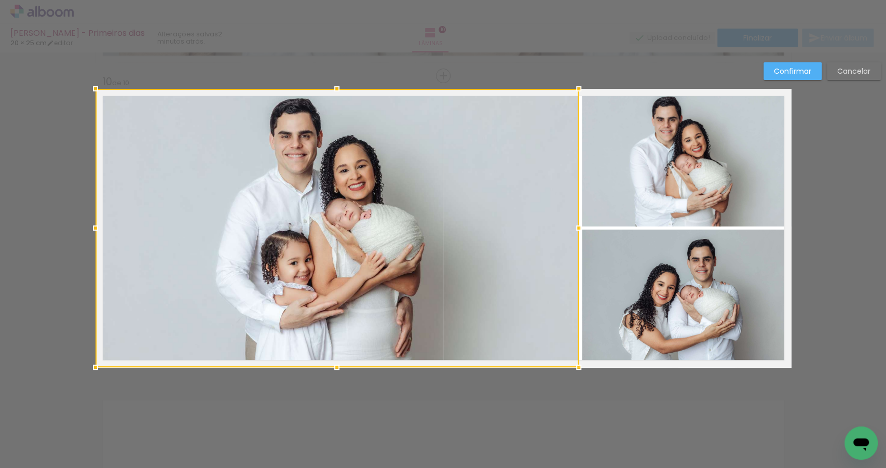
scroll to position [2732, 0]
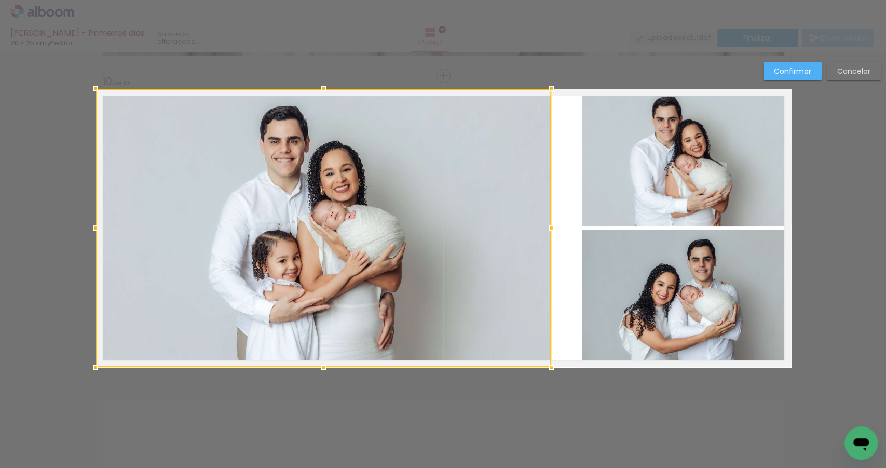
drag, startPoint x: 576, startPoint y: 230, endPoint x: 549, endPoint y: 231, distance: 27.0
click at [549, 231] on div at bounding box center [551, 228] width 21 height 21
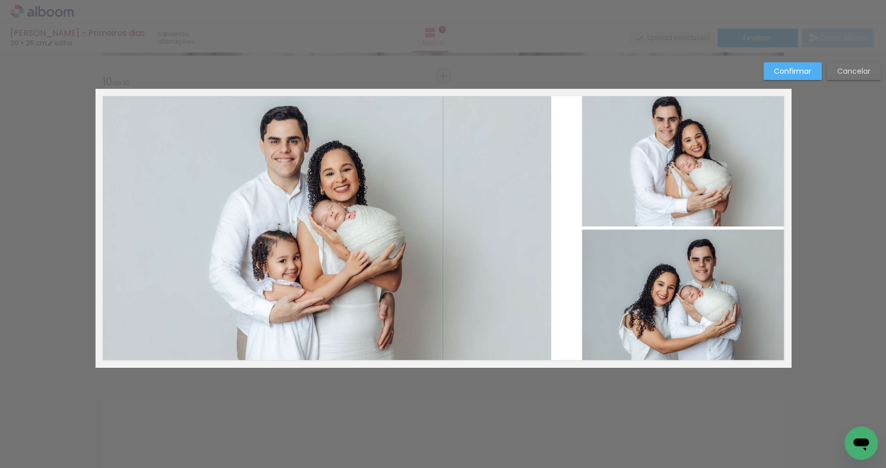
click at [635, 195] on quentale-photo at bounding box center [686, 158] width 209 height 138
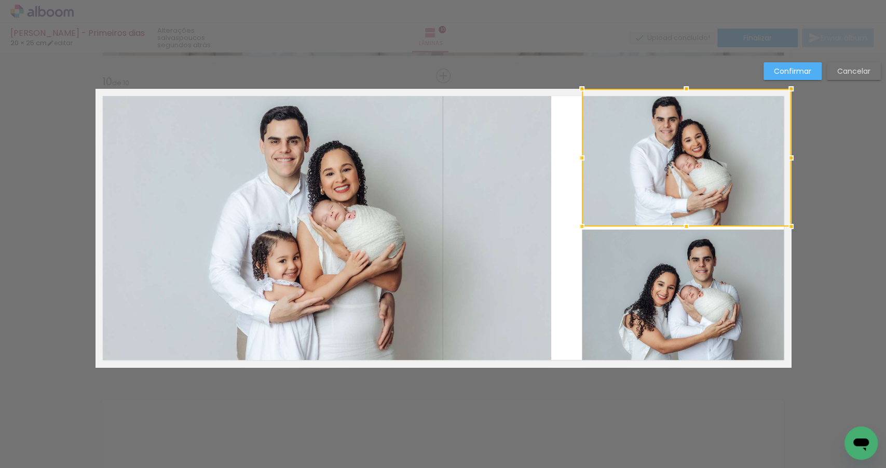
click at [626, 274] on quentale-photo at bounding box center [686, 299] width 209 height 138
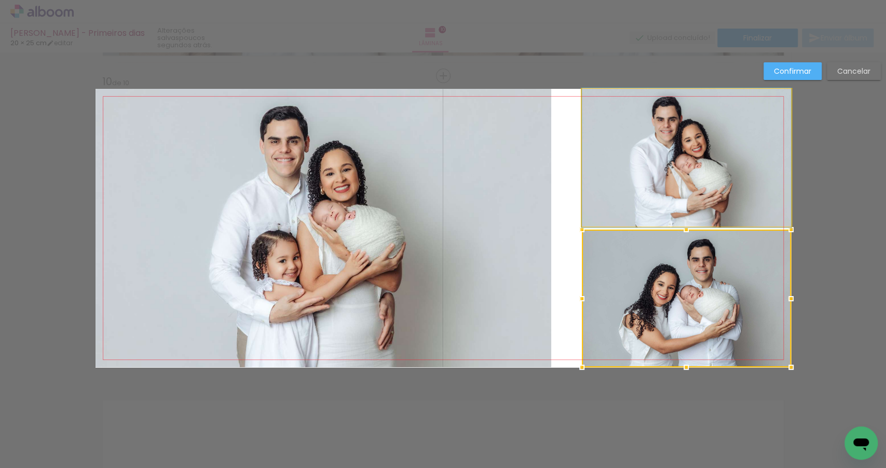
click at [599, 206] on quentale-photo at bounding box center [686, 158] width 209 height 138
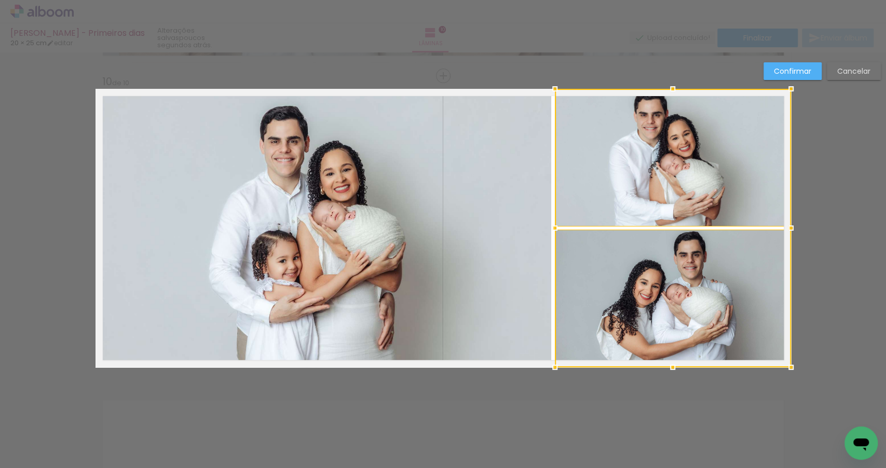
drag, startPoint x: 578, startPoint y: 228, endPoint x: 551, endPoint y: 228, distance: 27.0
click at [551, 228] on div at bounding box center [555, 228] width 21 height 21
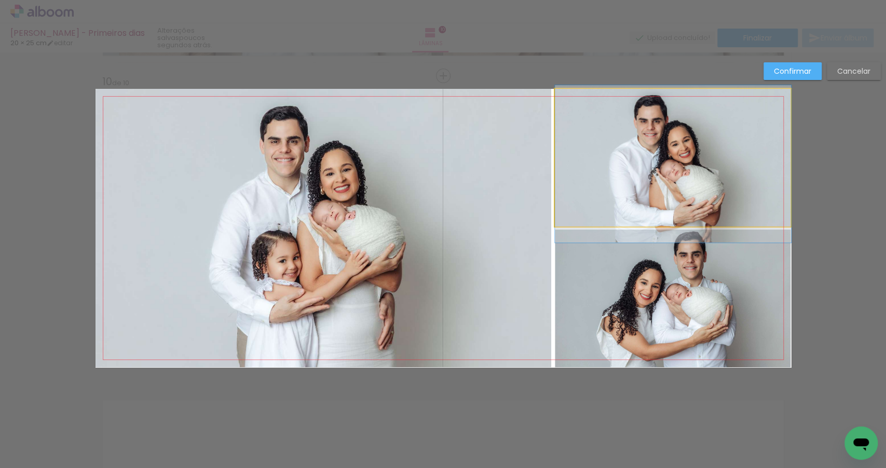
drag, startPoint x: 694, startPoint y: 176, endPoint x: 694, endPoint y: 182, distance: 6.2
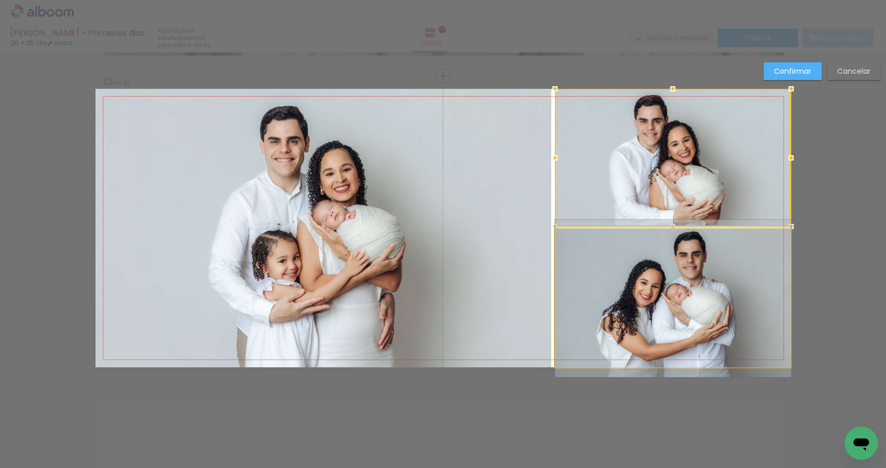
click at [690, 268] on quentale-photo at bounding box center [673, 299] width 236 height 138
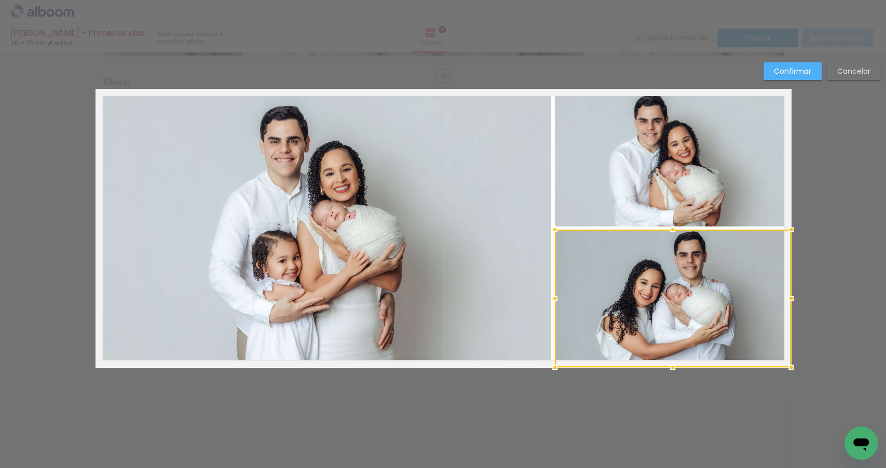
click at [0, 0] on slot "Cancelar" at bounding box center [0, 0] width 0 height 0
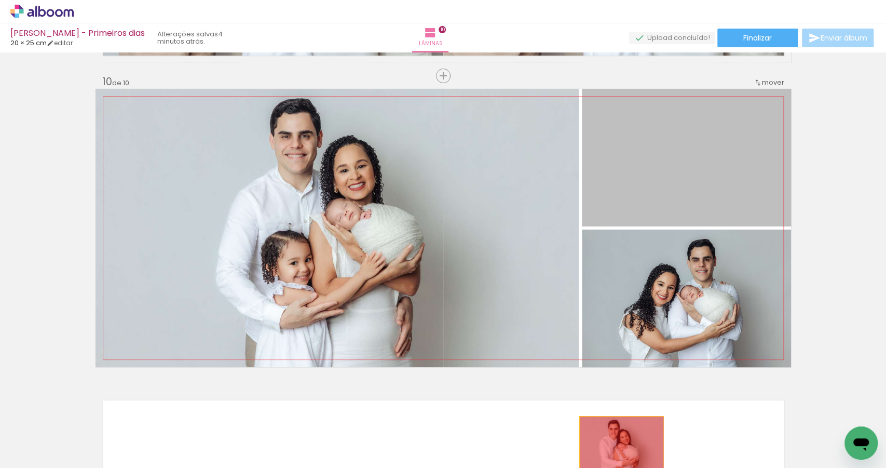
drag, startPoint x: 683, startPoint y: 179, endPoint x: 619, endPoint y: 443, distance: 272.4
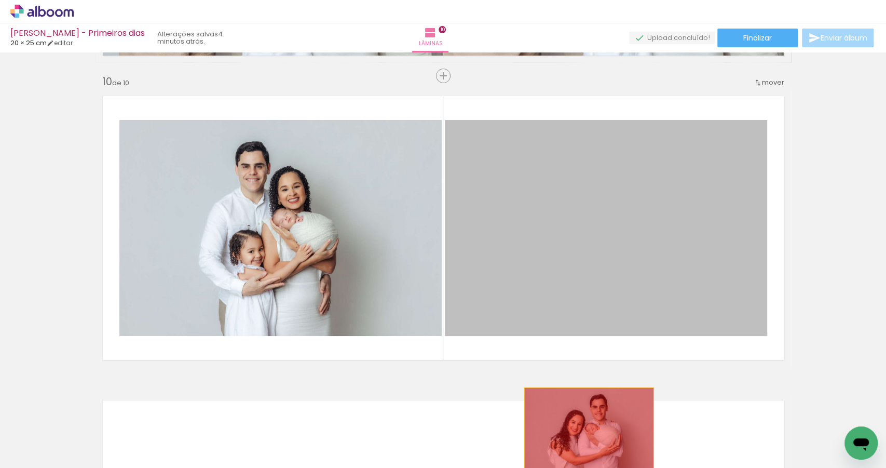
drag, startPoint x: 556, startPoint y: 245, endPoint x: 586, endPoint y: 430, distance: 187.9
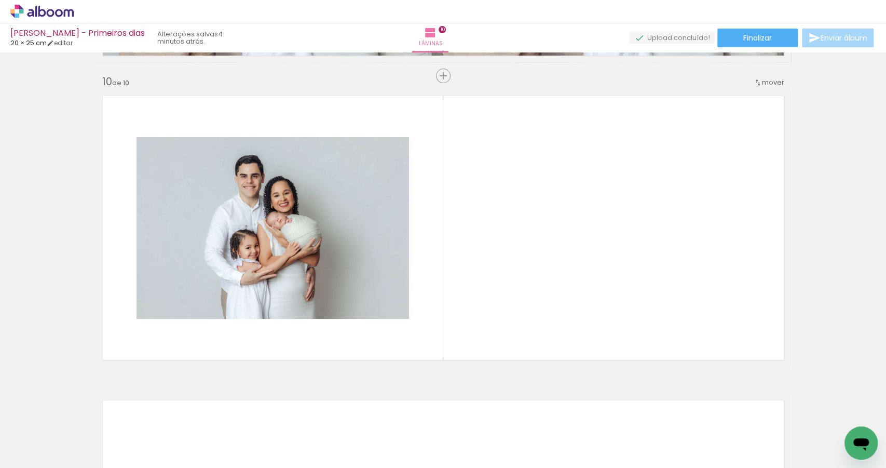
click at [17, 455] on iron-icon at bounding box center [15, 454] width 12 height 12
click at [0, 0] on input "file" at bounding box center [0, 0] width 0 height 0
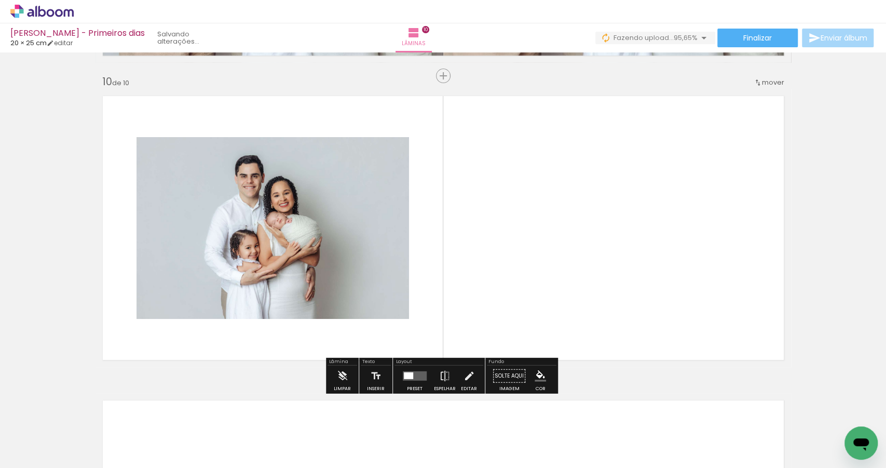
scroll to position [0, 539]
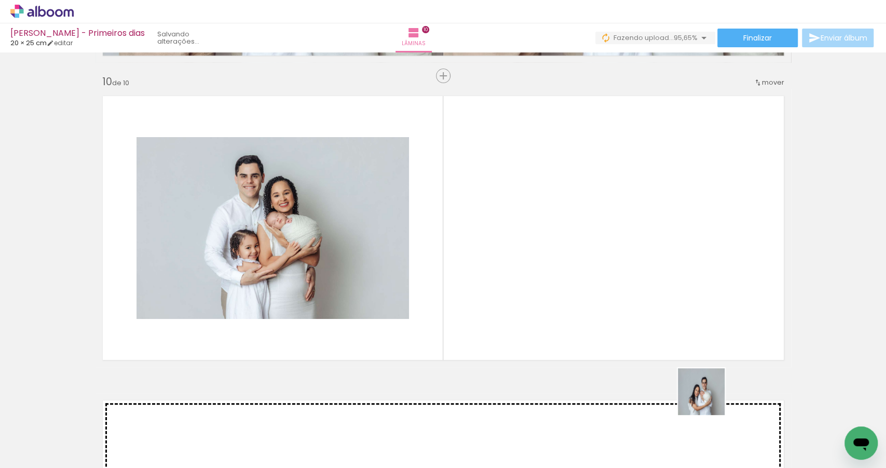
drag, startPoint x: 709, startPoint y: 399, endPoint x: 591, endPoint y: 286, distance: 164.2
click at [591, 286] on quentale-workspace at bounding box center [443, 234] width 886 height 468
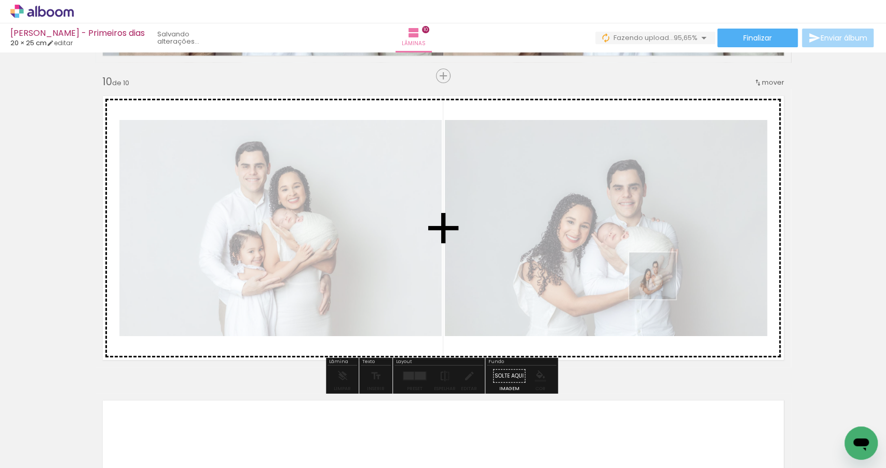
drag, startPoint x: 757, startPoint y: 434, endPoint x: 653, endPoint y: 273, distance: 191.6
click at [653, 273] on quentale-workspace at bounding box center [443, 234] width 886 height 468
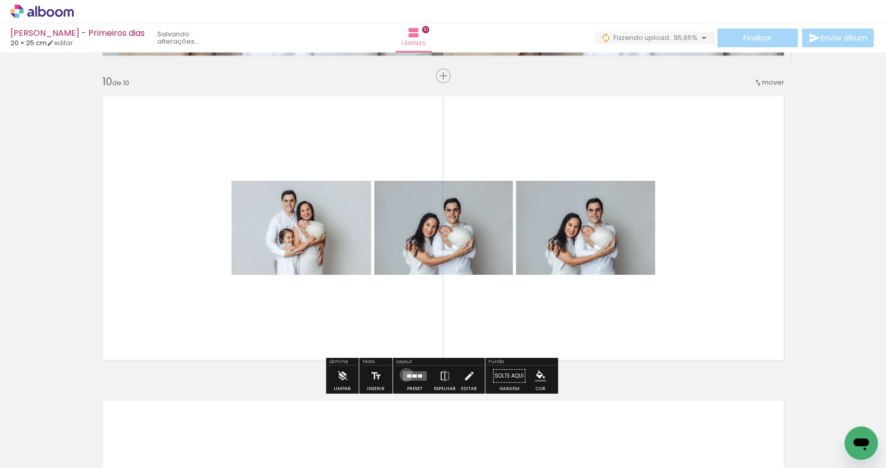
click at [407, 374] on div at bounding box center [409, 375] width 4 height 3
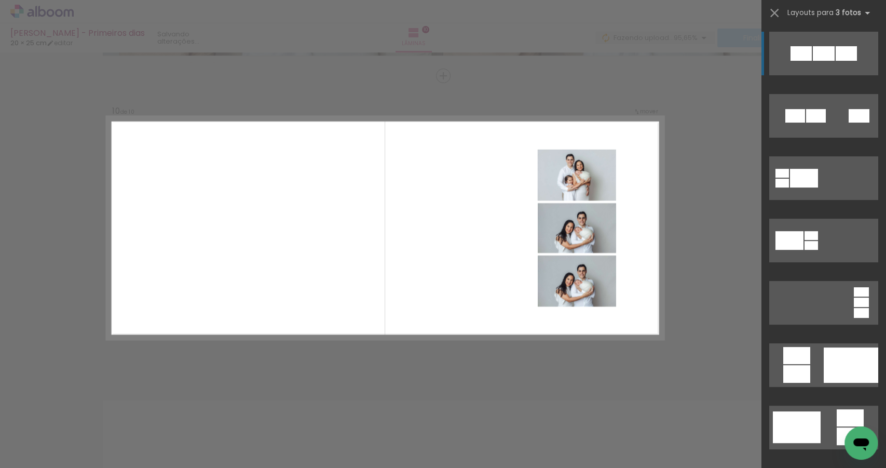
scroll to position [2732, 0]
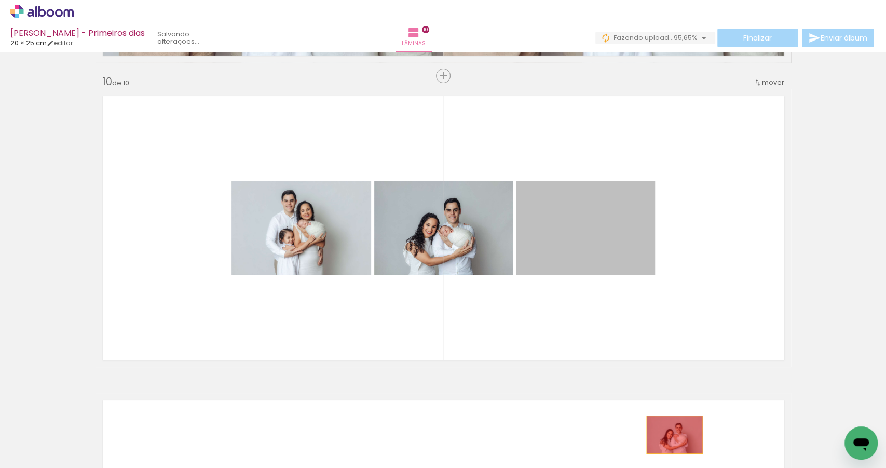
drag, startPoint x: 567, startPoint y: 238, endPoint x: 676, endPoint y: 438, distance: 228.2
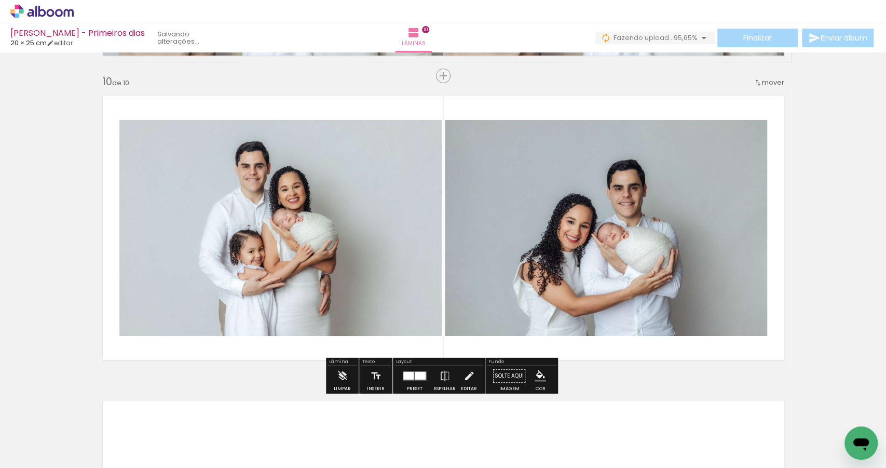
drag, startPoint x: 787, startPoint y: 441, endPoint x: 658, endPoint y: 286, distance: 201.4
click at [659, 287] on quentale-workspace at bounding box center [443, 234] width 886 height 468
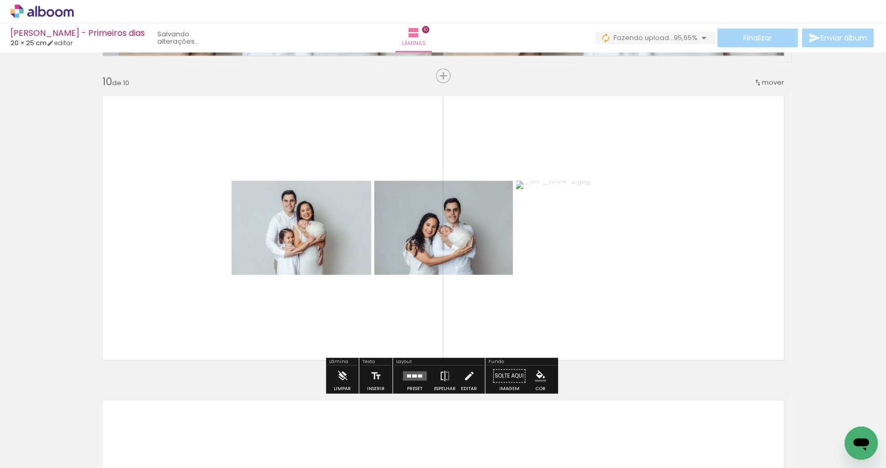
drag, startPoint x: 417, startPoint y: 375, endPoint x: 549, endPoint y: 349, distance: 134.3
click at [418, 375] on div at bounding box center [420, 375] width 4 height 3
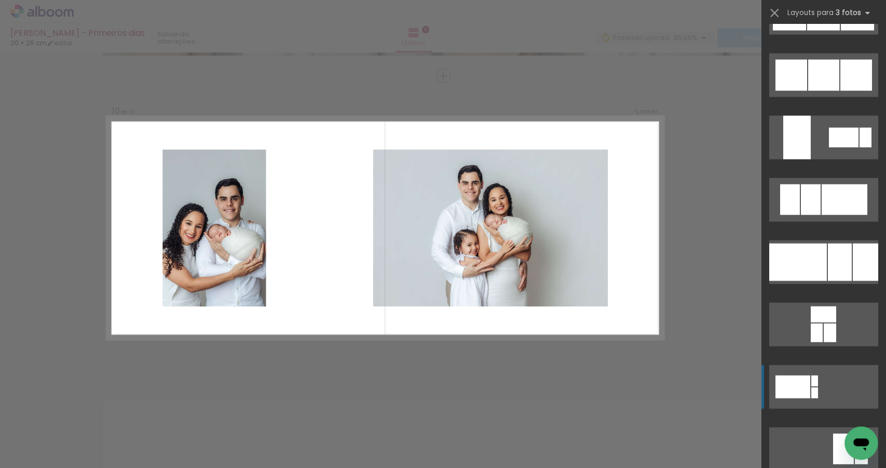
scroll to position [6835, 0]
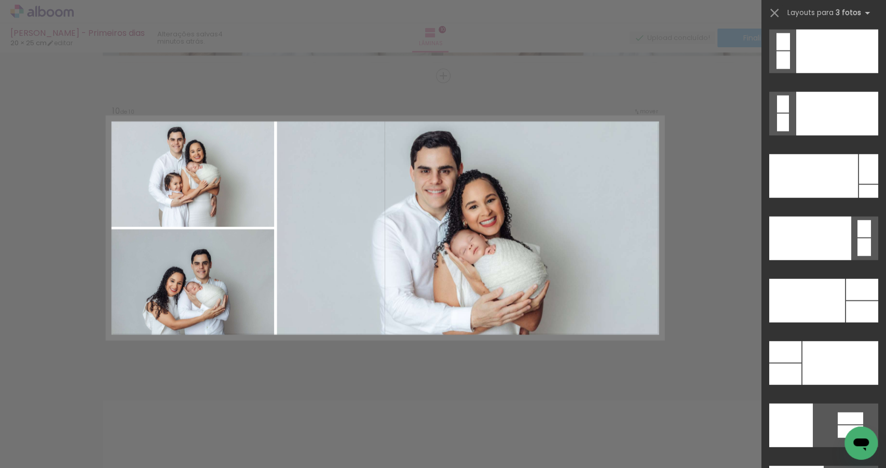
scroll to position [12361, 0]
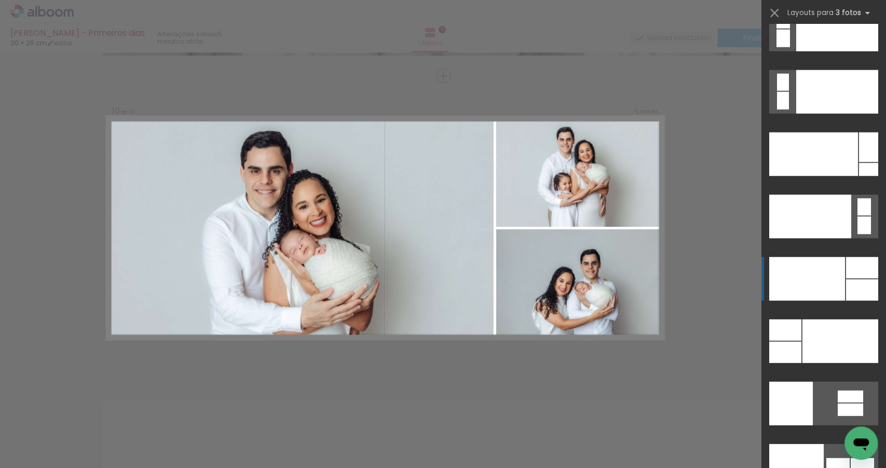
click at [822, 176] on div at bounding box center [814, 154] width 89 height 44
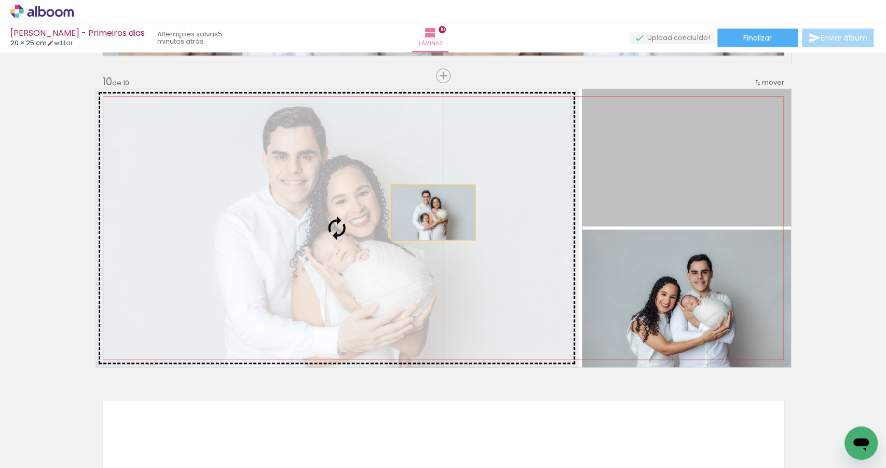
drag, startPoint x: 659, startPoint y: 184, endPoint x: 366, endPoint y: 218, distance: 295.2
click at [0, 0] on slot at bounding box center [0, 0] width 0 height 0
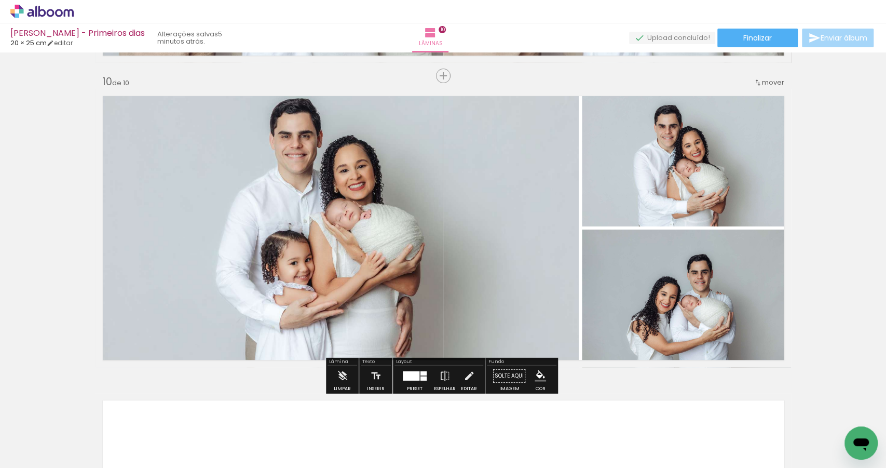
click at [414, 379] on div at bounding box center [411, 375] width 17 height 9
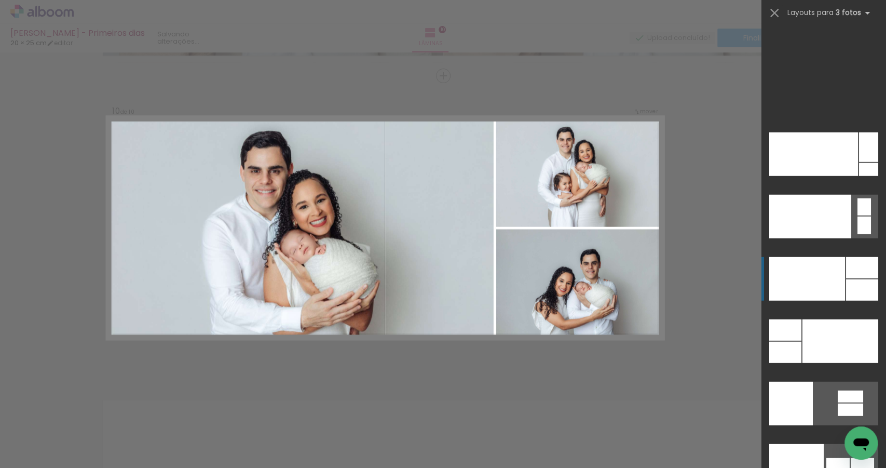
scroll to position [12586, 0]
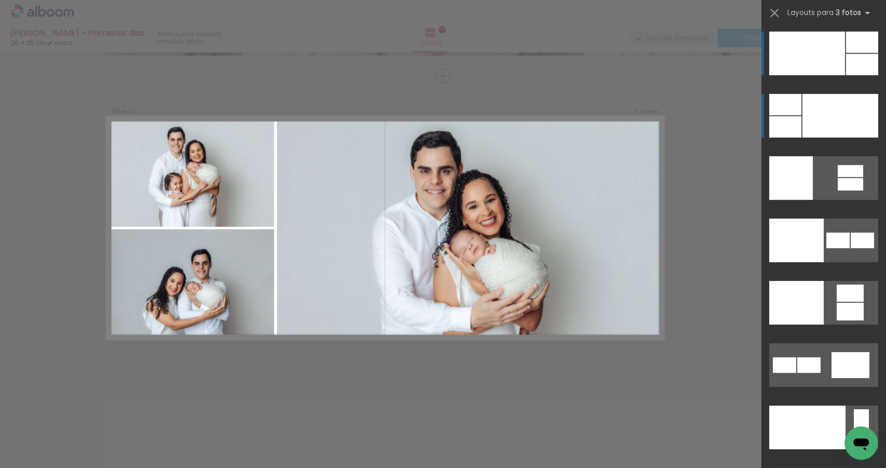
click at [834, 111] on div at bounding box center [841, 116] width 76 height 44
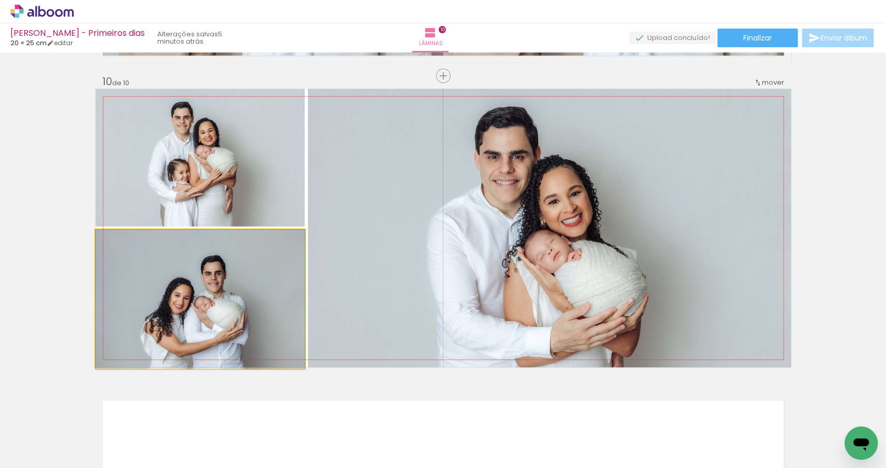
drag, startPoint x: 227, startPoint y: 308, endPoint x: 232, endPoint y: 309, distance: 5.3
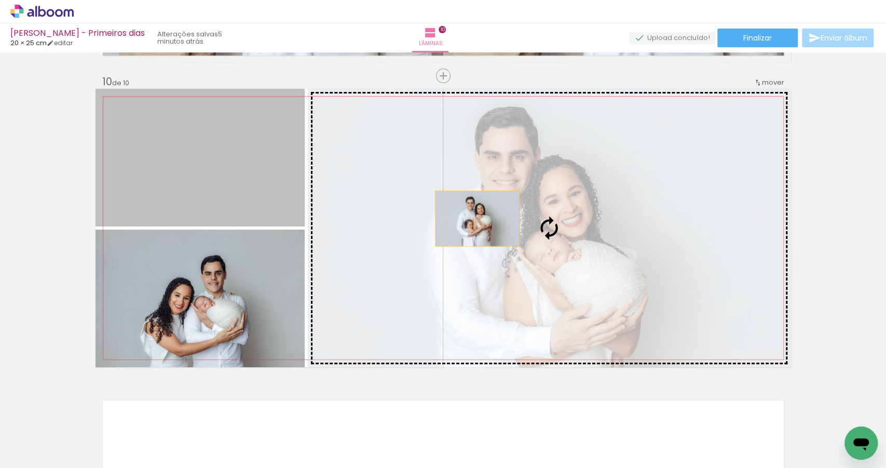
drag, startPoint x: 238, startPoint y: 183, endPoint x: 493, endPoint y: 221, distance: 257.8
click at [0, 0] on slot at bounding box center [0, 0] width 0 height 0
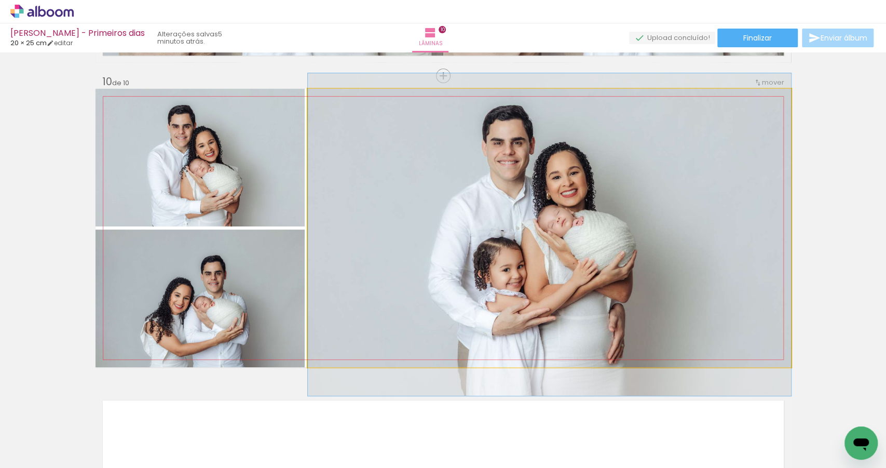
drag, startPoint x: 552, startPoint y: 278, endPoint x: 569, endPoint y: 285, distance: 17.5
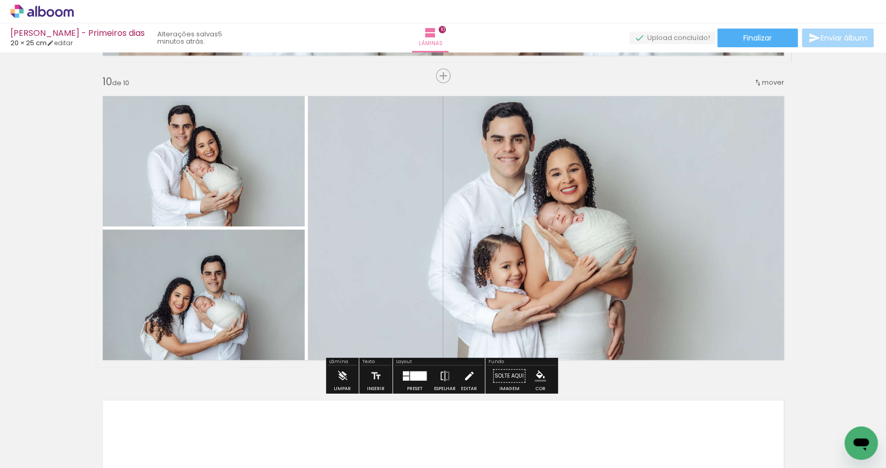
click at [470, 375] on iron-icon at bounding box center [469, 376] width 11 height 21
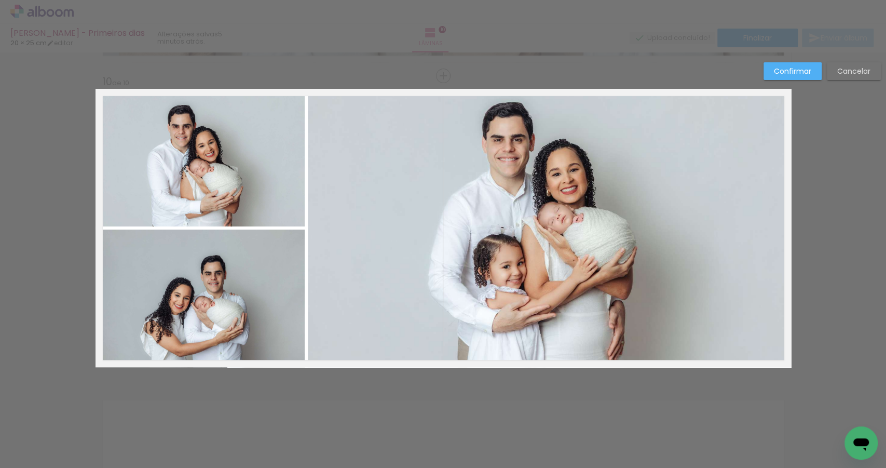
scroll to position [2732, 0]
click at [349, 225] on quentale-photo at bounding box center [549, 228] width 483 height 278
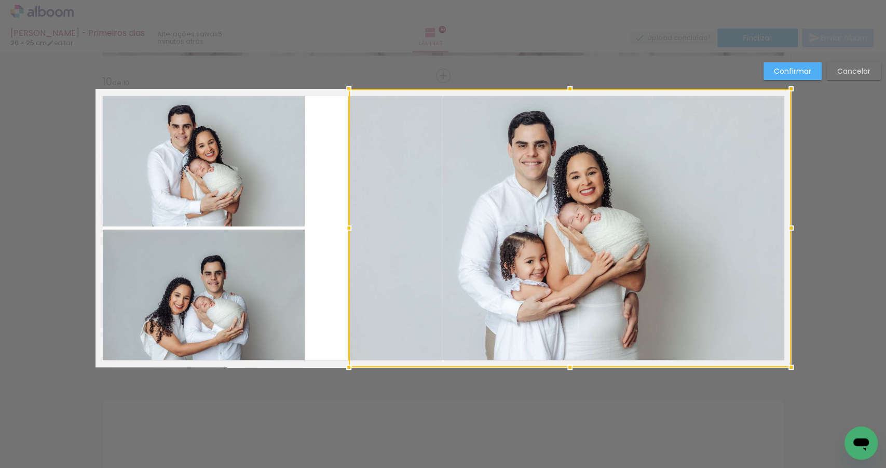
drag, startPoint x: 307, startPoint y: 227, endPoint x: 348, endPoint y: 230, distance: 41.1
click at [348, 230] on div at bounding box center [349, 228] width 21 height 21
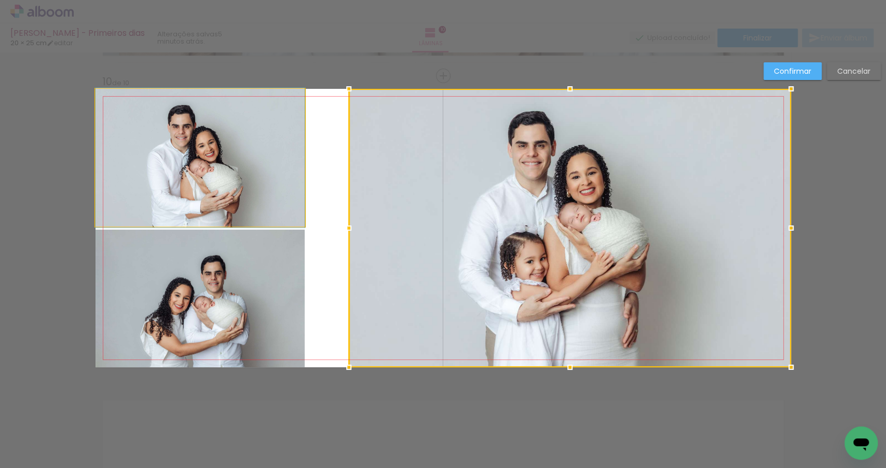
click at [283, 206] on quentale-photo at bounding box center [200, 158] width 209 height 138
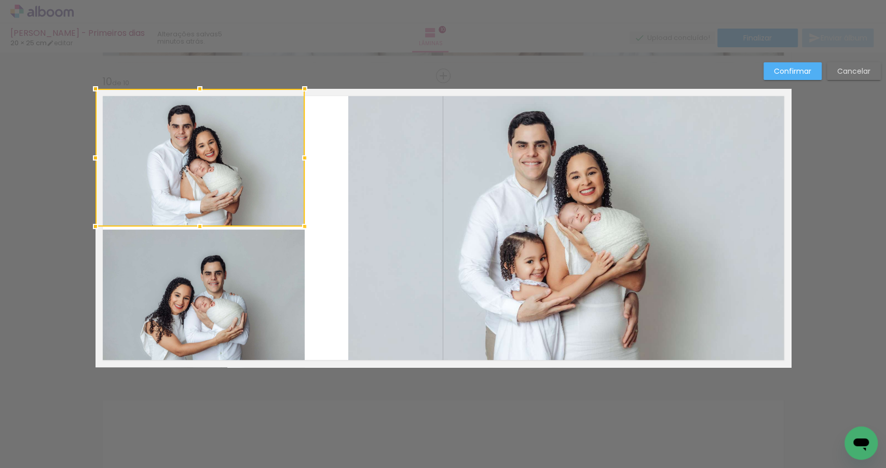
click at [285, 264] on quentale-photo at bounding box center [200, 299] width 209 height 138
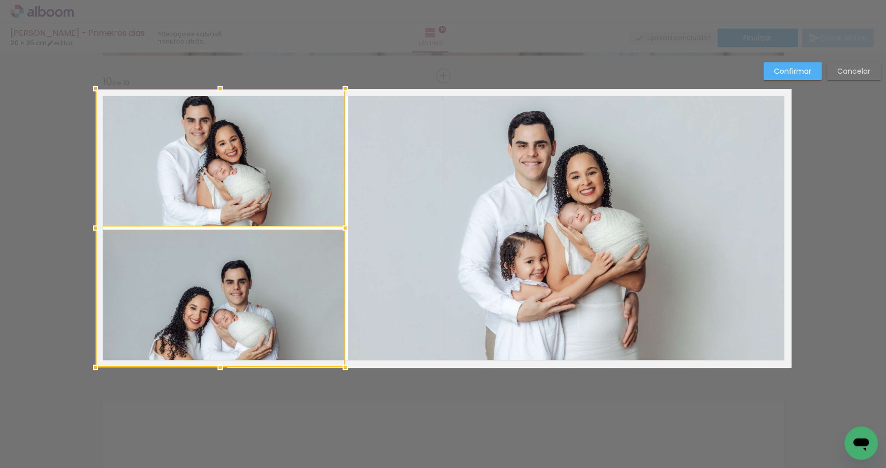
drag, startPoint x: 303, startPoint y: 228, endPoint x: 341, endPoint y: 231, distance: 38.0
click at [341, 231] on div at bounding box center [345, 228] width 21 height 21
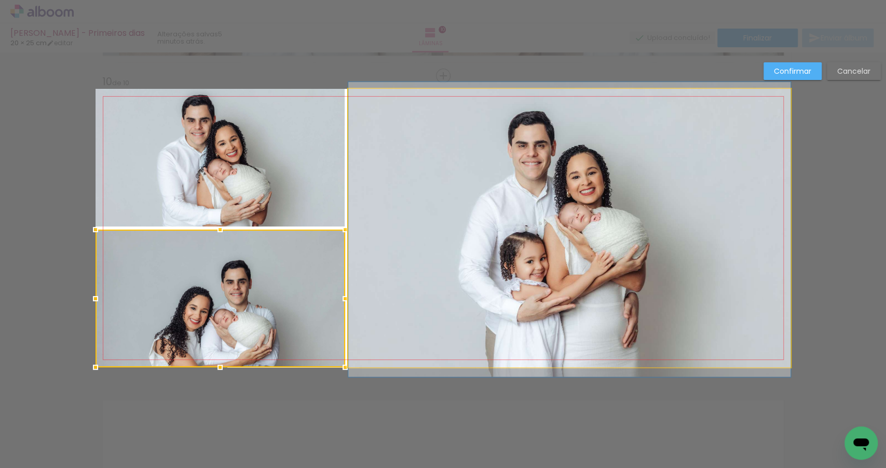
click at [379, 236] on quentale-photo at bounding box center [569, 228] width 442 height 278
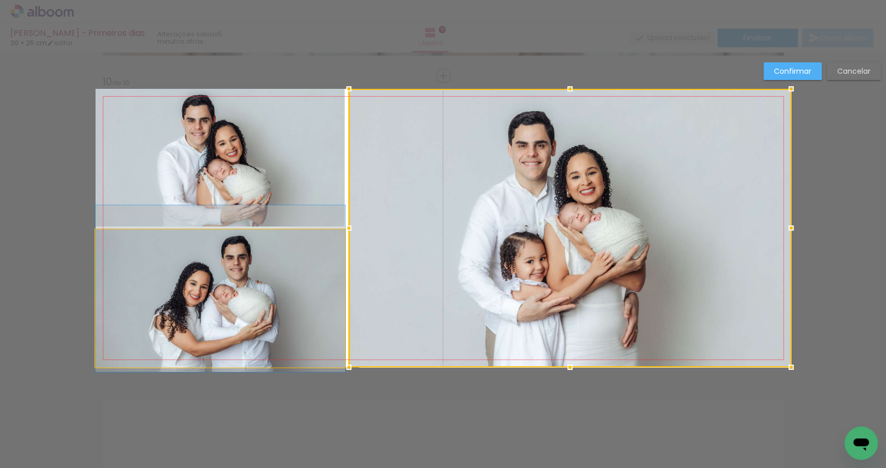
drag, startPoint x: 253, startPoint y: 305, endPoint x: 259, endPoint y: 280, distance: 25.2
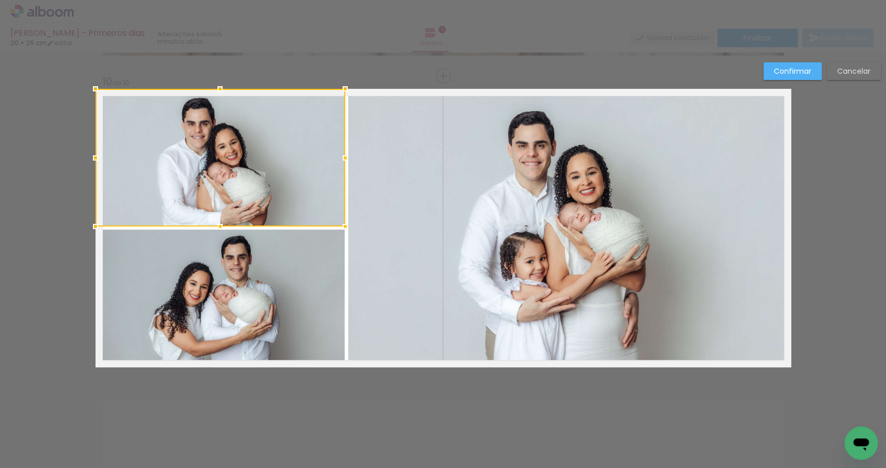
click at [409, 245] on quentale-photo at bounding box center [569, 228] width 442 height 278
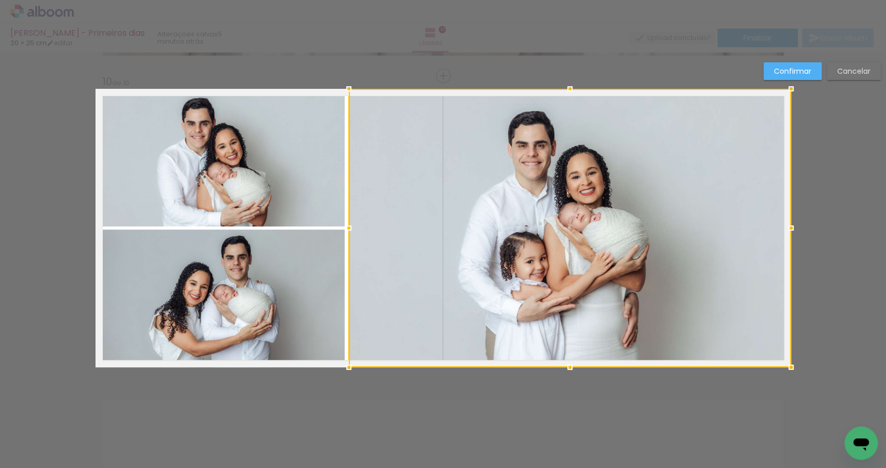
click at [318, 211] on quentale-photo at bounding box center [221, 158] width 250 height 138
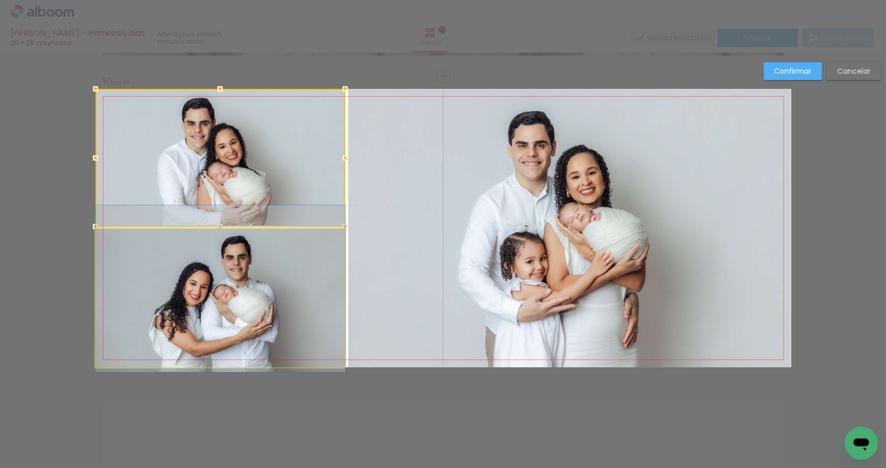
click at [336, 244] on quentale-photo at bounding box center [221, 299] width 250 height 138
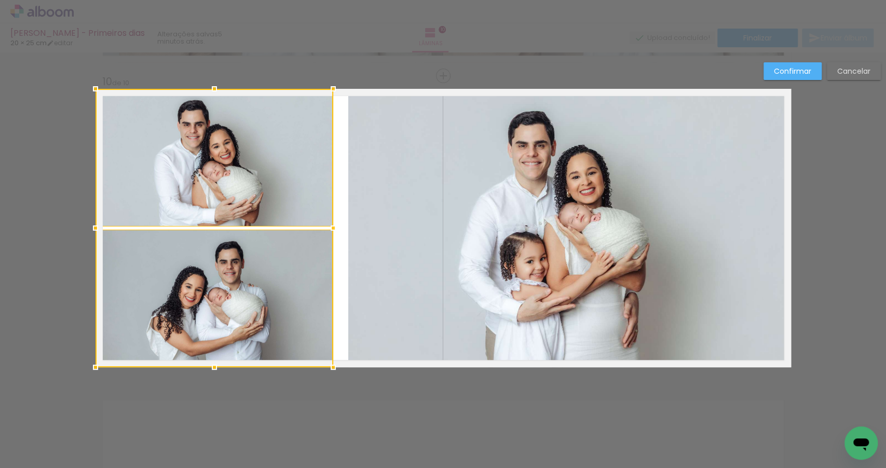
drag, startPoint x: 342, startPoint y: 227, endPoint x: 330, endPoint y: 227, distance: 11.9
click at [330, 227] on div at bounding box center [333, 228] width 21 height 21
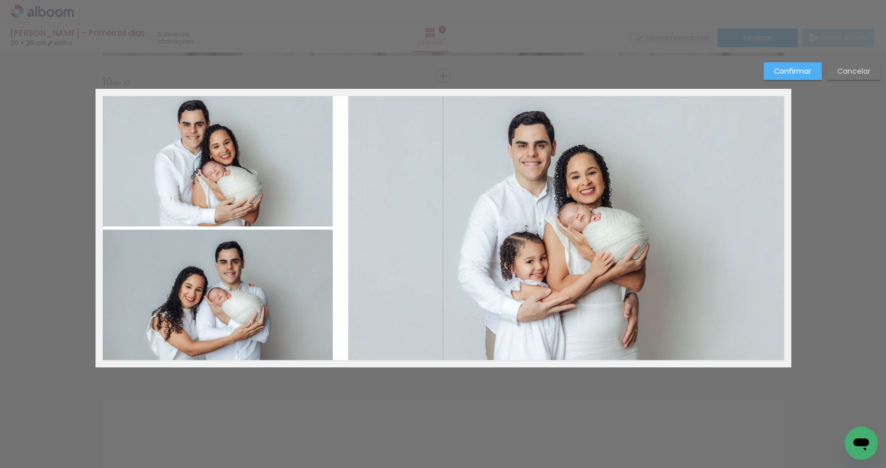
click at [379, 229] on quentale-photo at bounding box center [569, 228] width 442 height 278
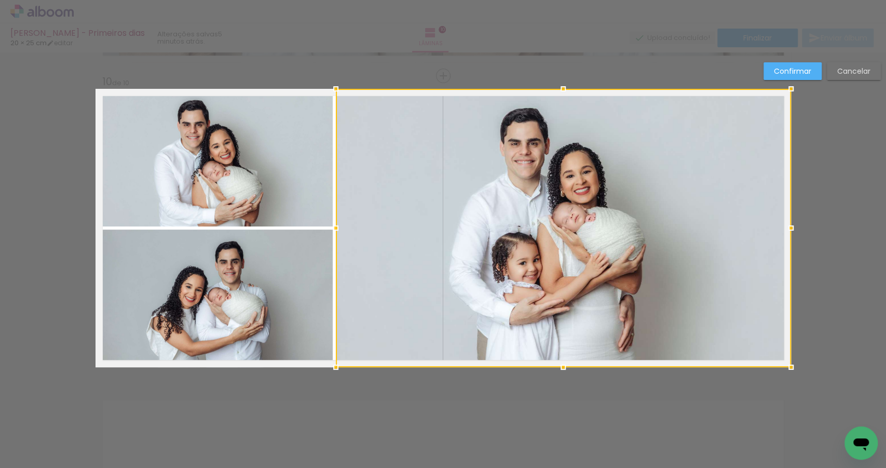
drag, startPoint x: 347, startPoint y: 229, endPoint x: 334, endPoint y: 231, distance: 12.6
click at [334, 231] on div at bounding box center [336, 228] width 21 height 21
click at [357, 231] on div at bounding box center [563, 228] width 455 height 278
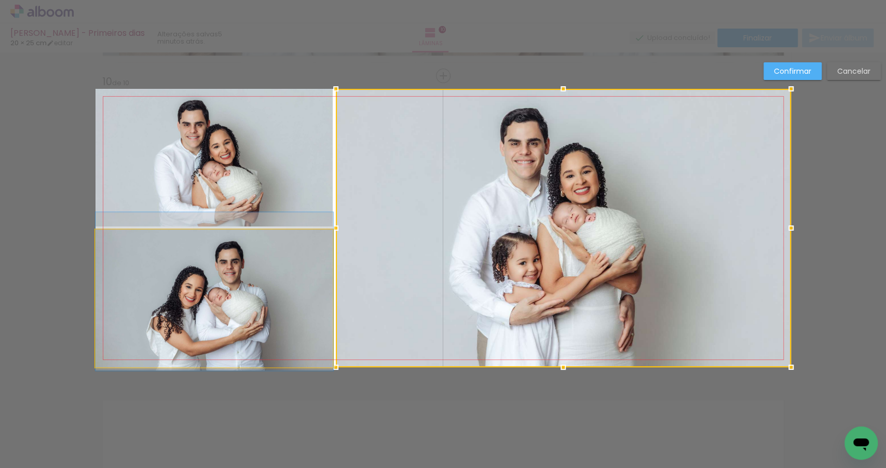
click at [287, 273] on quentale-photo at bounding box center [215, 299] width 238 height 138
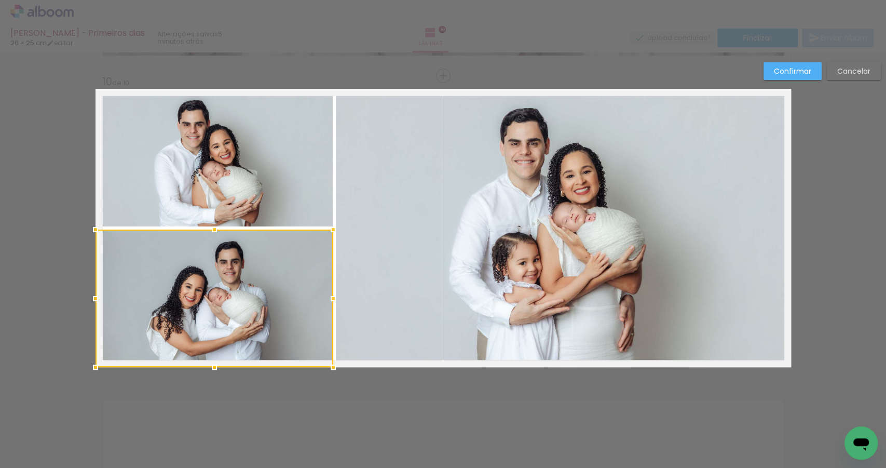
drag, startPoint x: 380, startPoint y: 216, endPoint x: 380, endPoint y: 223, distance: 6.8
click at [380, 216] on quentale-photo at bounding box center [563, 228] width 455 height 278
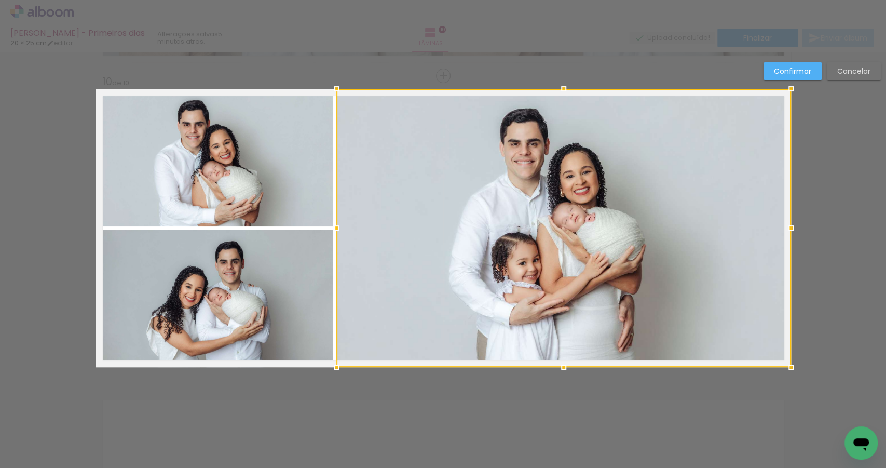
click at [333, 230] on div at bounding box center [336, 228] width 21 height 21
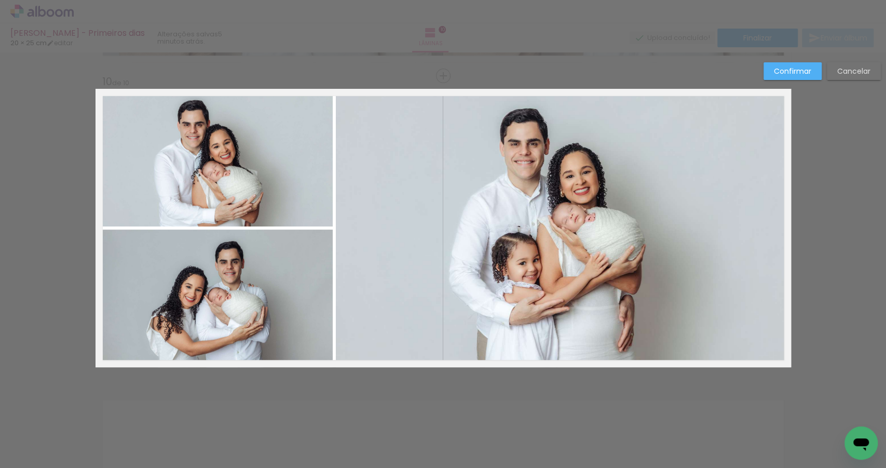
click at [321, 264] on quentale-photo at bounding box center [215, 299] width 238 height 138
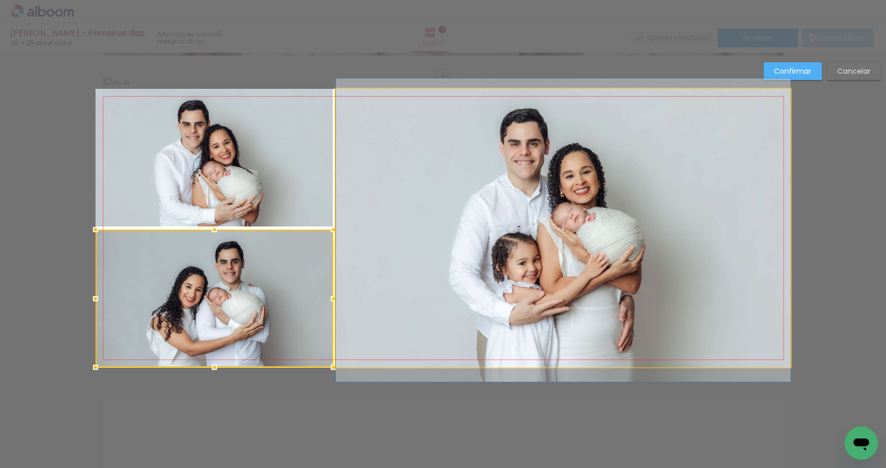
click at [398, 236] on quentale-photo at bounding box center [563, 228] width 455 height 278
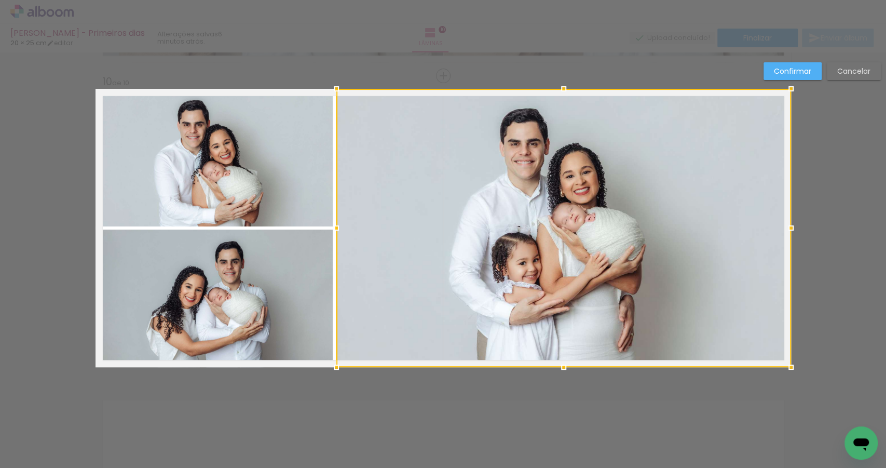
click at [789, 78] on div at bounding box center [791, 88] width 21 height 21
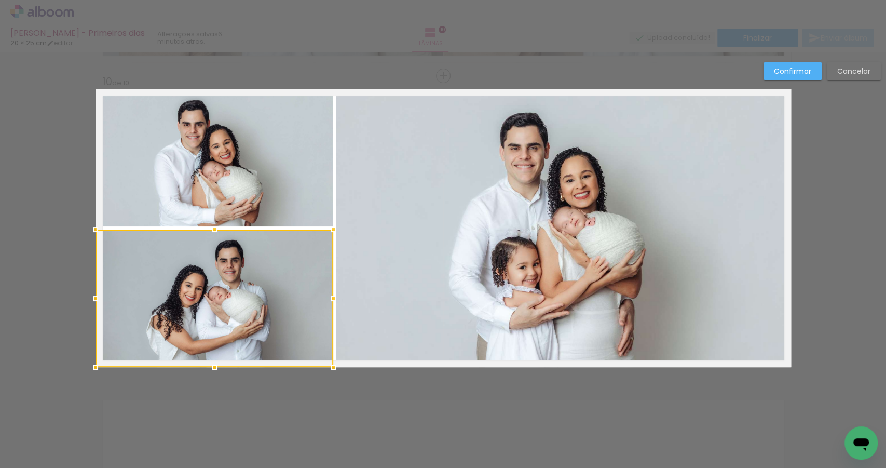
click at [245, 272] on div at bounding box center [215, 299] width 238 height 138
click at [231, 187] on quentale-photo at bounding box center [215, 158] width 238 height 138
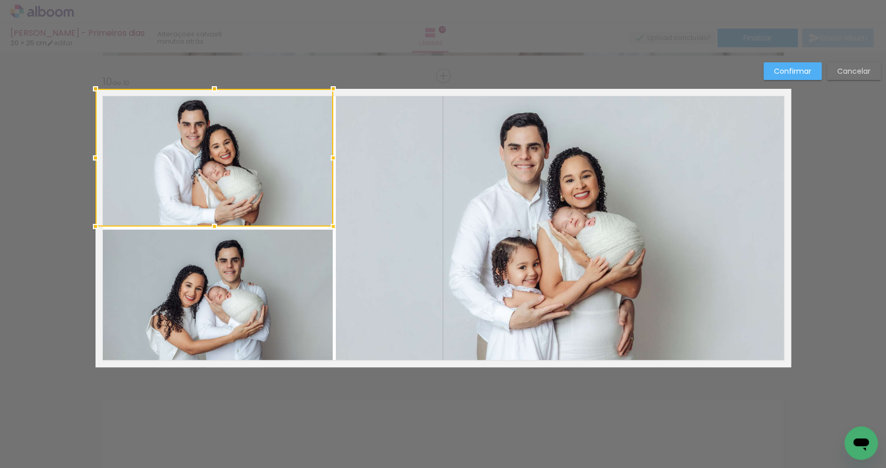
click at [231, 187] on div at bounding box center [215, 158] width 238 height 138
click at [222, 146] on div at bounding box center [215, 158] width 238 height 138
click at [498, 165] on quentale-photo at bounding box center [563, 228] width 455 height 278
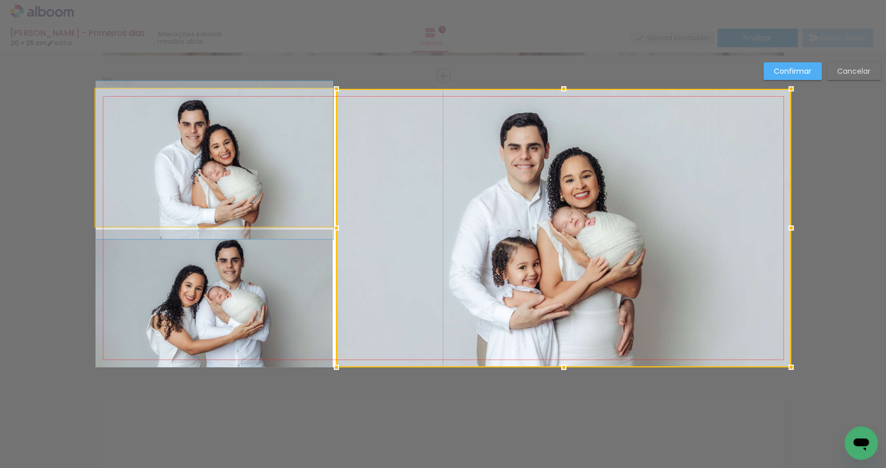
click at [280, 152] on quentale-photo at bounding box center [215, 158] width 238 height 138
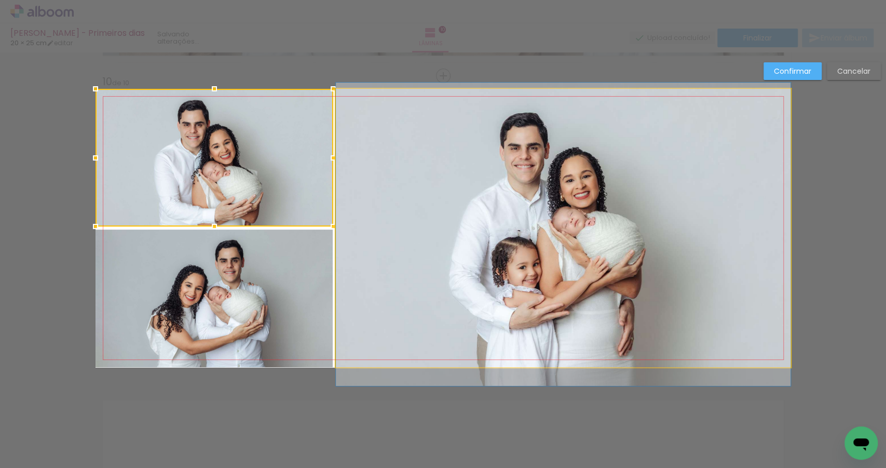
click at [551, 264] on quentale-photo at bounding box center [563, 228] width 455 height 278
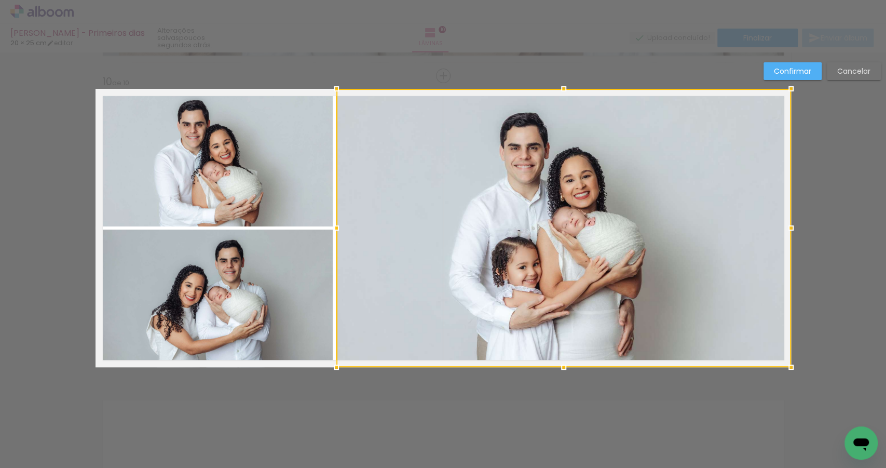
click at [180, 210] on quentale-photo at bounding box center [215, 158] width 238 height 138
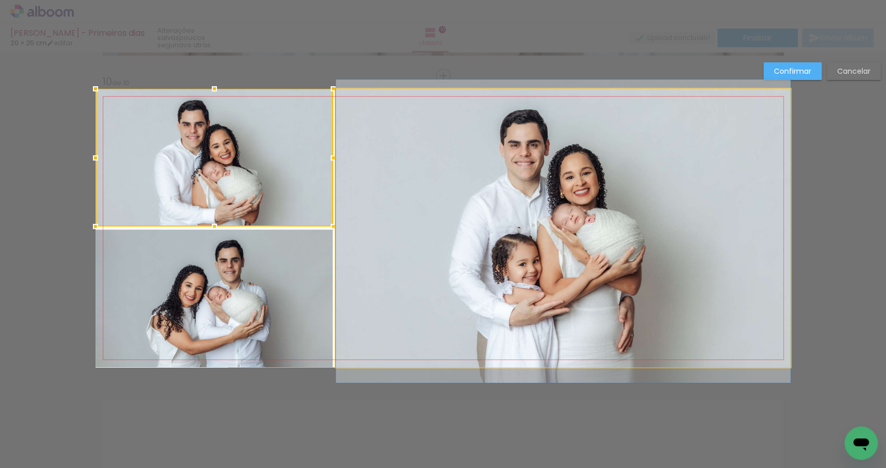
drag, startPoint x: 489, startPoint y: 239, endPoint x: 498, endPoint y: 236, distance: 9.9
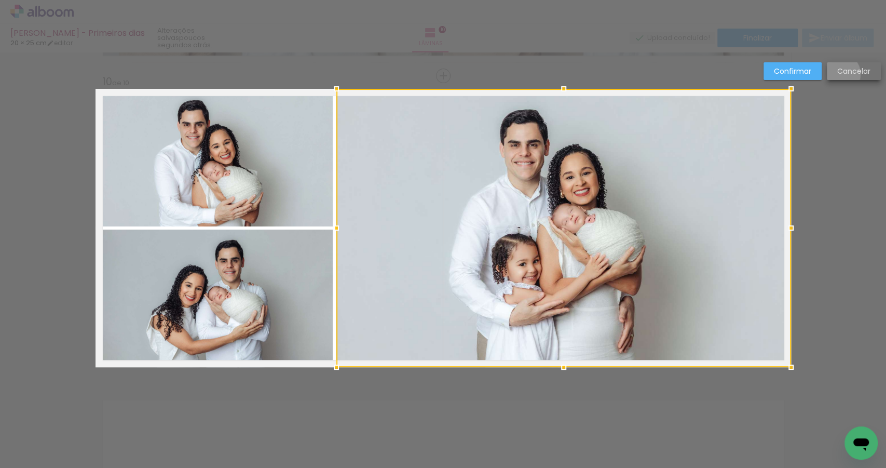
click at [0, 0] on slot "Cancelar" at bounding box center [0, 0] width 0 height 0
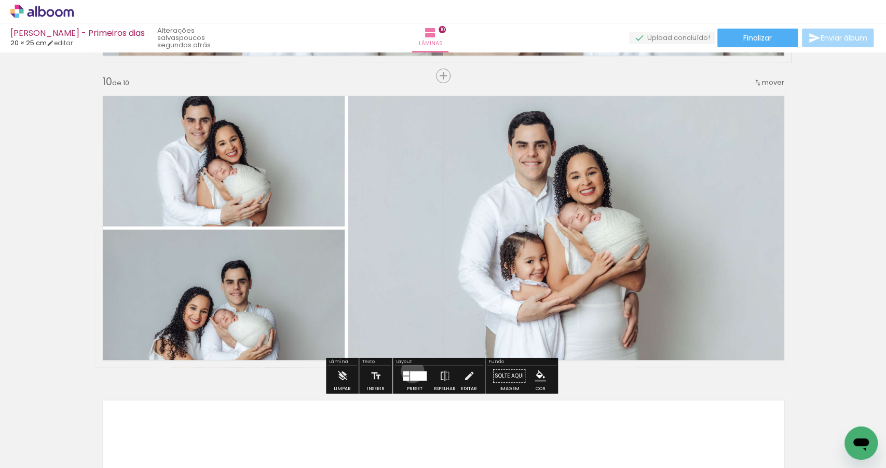
click at [410, 371] on div at bounding box center [418, 375] width 17 height 9
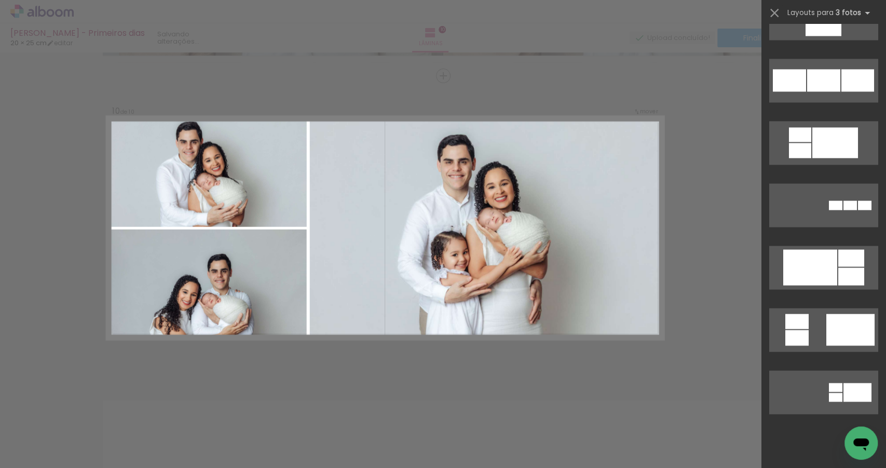
scroll to position [627, 0]
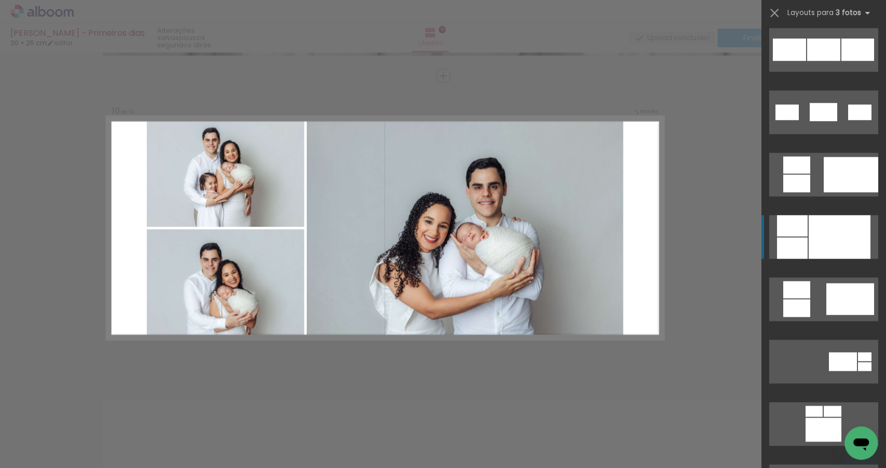
click at [827, 234] on div at bounding box center [840, 237] width 62 height 44
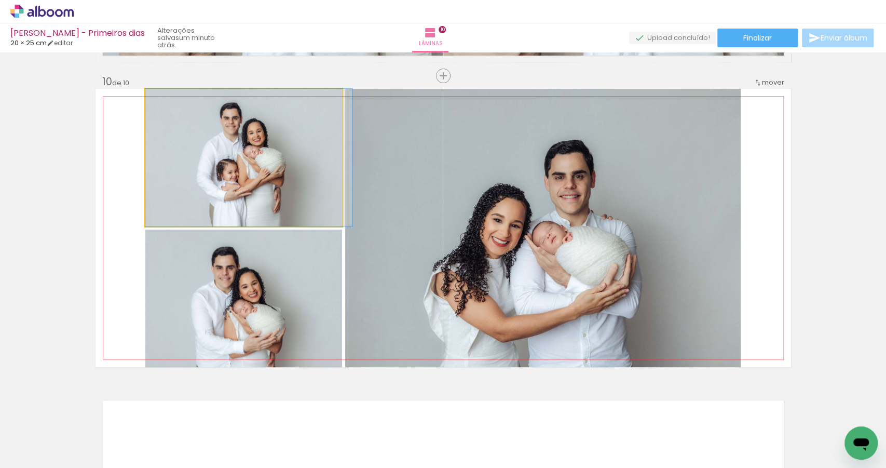
drag, startPoint x: 261, startPoint y: 172, endPoint x: 508, endPoint y: 240, distance: 256.5
click at [0, 0] on slot at bounding box center [0, 0] width 0 height 0
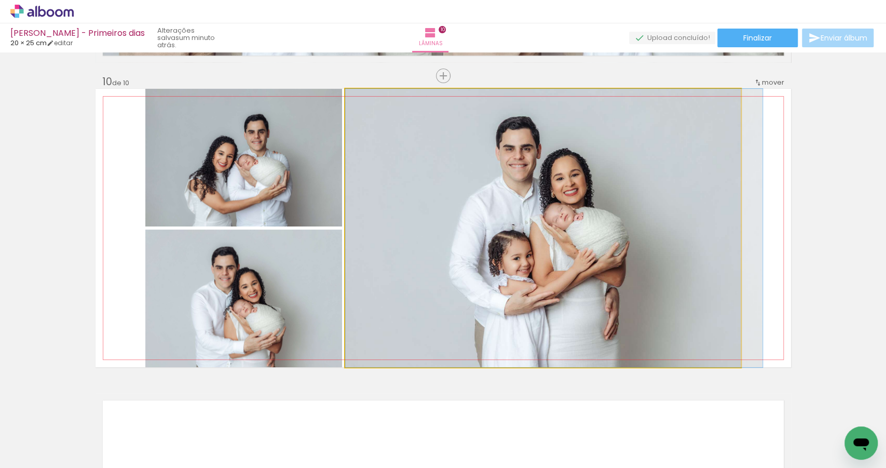
drag, startPoint x: 599, startPoint y: 285, endPoint x: 613, endPoint y: 284, distance: 14.0
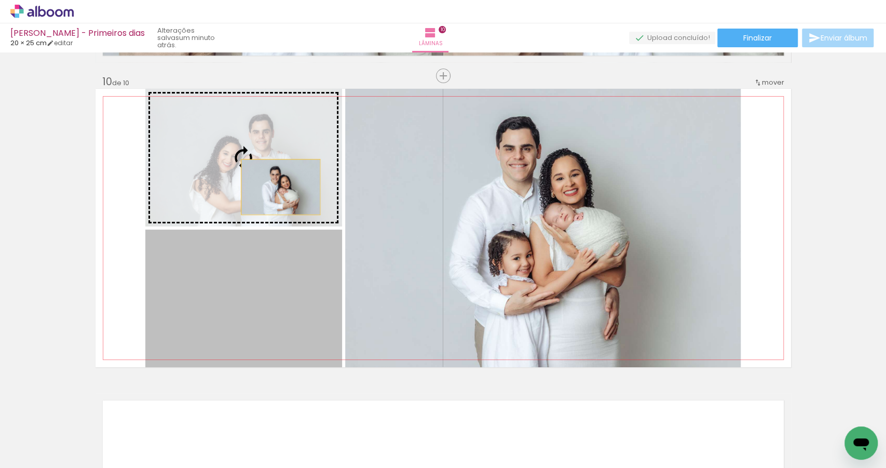
drag, startPoint x: 264, startPoint y: 289, endPoint x: 279, endPoint y: 169, distance: 120.9
click at [0, 0] on slot at bounding box center [0, 0] width 0 height 0
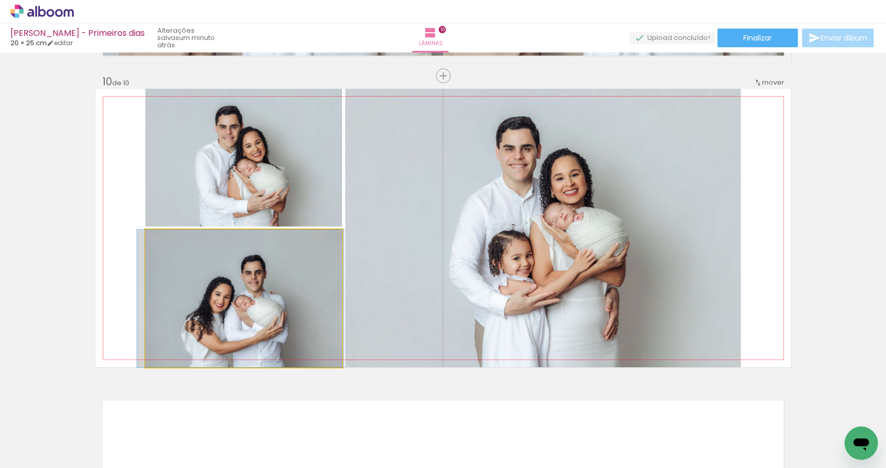
drag, startPoint x: 282, startPoint y: 312, endPoint x: 280, endPoint y: 304, distance: 8.6
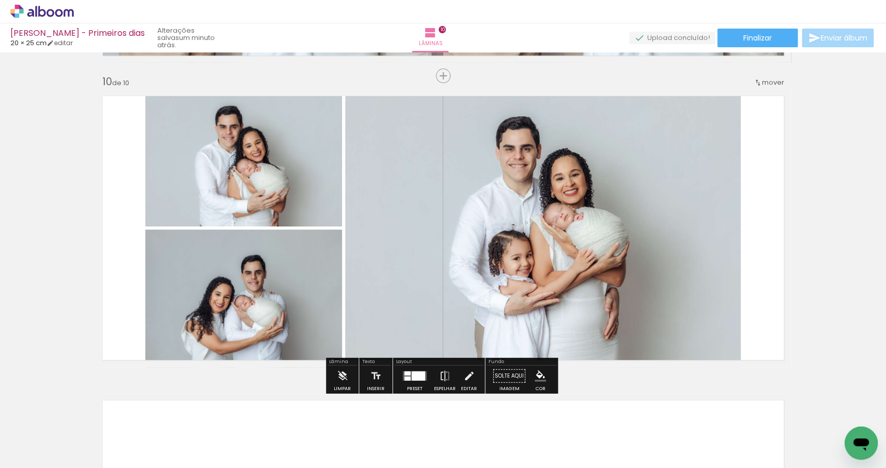
click at [413, 216] on quentale-photo at bounding box center [543, 228] width 396 height 278
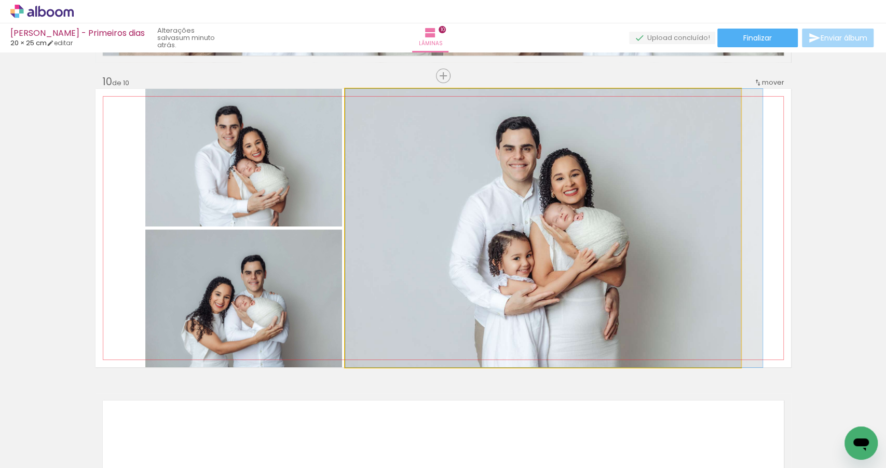
drag, startPoint x: 492, startPoint y: 227, endPoint x: 504, endPoint y: 228, distance: 12.6
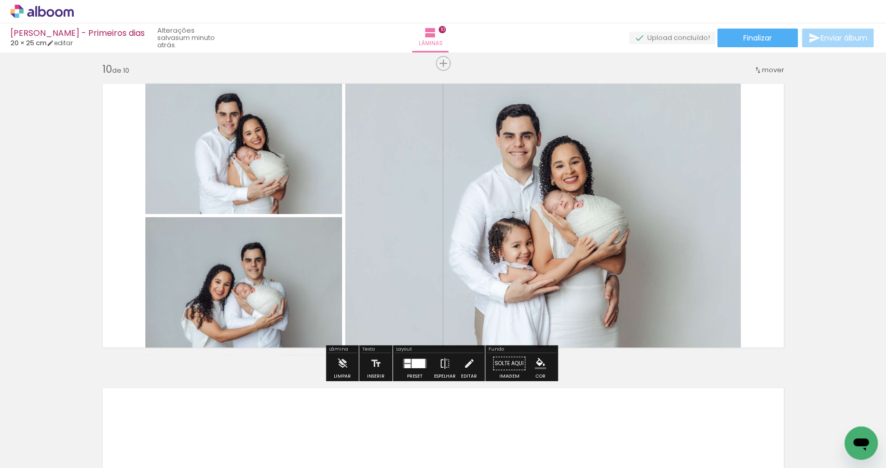
scroll to position [2755, 0]
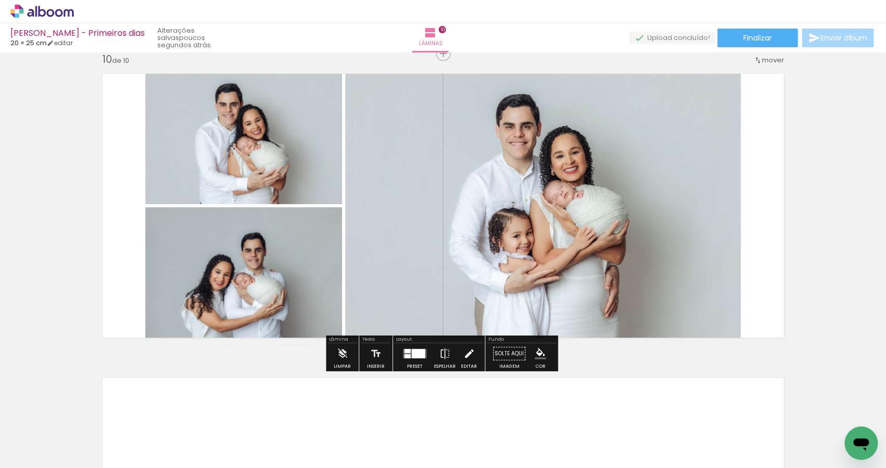
click at [467, 353] on iron-icon at bounding box center [469, 353] width 11 height 21
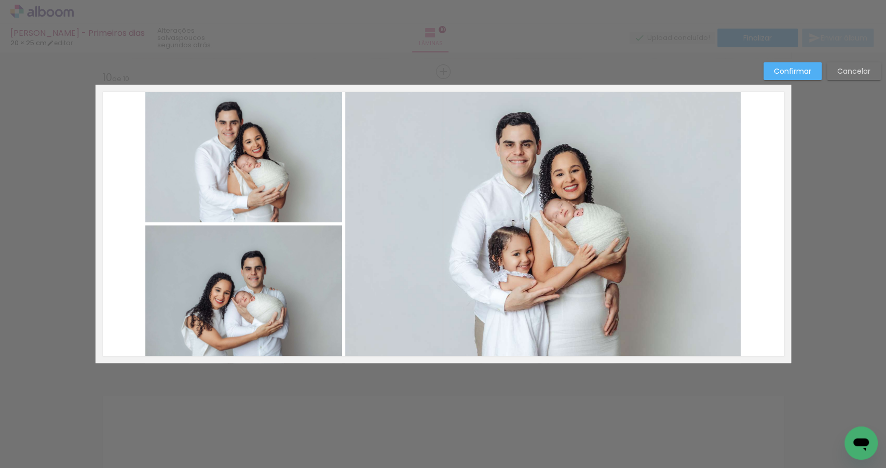
scroll to position [2732, 0]
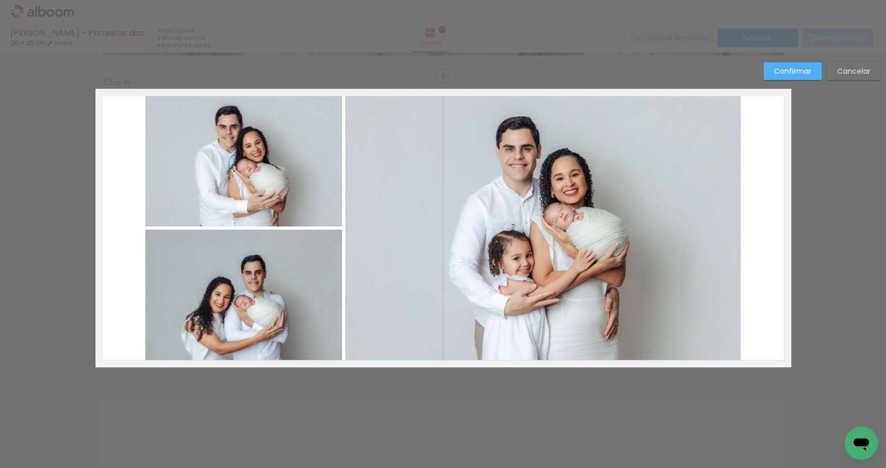
click at [846, 76] on paper-button "Cancelar" at bounding box center [854, 71] width 54 height 18
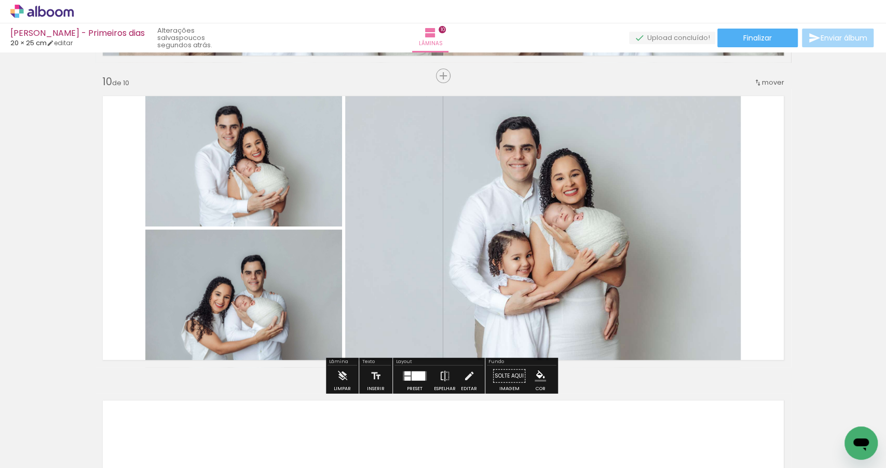
click at [412, 378] on div at bounding box center [419, 375] width 14 height 9
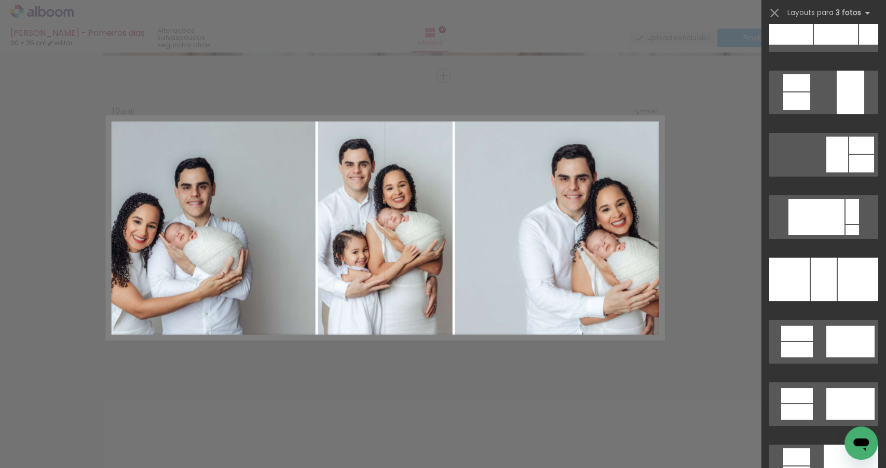
scroll to position [5010, 0]
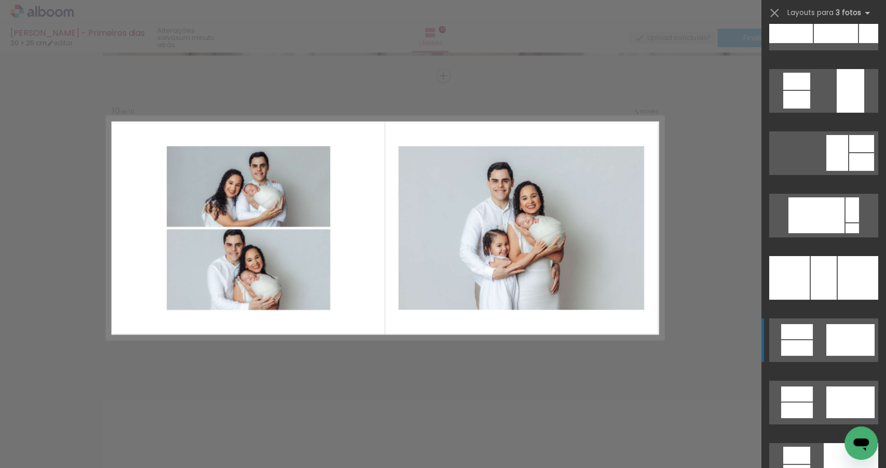
click at [819, 113] on quentale-layouter at bounding box center [824, 91] width 109 height 44
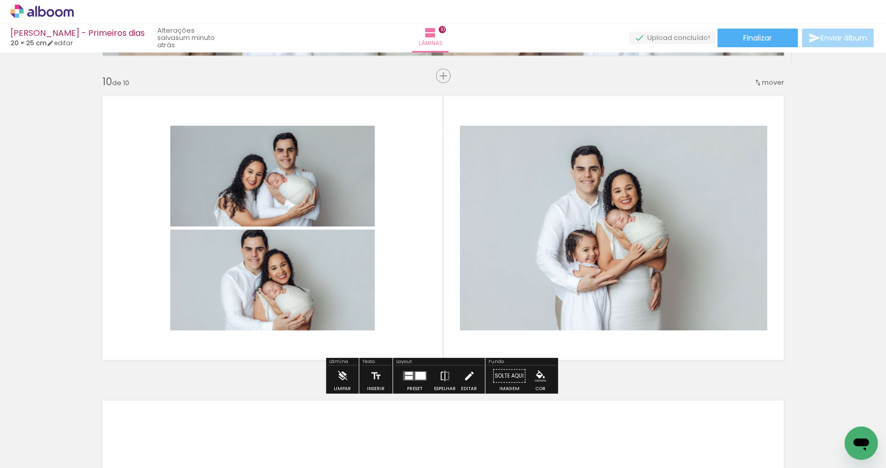
click at [466, 377] on iron-icon at bounding box center [469, 376] width 11 height 21
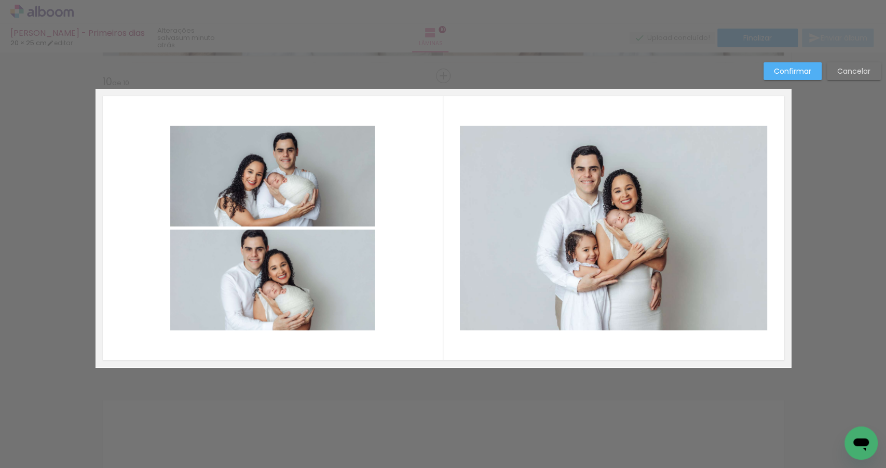
scroll to position [2732, 0]
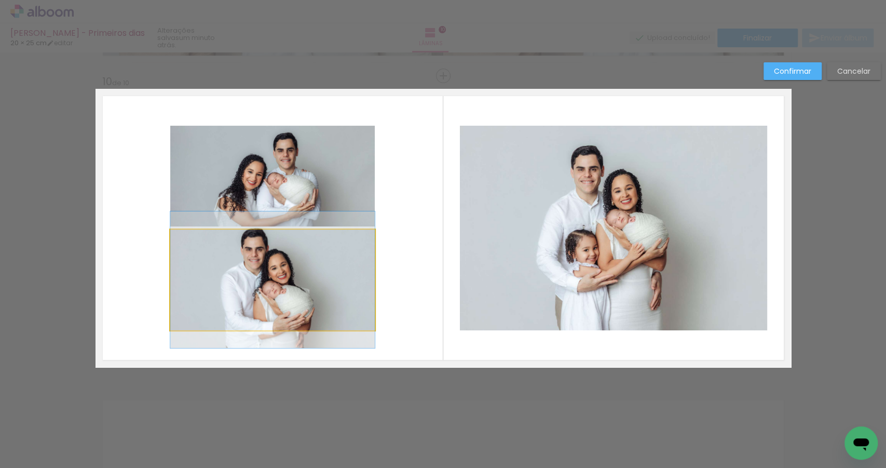
click at [303, 272] on quentale-photo at bounding box center [272, 280] width 205 height 101
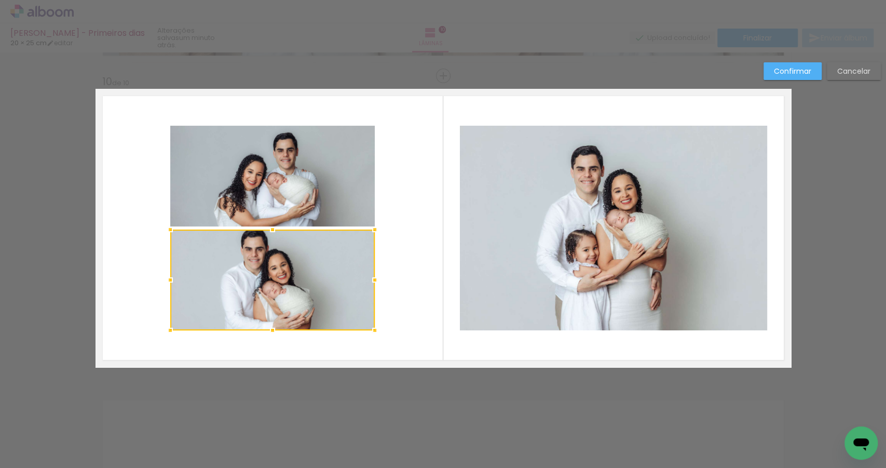
click at [301, 206] on quentale-photo at bounding box center [272, 176] width 205 height 101
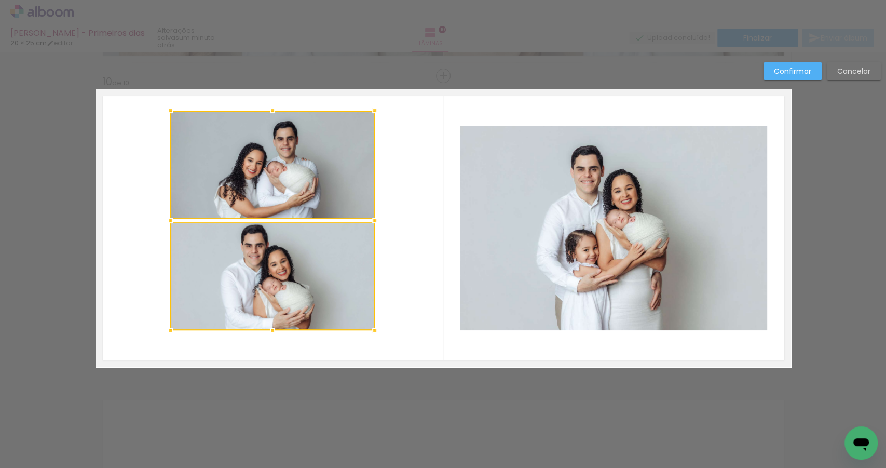
drag, startPoint x: 269, startPoint y: 126, endPoint x: 268, endPoint y: 110, distance: 15.6
click at [268, 110] on div at bounding box center [272, 110] width 21 height 21
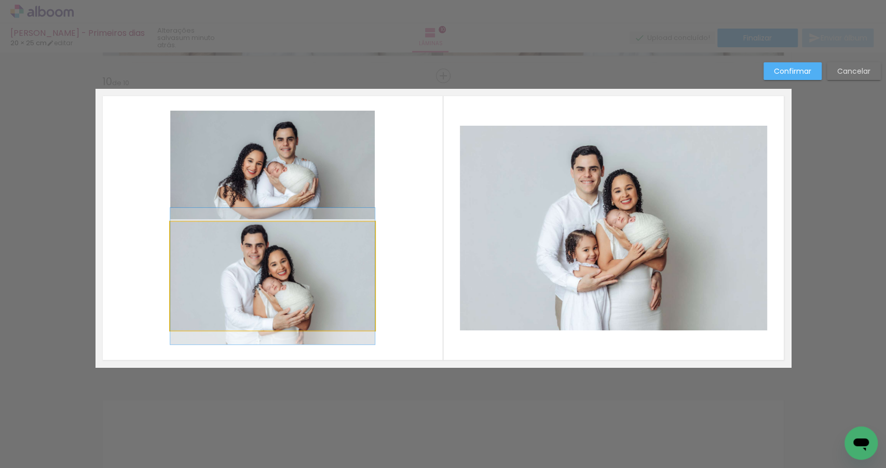
click at [274, 256] on quentale-photo at bounding box center [272, 276] width 205 height 109
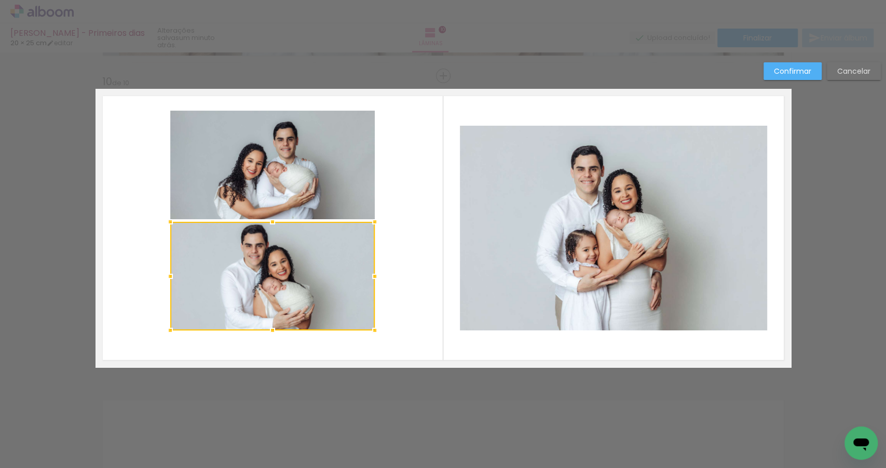
click at [279, 176] on quentale-photo at bounding box center [272, 165] width 205 height 109
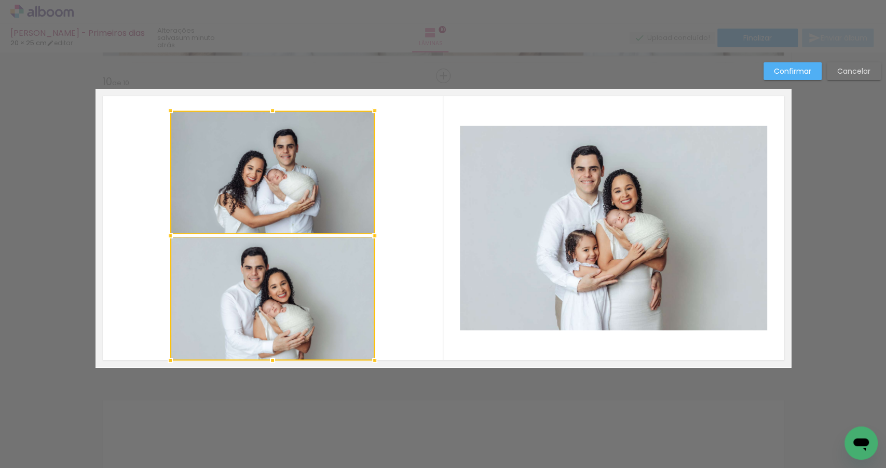
drag, startPoint x: 268, startPoint y: 327, endPoint x: 283, endPoint y: 357, distance: 33.4
click at [283, 357] on div at bounding box center [272, 236] width 205 height 250
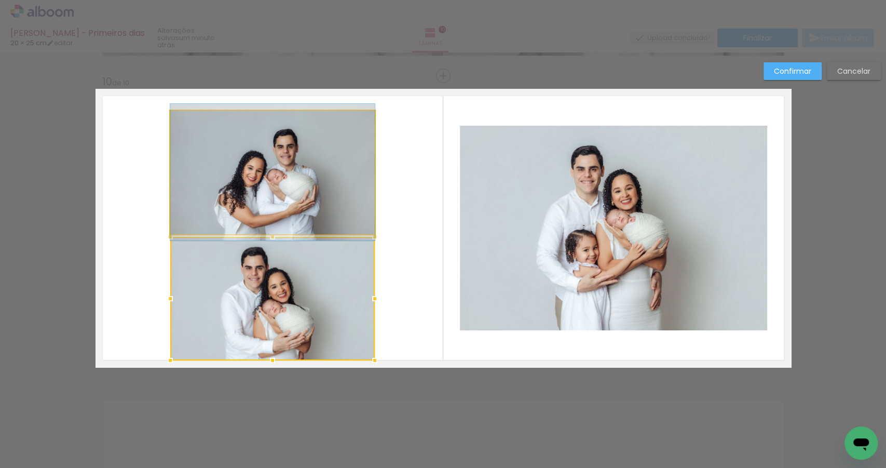
click at [267, 159] on quentale-photo at bounding box center [272, 173] width 205 height 124
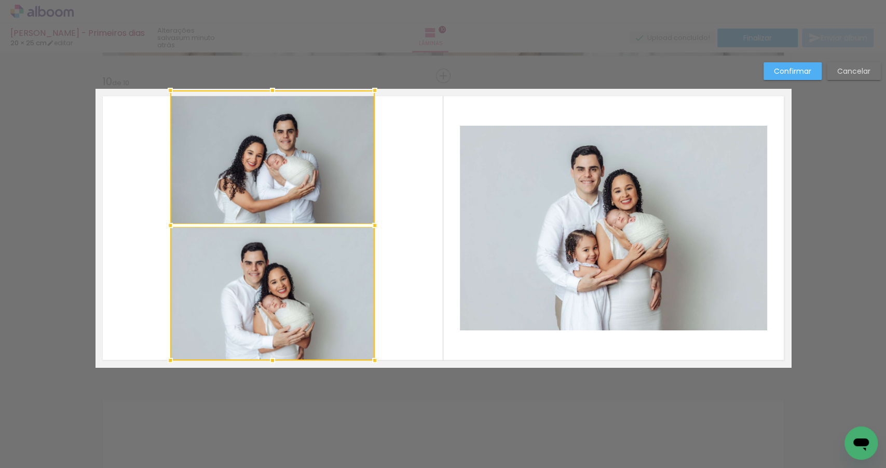
drag, startPoint x: 270, startPoint y: 109, endPoint x: 271, endPoint y: 93, distance: 15.1
click at [271, 93] on div at bounding box center [272, 90] width 21 height 21
click at [394, 204] on quentale-layouter at bounding box center [444, 228] width 696 height 278
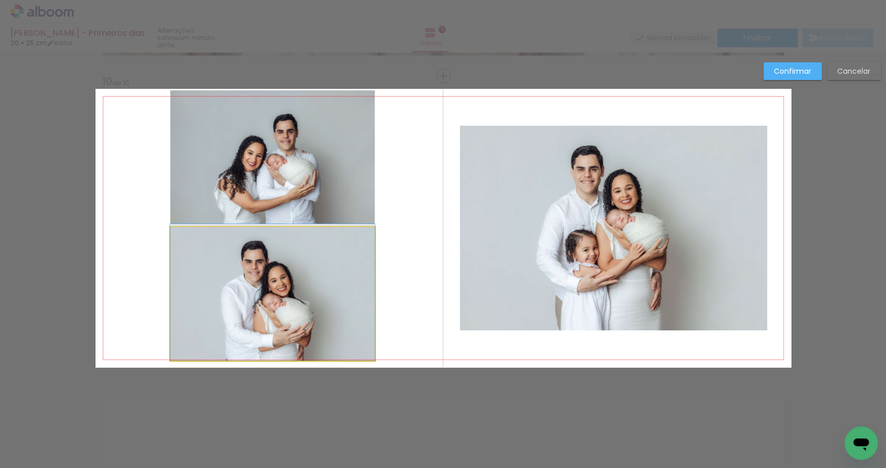
drag, startPoint x: 294, startPoint y: 305, endPoint x: 293, endPoint y: 297, distance: 8.4
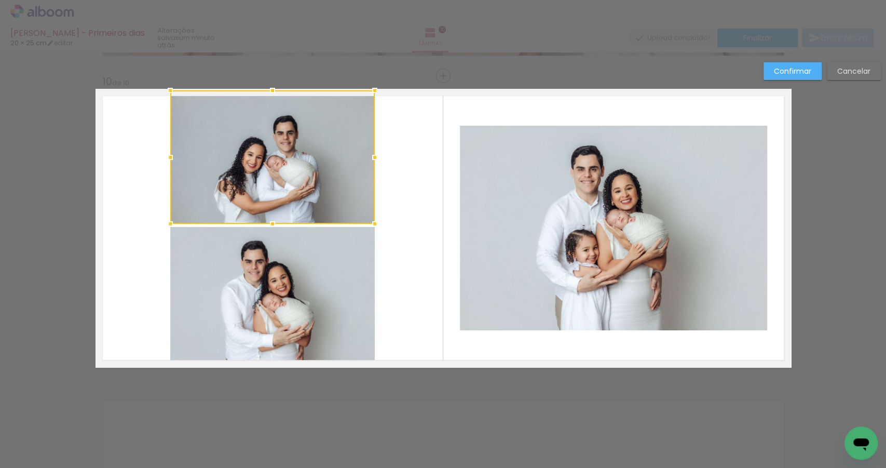
click at [635, 213] on quentale-photo at bounding box center [613, 228] width 307 height 205
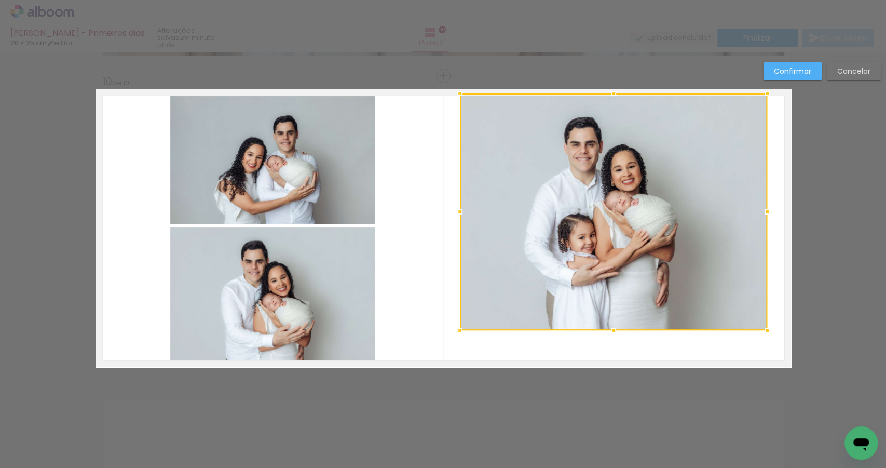
drag, startPoint x: 610, startPoint y: 125, endPoint x: 609, endPoint y: 88, distance: 36.9
click at [609, 85] on div at bounding box center [613, 93] width 21 height 21
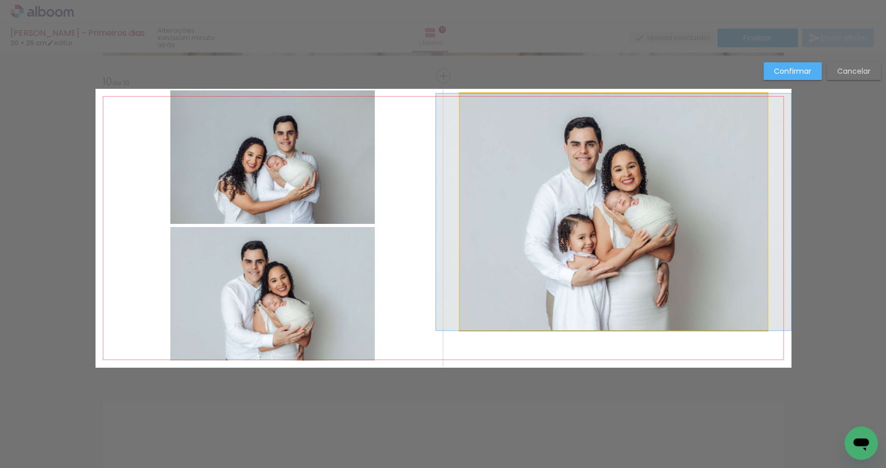
click at [614, 284] on quentale-photo at bounding box center [613, 211] width 307 height 237
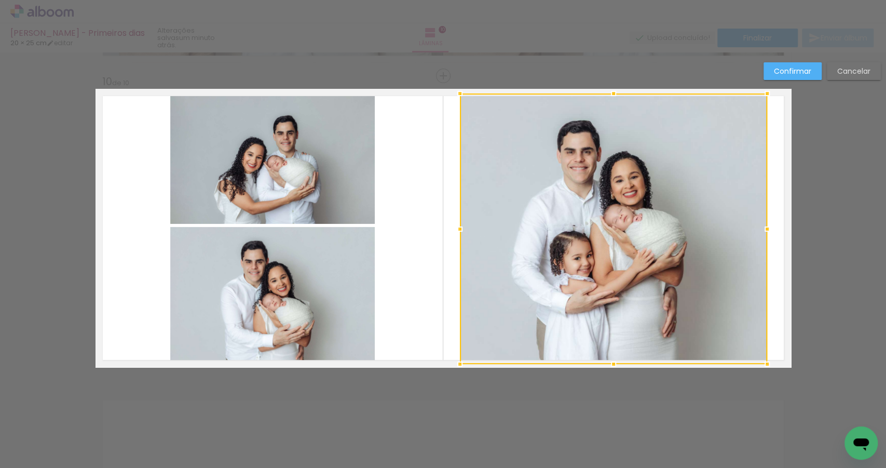
drag, startPoint x: 610, startPoint y: 329, endPoint x: 620, endPoint y: 371, distance: 43.4
click at [620, 371] on div at bounding box center [613, 364] width 21 height 21
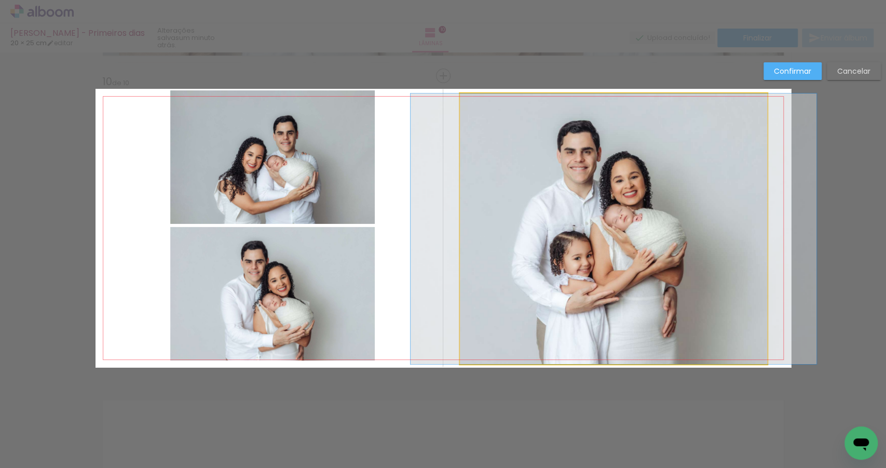
click at [468, 235] on quentale-photo at bounding box center [613, 228] width 307 height 271
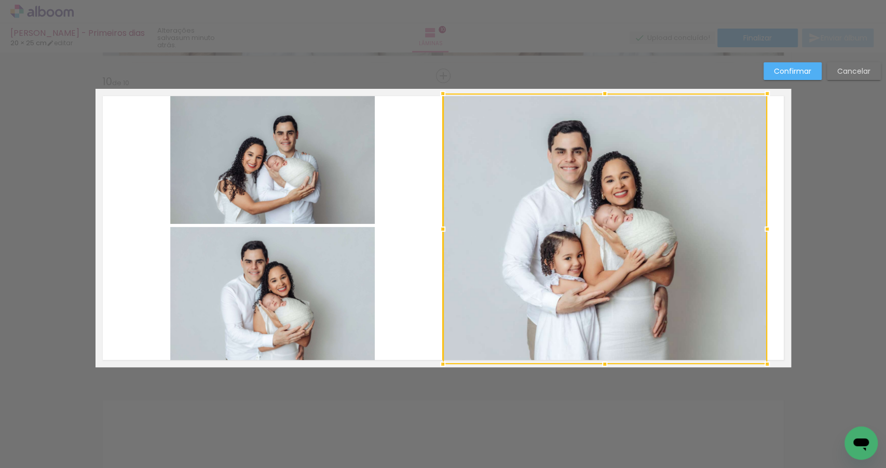
drag, startPoint x: 457, startPoint y: 227, endPoint x: 439, endPoint y: 229, distance: 17.7
click at [439, 229] on div at bounding box center [443, 229] width 21 height 21
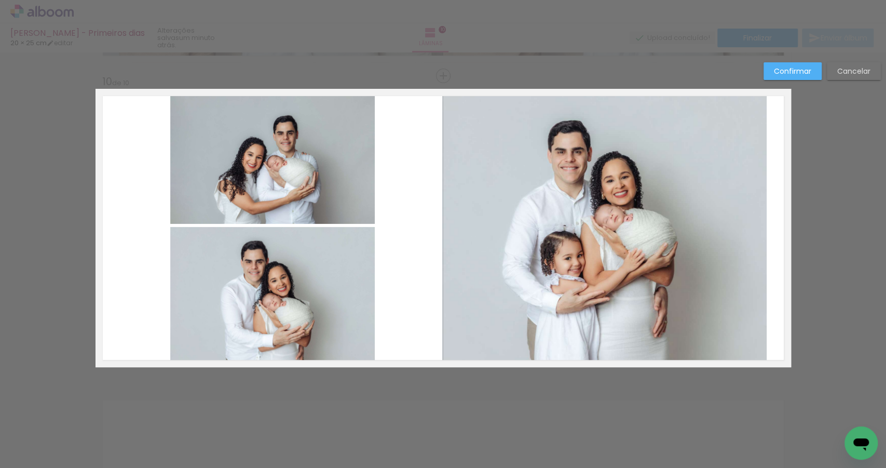
click at [720, 213] on quentale-photo at bounding box center [604, 228] width 325 height 271
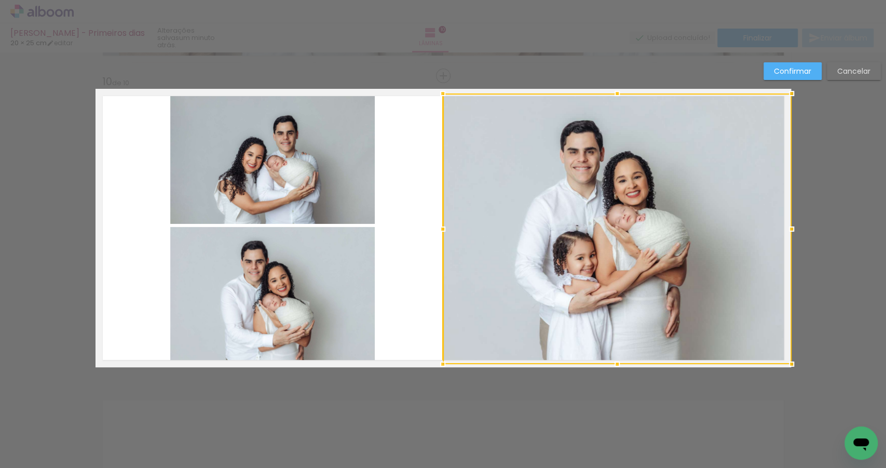
drag, startPoint x: 764, startPoint y: 227, endPoint x: 756, endPoint y: 241, distance: 16.5
click at [781, 231] on div at bounding box center [791, 229] width 21 height 21
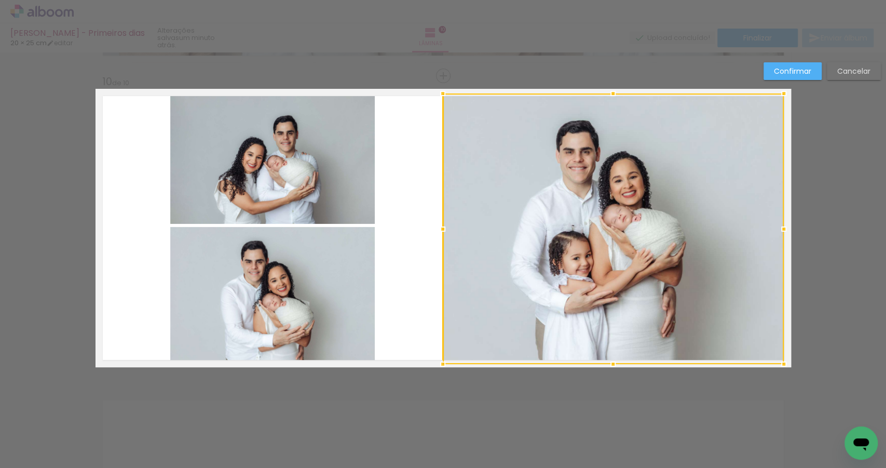
click at [0, 0] on slot "Confirmar" at bounding box center [0, 0] width 0 height 0
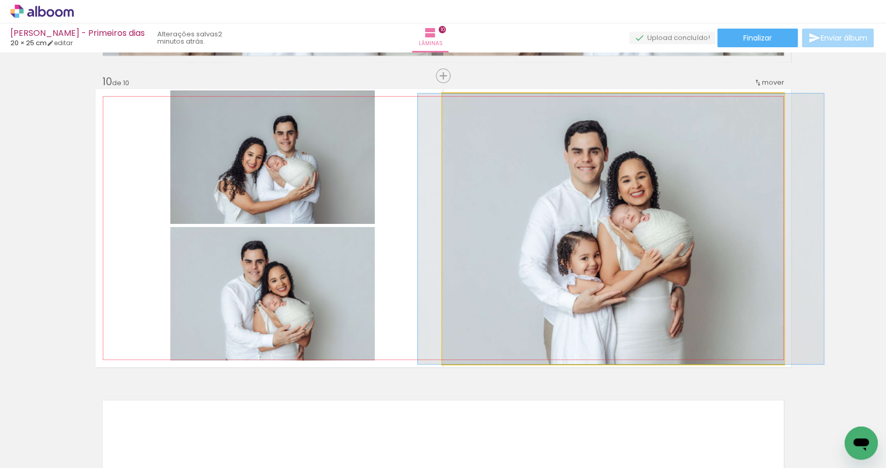
drag, startPoint x: 685, startPoint y: 262, endPoint x: 693, endPoint y: 262, distance: 8.3
click at [692, 262] on quentale-photo at bounding box center [612, 228] width 341 height 271
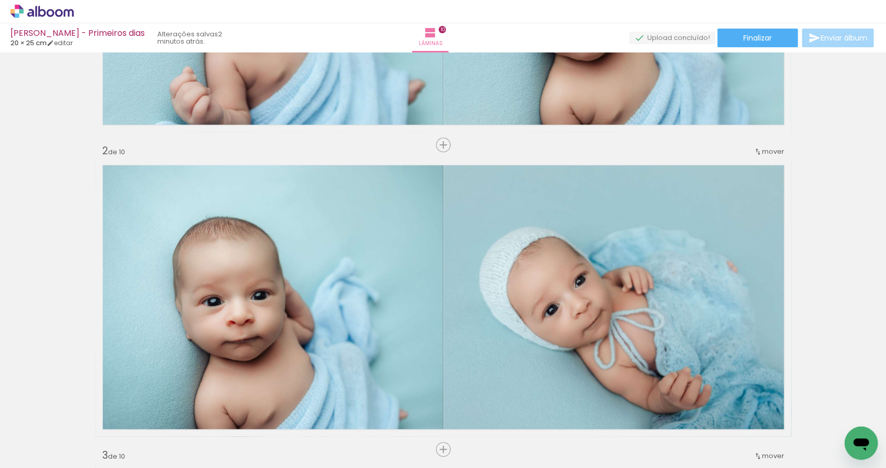
scroll to position [106, 0]
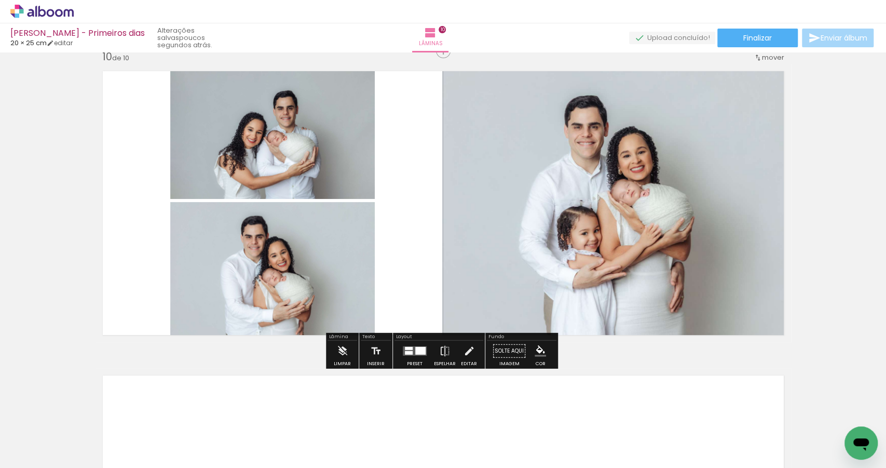
scroll to position [2744, 0]
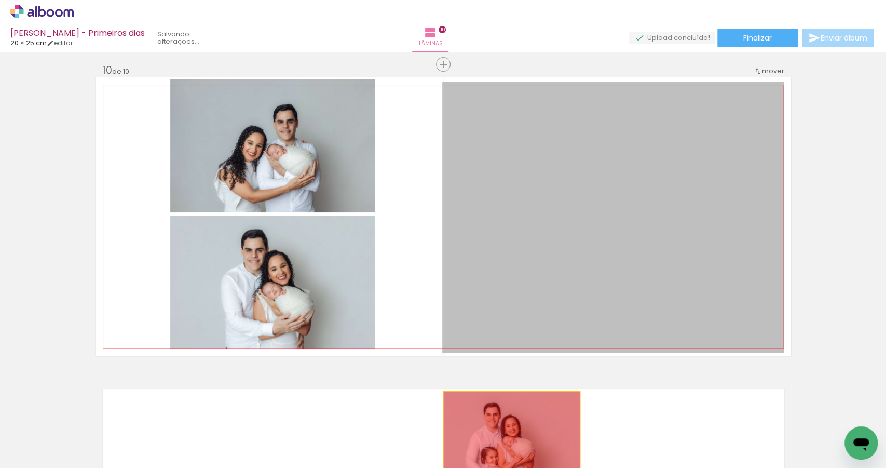
drag, startPoint x: 554, startPoint y: 281, endPoint x: 509, endPoint y: 446, distance: 170.0
click at [509, 446] on quentale-workspace at bounding box center [443, 234] width 886 height 468
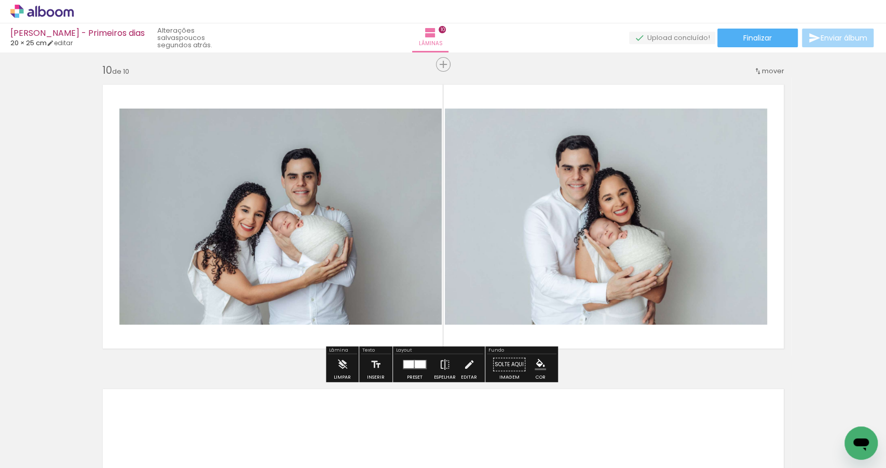
click at [415, 363] on div at bounding box center [420, 364] width 11 height 8
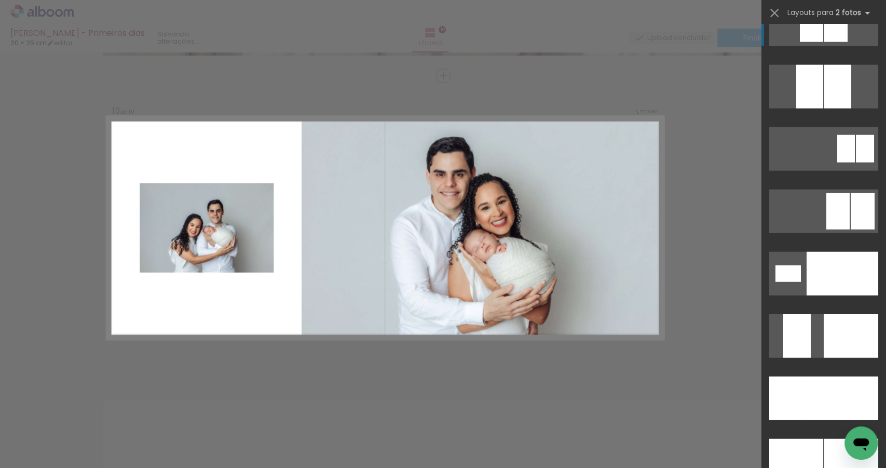
scroll to position [4345, 0]
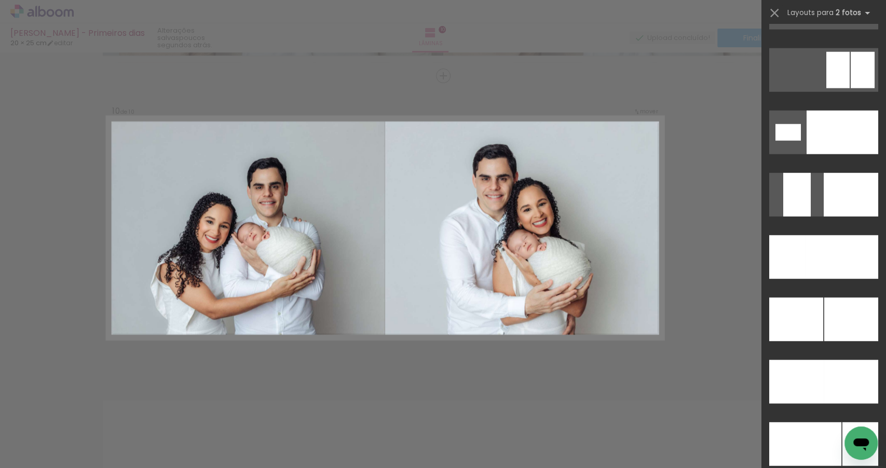
drag, startPoint x: 831, startPoint y: 377, endPoint x: 802, endPoint y: 373, distance: 29.8
click at [832, 279] on div at bounding box center [842, 257] width 73 height 44
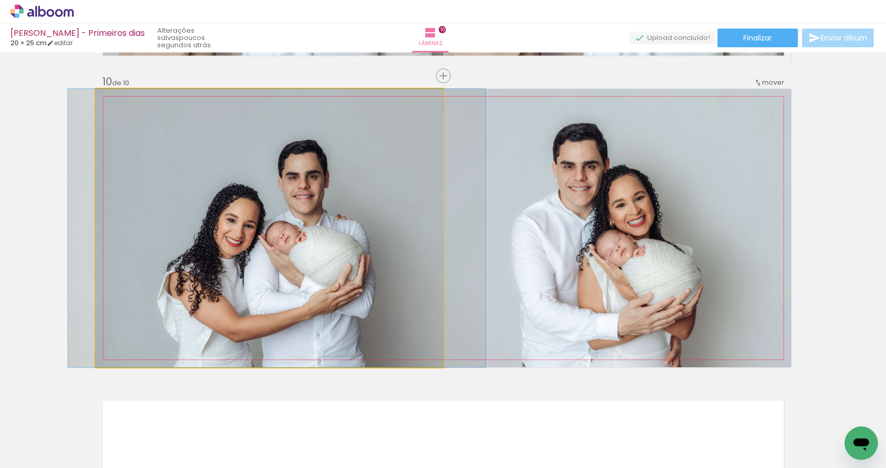
drag, startPoint x: 305, startPoint y: 290, endPoint x: 312, endPoint y: 291, distance: 7.3
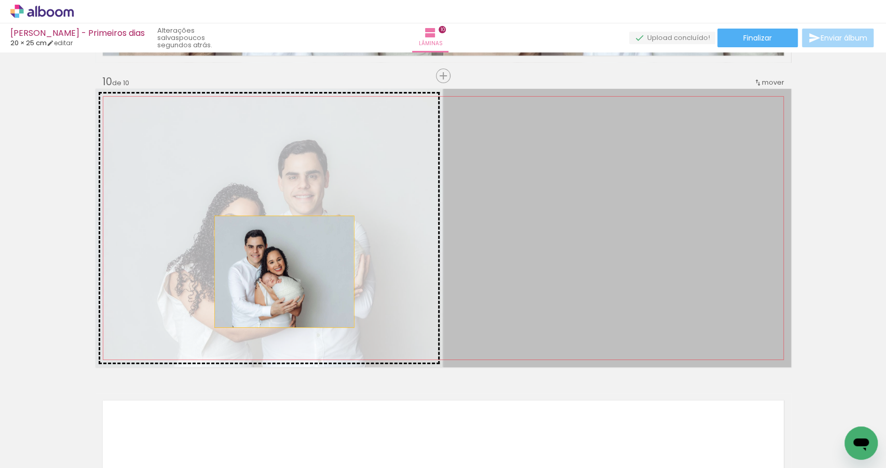
drag, startPoint x: 641, startPoint y: 272, endPoint x: 277, endPoint y: 271, distance: 364.0
click at [0, 0] on slot at bounding box center [0, 0] width 0 height 0
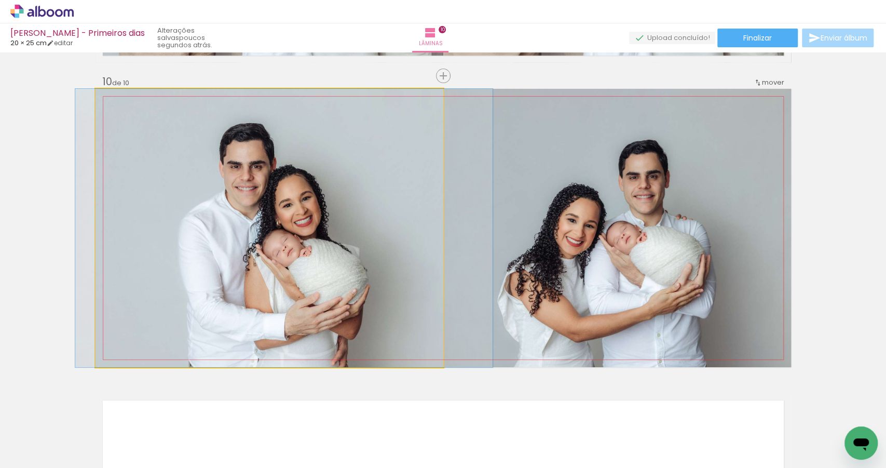
drag, startPoint x: 299, startPoint y: 270, endPoint x: 309, endPoint y: 268, distance: 10.5
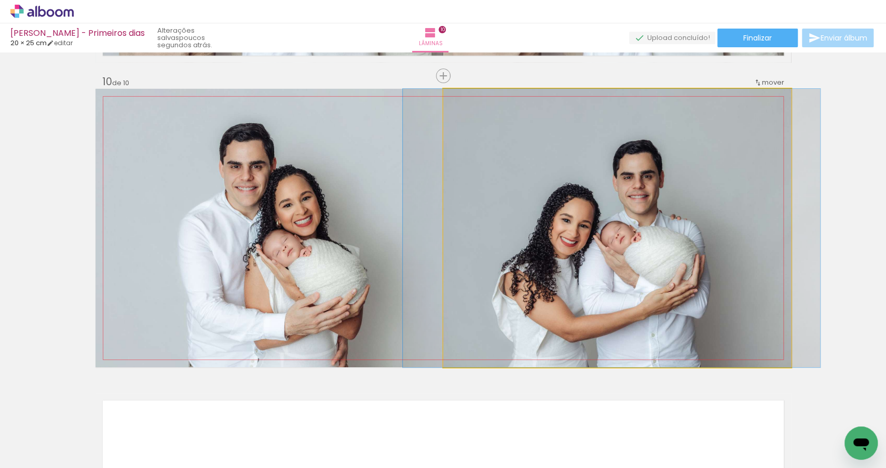
drag, startPoint x: 677, startPoint y: 243, endPoint x: 671, endPoint y: 244, distance: 5.7
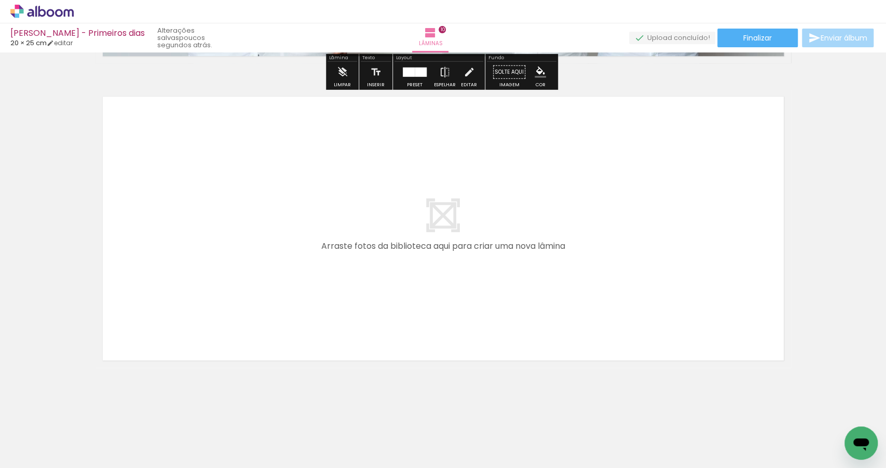
scroll to position [3037, 0]
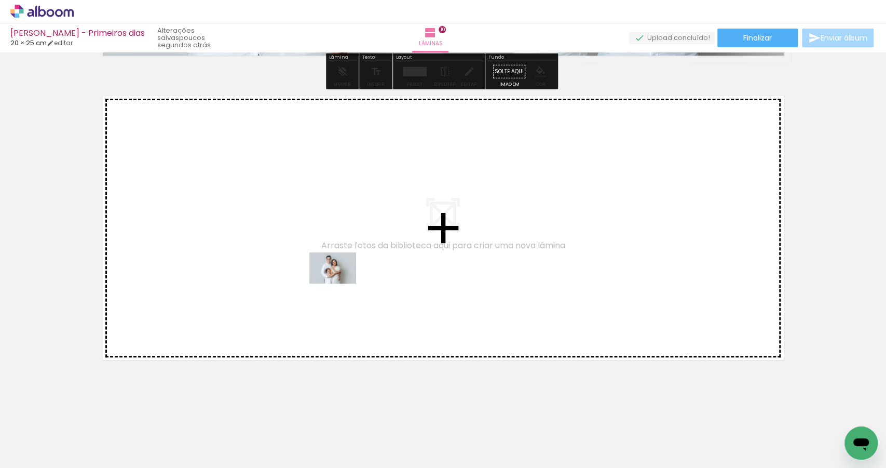
drag, startPoint x: 85, startPoint y: 443, endPoint x: 359, endPoint y: 280, distance: 318.5
click at [359, 280] on quentale-workspace at bounding box center [443, 234] width 886 height 468
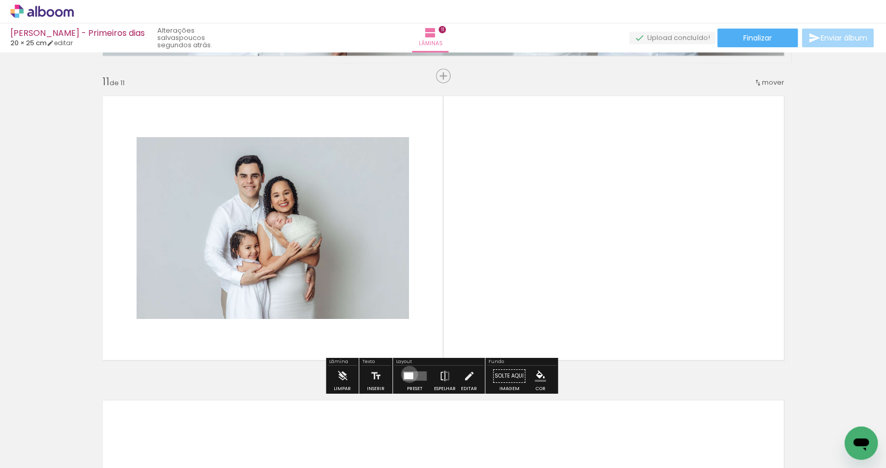
click at [407, 373] on div at bounding box center [408, 375] width 9 height 7
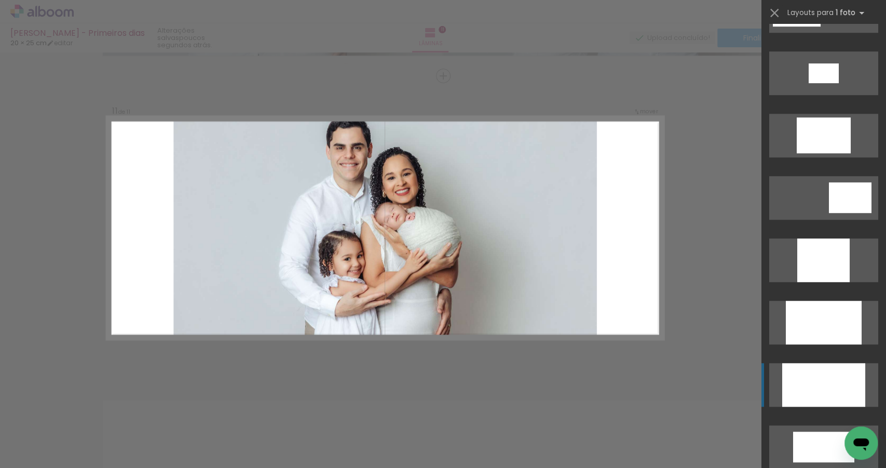
scroll to position [417, 0]
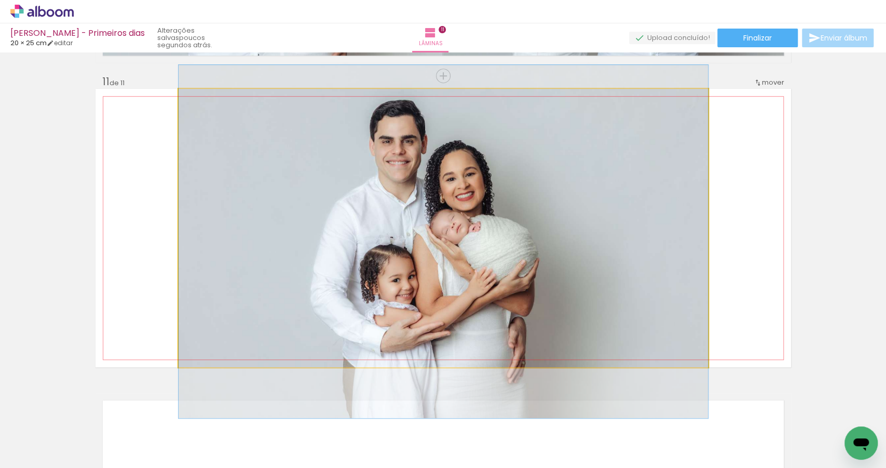
drag, startPoint x: 478, startPoint y: 287, endPoint x: 482, endPoint y: 301, distance: 14.1
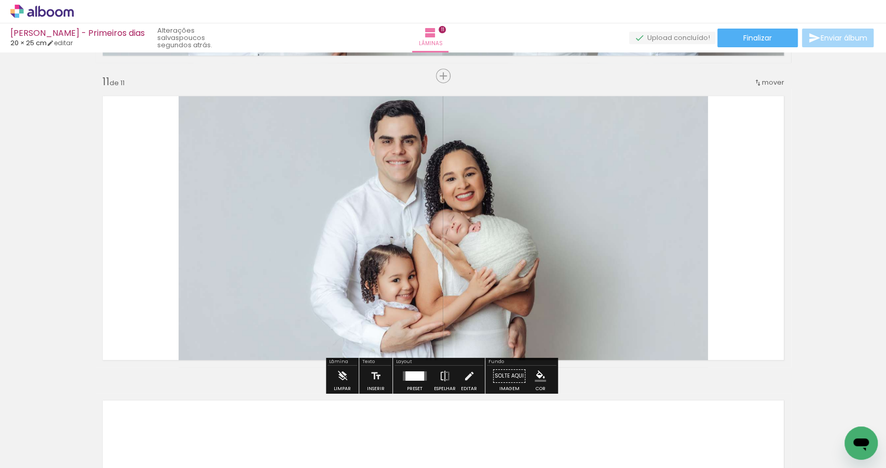
click at [24, 454] on span "Adicionar Fotos" at bounding box center [36, 453] width 31 height 11
click at [0, 0] on input "file" at bounding box center [0, 0] width 0 height 0
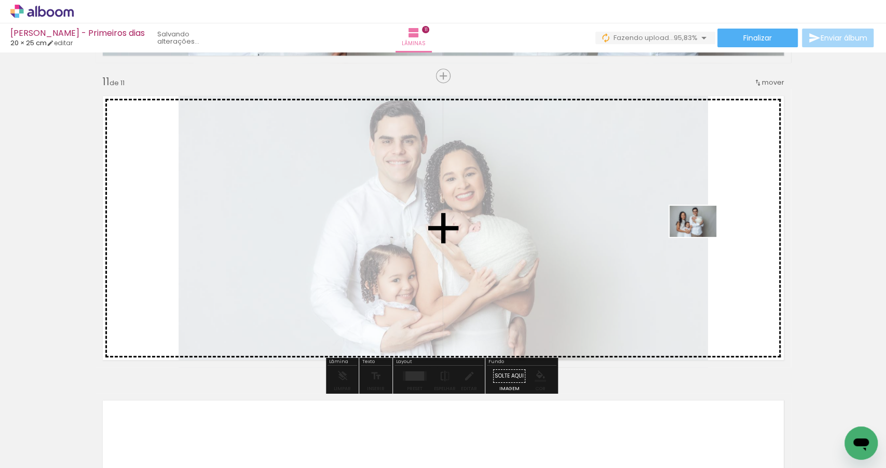
drag, startPoint x: 823, startPoint y: 412, endPoint x: 699, endPoint y: 236, distance: 215.8
click at [699, 236] on quentale-workspace at bounding box center [443, 234] width 886 height 468
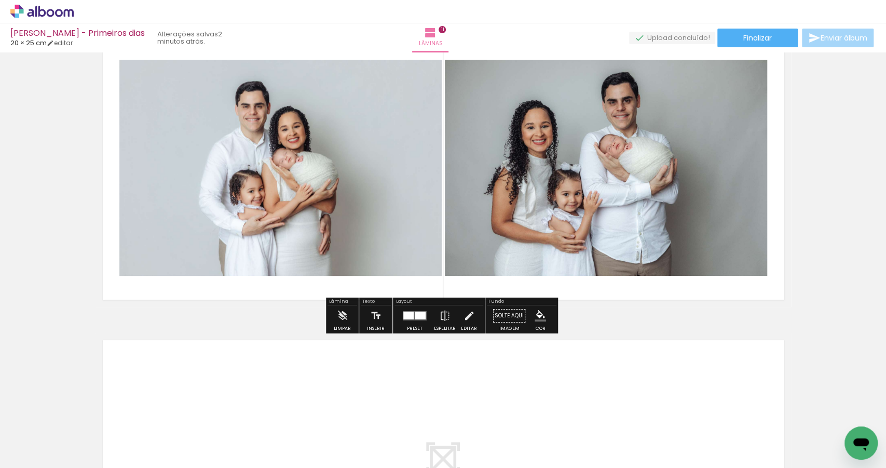
scroll to position [3097, 0]
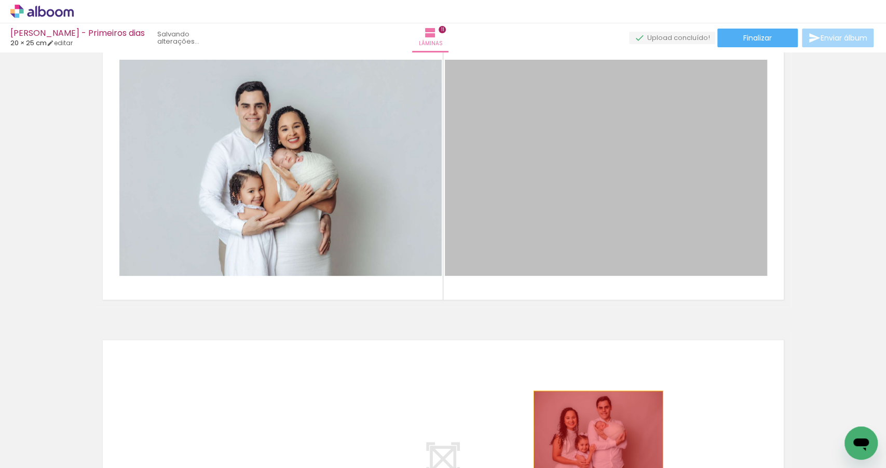
drag, startPoint x: 658, startPoint y: 153, endPoint x: 596, endPoint y: 434, distance: 287.8
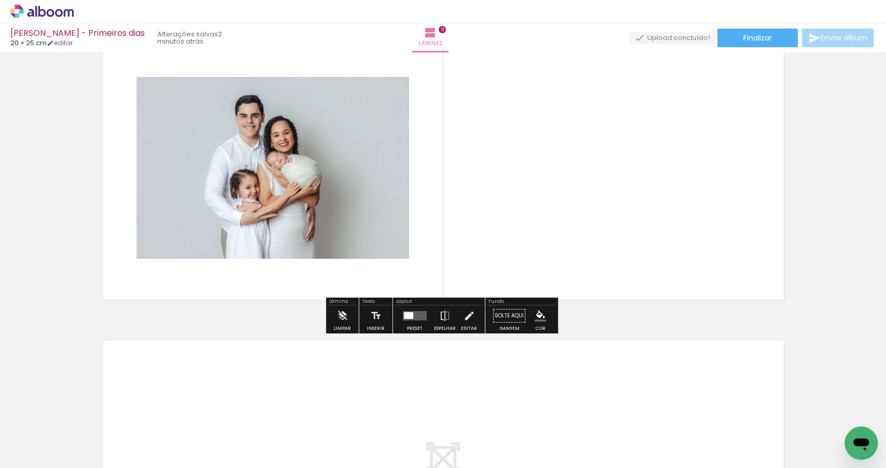
click at [57, 452] on paper-button "Adicionar Fotos" at bounding box center [32, 454] width 50 height 17
click at [0, 0] on input "file" at bounding box center [0, 0] width 0 height 0
click at [21, 456] on iron-icon at bounding box center [15, 454] width 12 height 12
click at [0, 0] on input "file" at bounding box center [0, 0] width 0 height 0
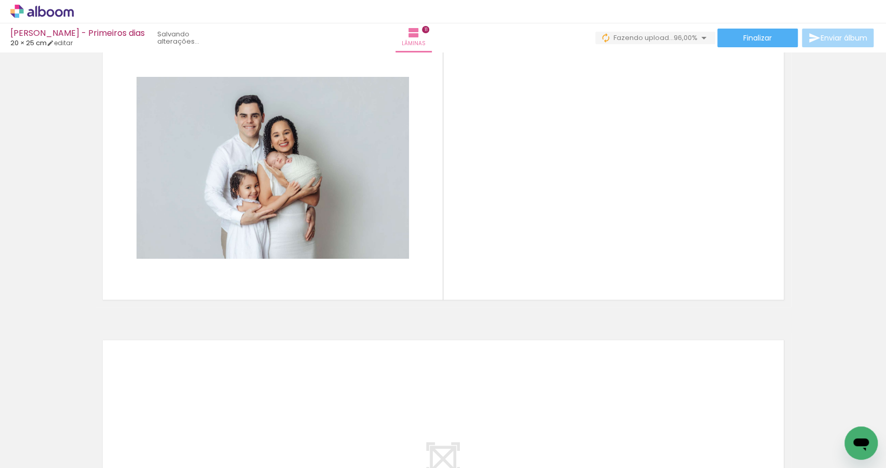
scroll to position [0, 656]
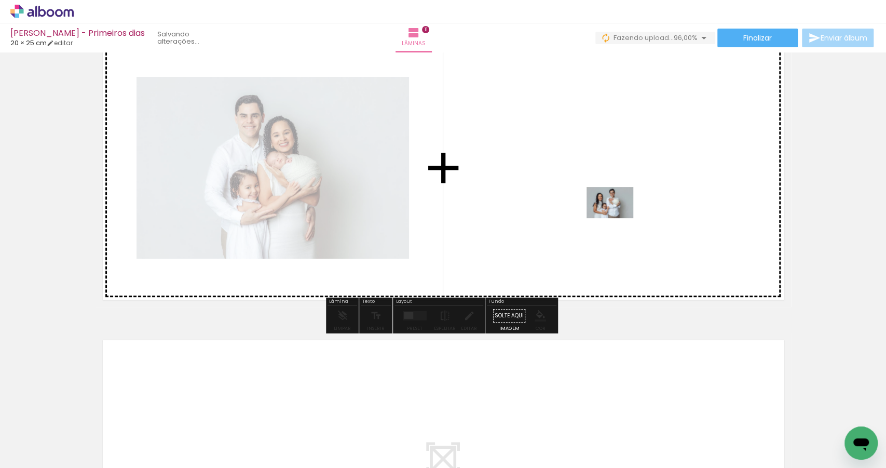
drag, startPoint x: 834, startPoint y: 431, endPoint x: 614, endPoint y: 215, distance: 308.1
click at [614, 215] on quentale-workspace at bounding box center [443, 234] width 886 height 468
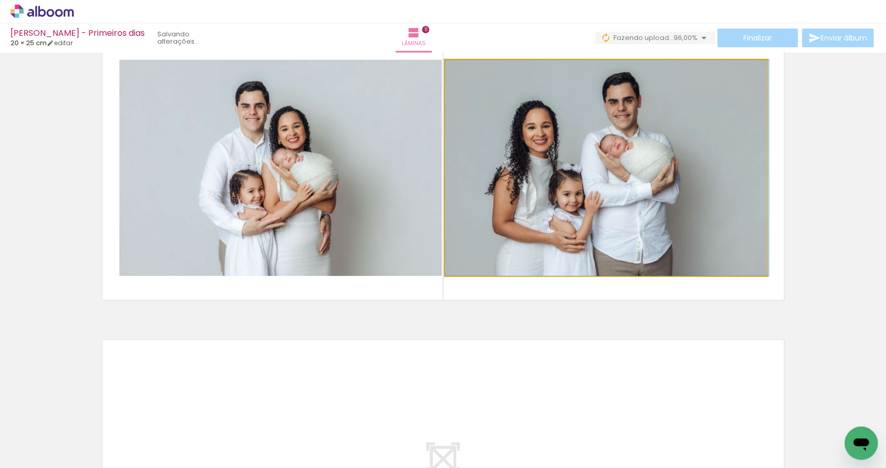
drag, startPoint x: 632, startPoint y: 209, endPoint x: 643, endPoint y: 207, distance: 11.6
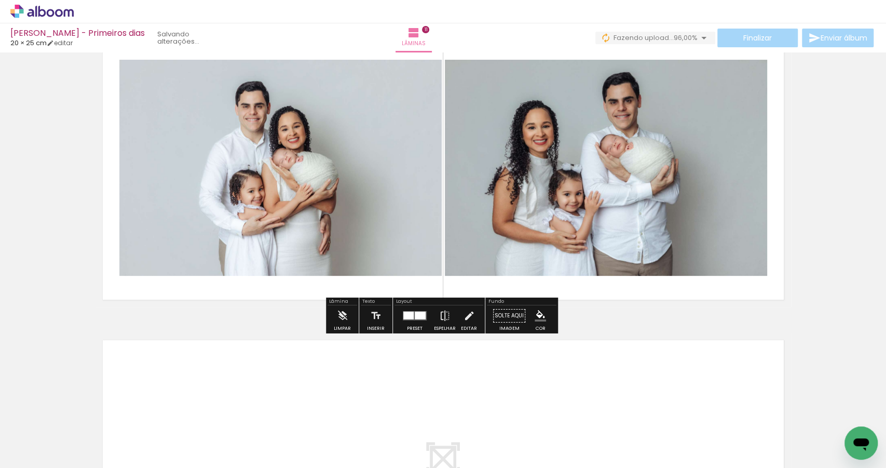
click at [407, 317] on div at bounding box center [408, 316] width 10 height 8
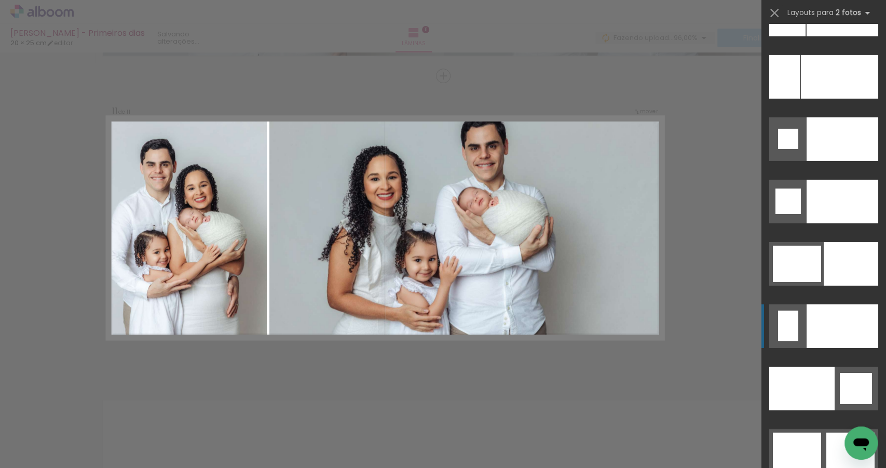
scroll to position [4491, 0]
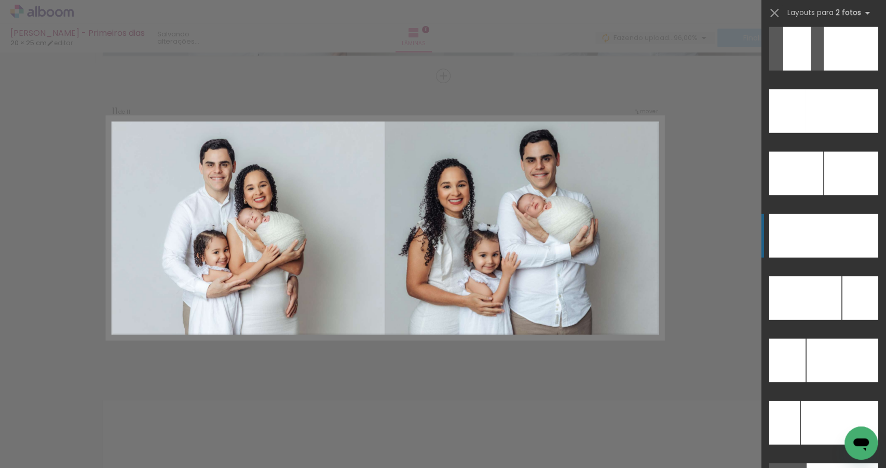
click at [843, 133] on div at bounding box center [842, 111] width 73 height 44
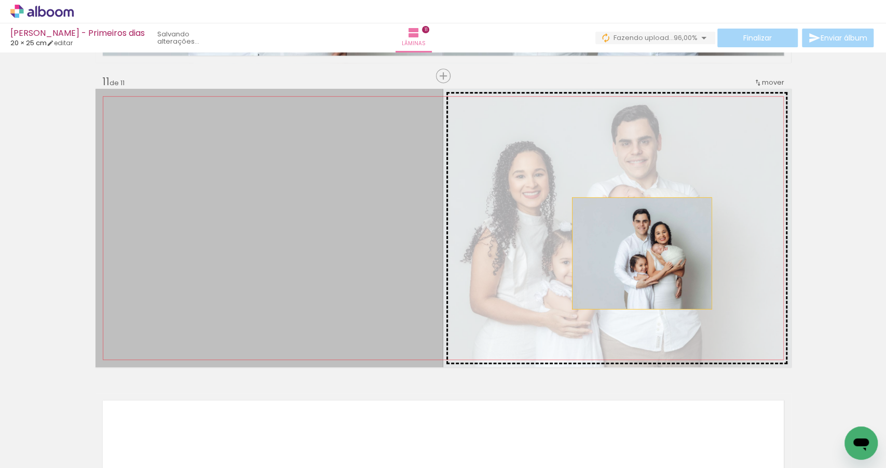
drag, startPoint x: 314, startPoint y: 265, endPoint x: 639, endPoint y: 253, distance: 325.3
click at [0, 0] on slot at bounding box center [0, 0] width 0 height 0
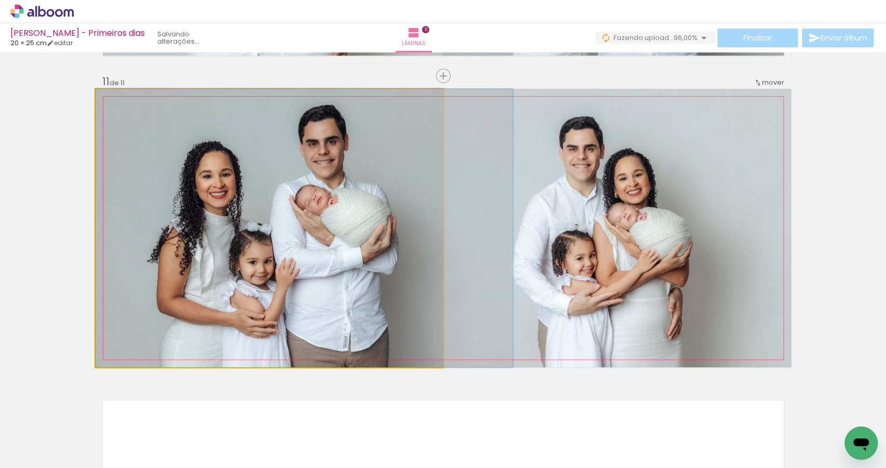
drag, startPoint x: 220, startPoint y: 276, endPoint x: 286, endPoint y: 276, distance: 65.9
drag, startPoint x: 197, startPoint y: 274, endPoint x: 207, endPoint y: 274, distance: 9.9
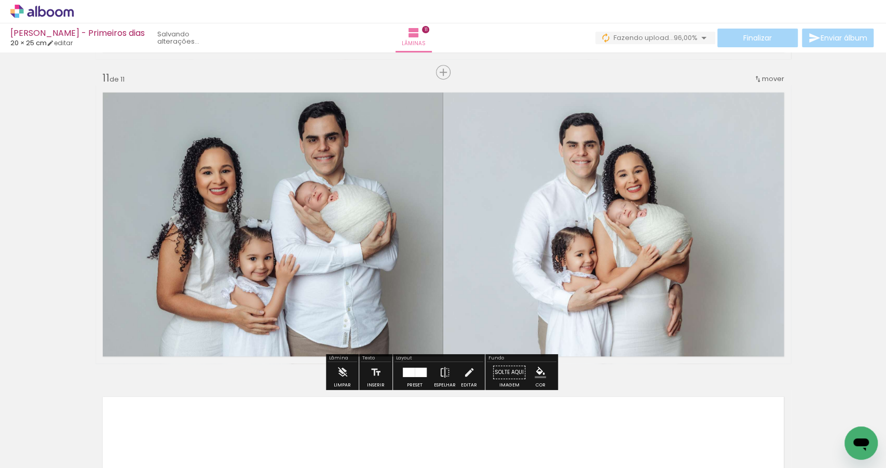
scroll to position [3040, 0]
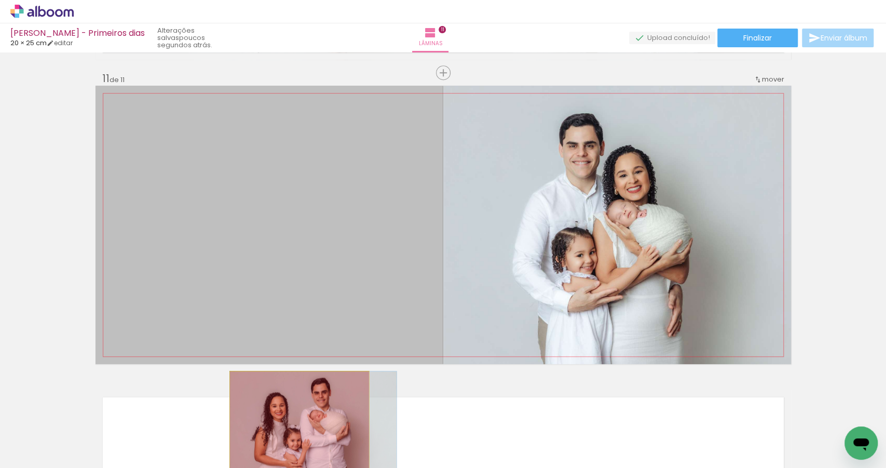
drag, startPoint x: 266, startPoint y: 251, endPoint x: 296, endPoint y: 427, distance: 178.7
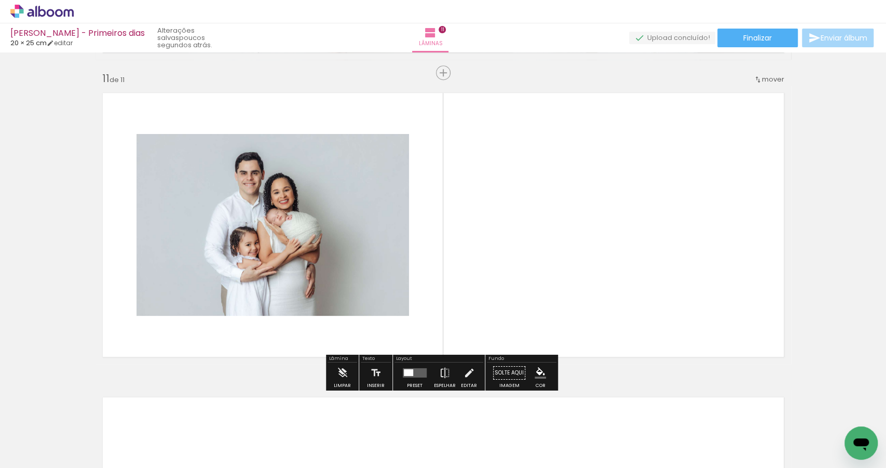
click at [51, 452] on span "Adicionar Fotos" at bounding box center [36, 453] width 31 height 11
click at [0, 0] on input "file" at bounding box center [0, 0] width 0 height 0
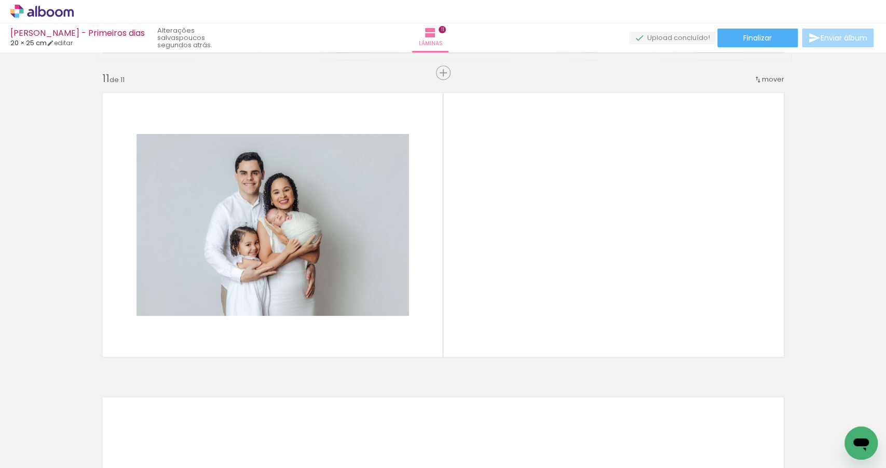
click at [816, 411] on iron-icon at bounding box center [821, 412] width 11 height 11
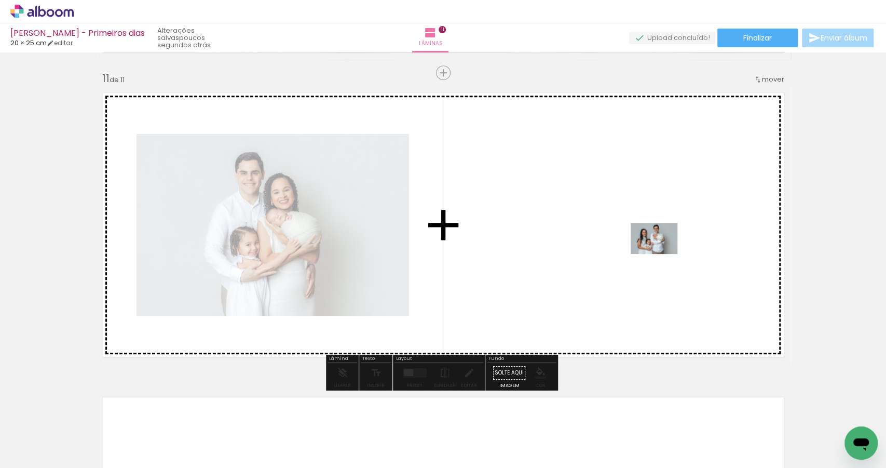
drag, startPoint x: 832, startPoint y: 428, endPoint x: 659, endPoint y: 252, distance: 246.7
click at [659, 252] on quentale-workspace at bounding box center [443, 234] width 886 height 468
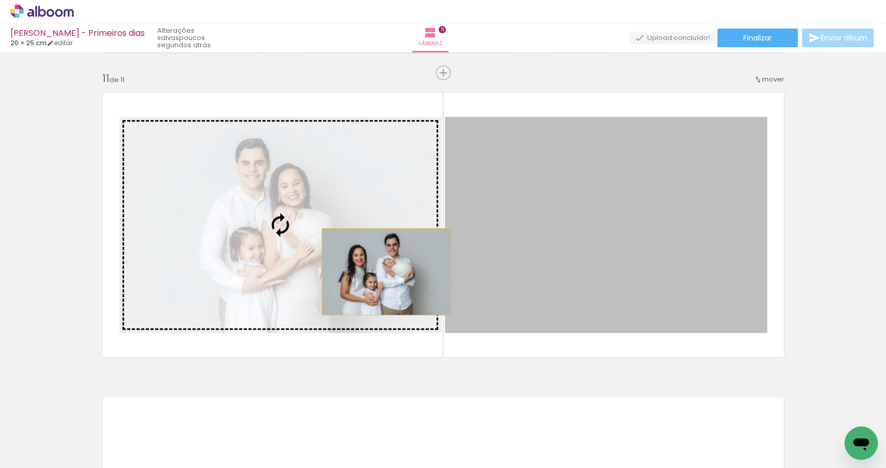
drag, startPoint x: 582, startPoint y: 279, endPoint x: 275, endPoint y: 263, distance: 307.8
click at [0, 0] on slot at bounding box center [0, 0] width 0 height 0
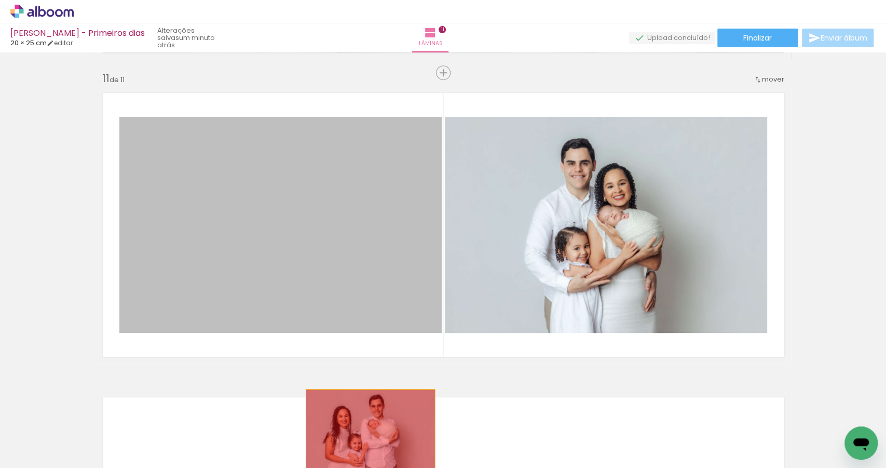
drag, startPoint x: 295, startPoint y: 176, endPoint x: 368, endPoint y: 433, distance: 267.0
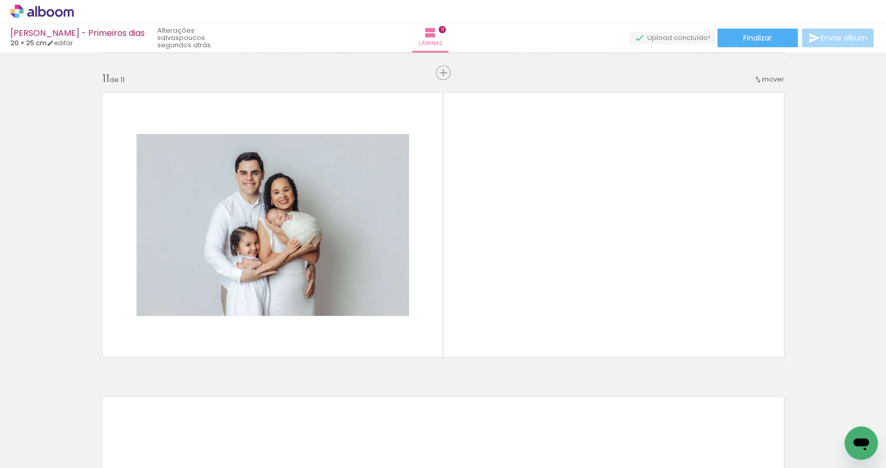
click at [44, 452] on span "Adicionar Fotos" at bounding box center [36, 453] width 31 height 11
click at [0, 0] on input "file" at bounding box center [0, 0] width 0 height 0
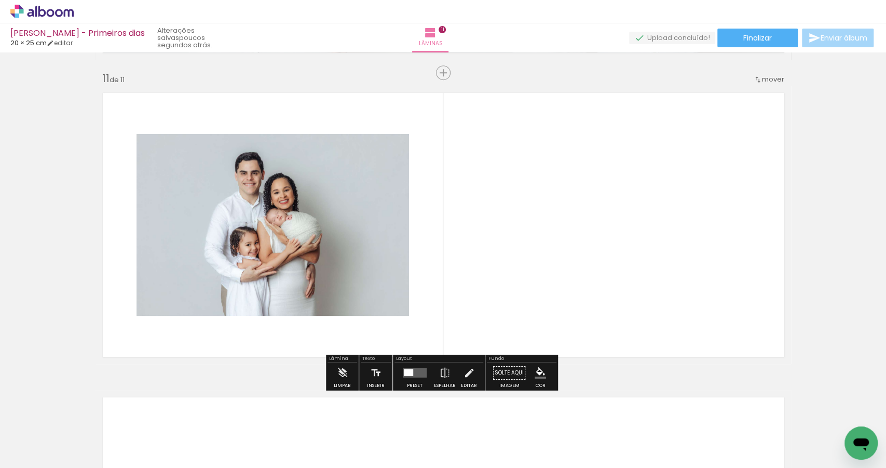
scroll to position [0, 0]
click at [834, 413] on quentale-thumb at bounding box center [844, 433] width 58 height 60
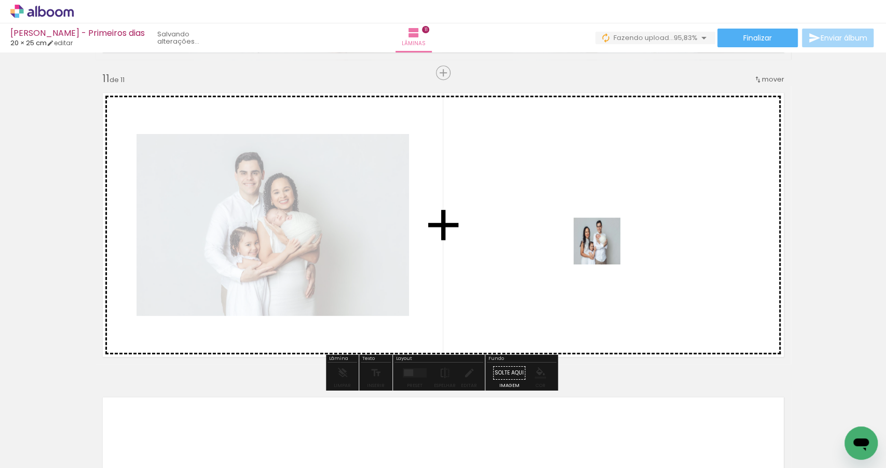
drag, startPoint x: 840, startPoint y: 430, endPoint x: 593, endPoint y: 242, distance: 309.8
click at [593, 242] on quentale-workspace at bounding box center [443, 234] width 886 height 468
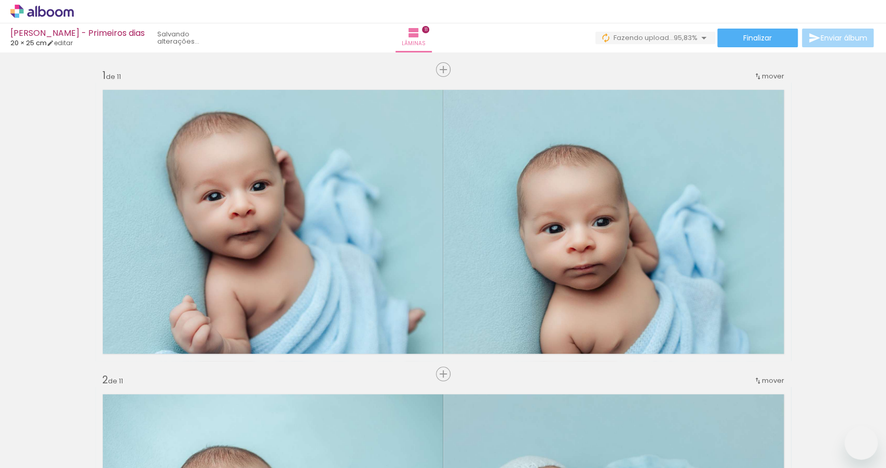
drag, startPoint x: 0, startPoint y: 0, endPoint x: 349, endPoint y: 235, distance: 420.5
click at [0, 0] on slot at bounding box center [0, 0] width 0 height 0
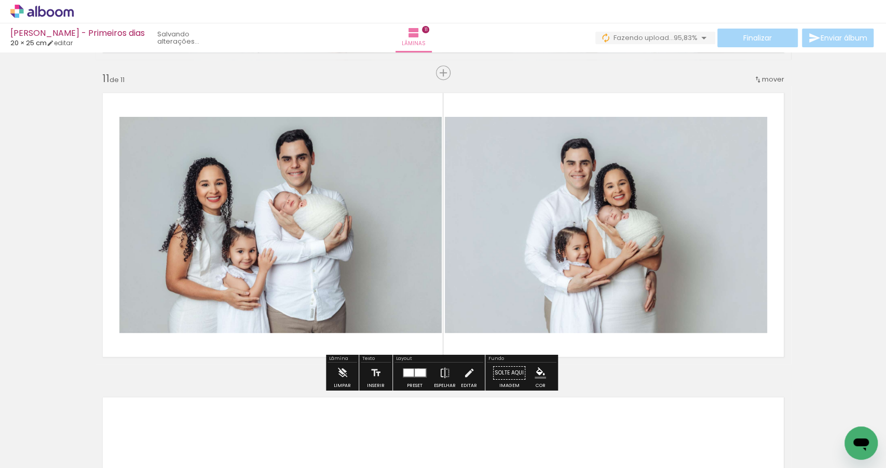
click at [416, 371] on div at bounding box center [420, 373] width 11 height 8
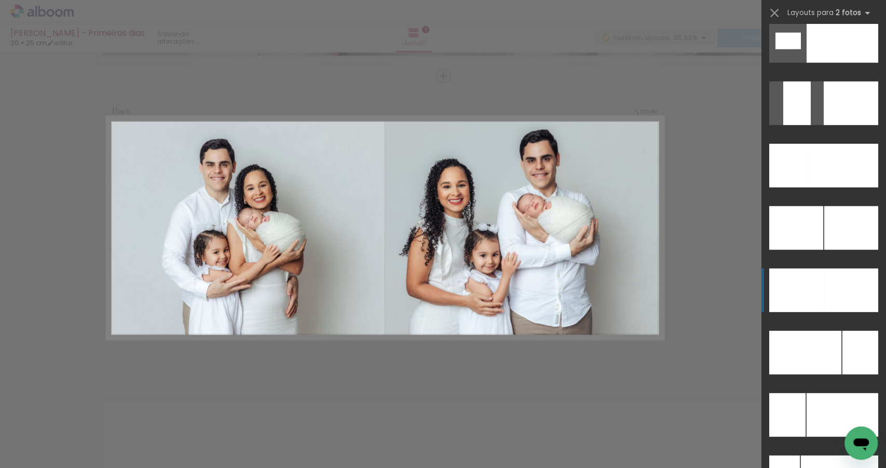
scroll to position [4445, 0]
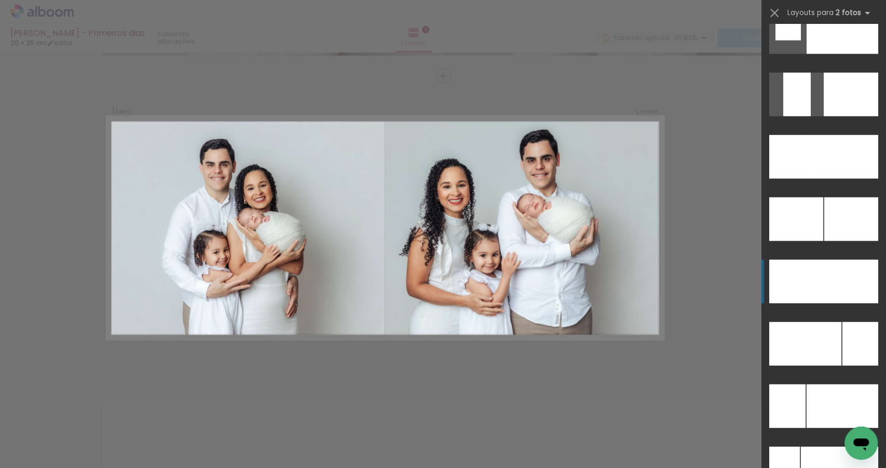
click at [845, 447] on div at bounding box center [839, 469] width 77 height 44
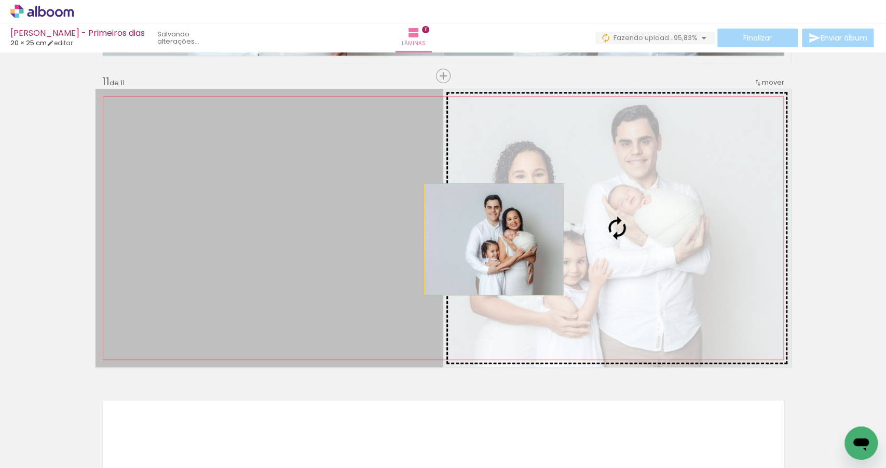
drag, startPoint x: 340, startPoint y: 248, endPoint x: 556, endPoint y: 238, distance: 215.7
click at [0, 0] on slot at bounding box center [0, 0] width 0 height 0
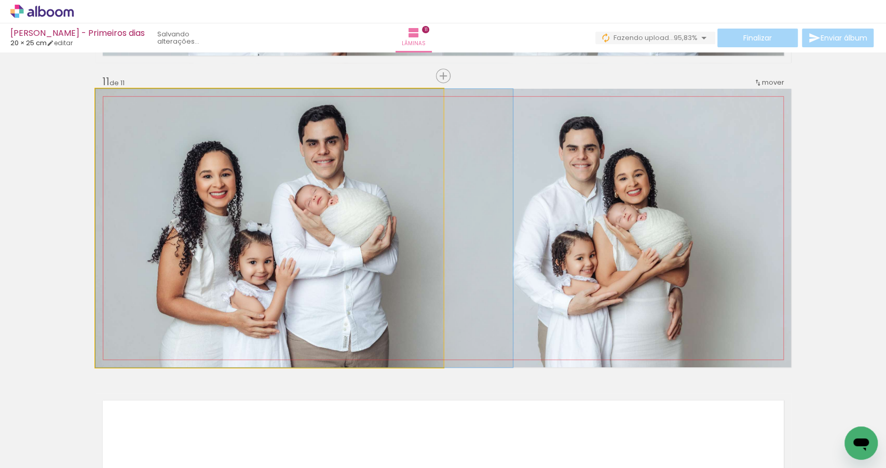
drag, startPoint x: 267, startPoint y: 258, endPoint x: 327, endPoint y: 259, distance: 59.2
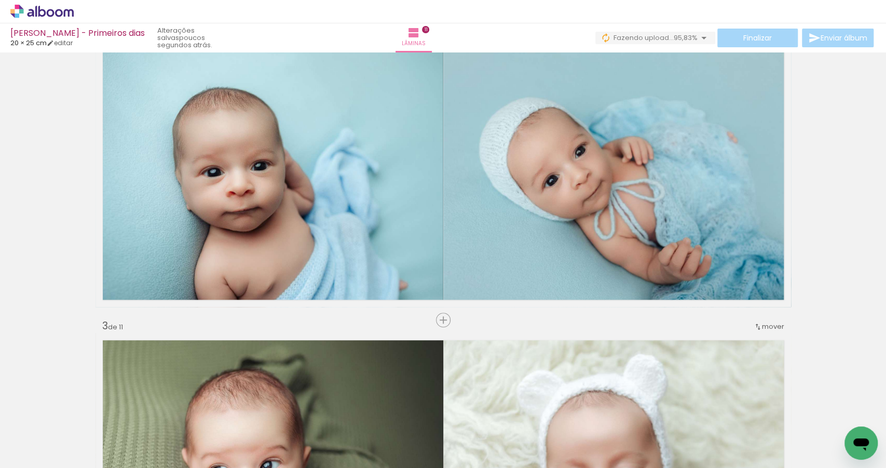
scroll to position [0, 0]
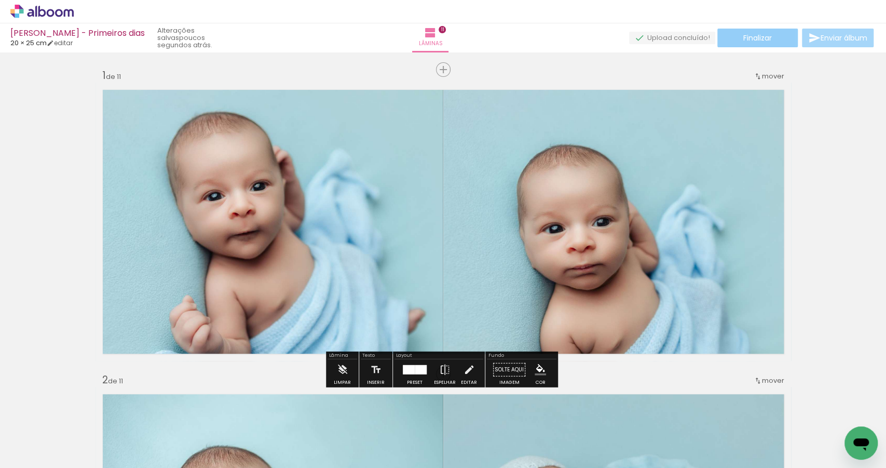
click at [732, 39] on paper-button "Finalizar" at bounding box center [758, 38] width 80 height 19
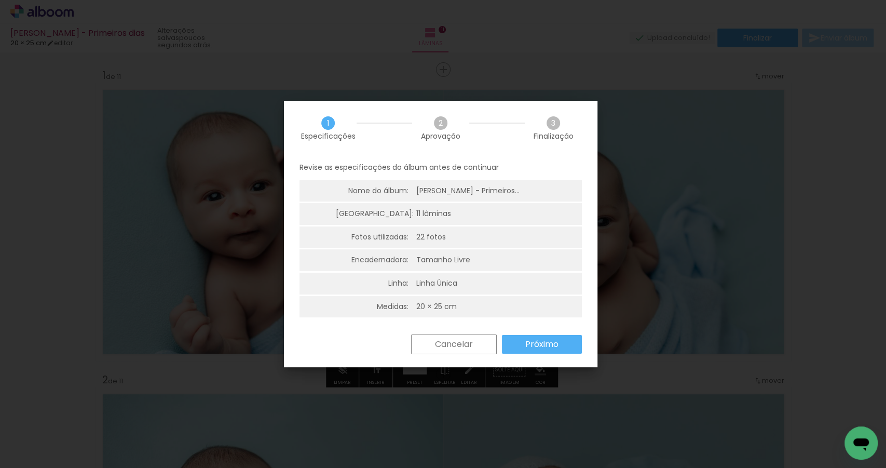
click at [0, 0] on slot "Próximo" at bounding box center [0, 0] width 0 height 0
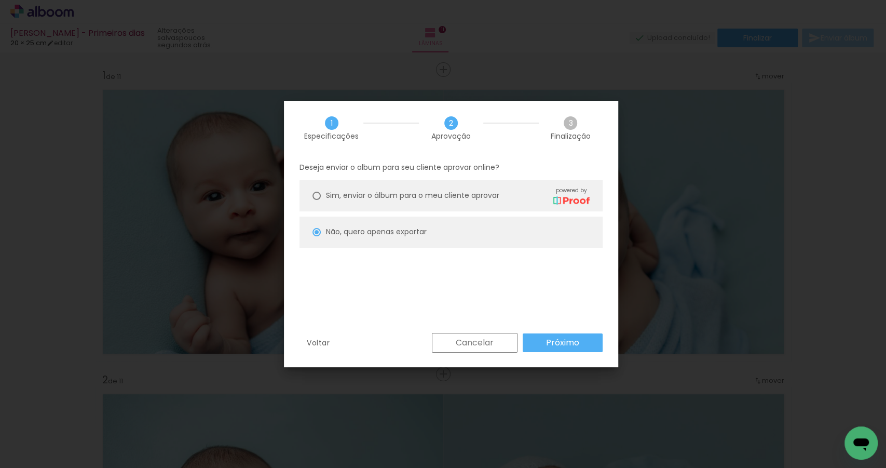
click at [0, 0] on slot "Próximo" at bounding box center [0, 0] width 0 height 0
type input "Alta, 300 DPI"
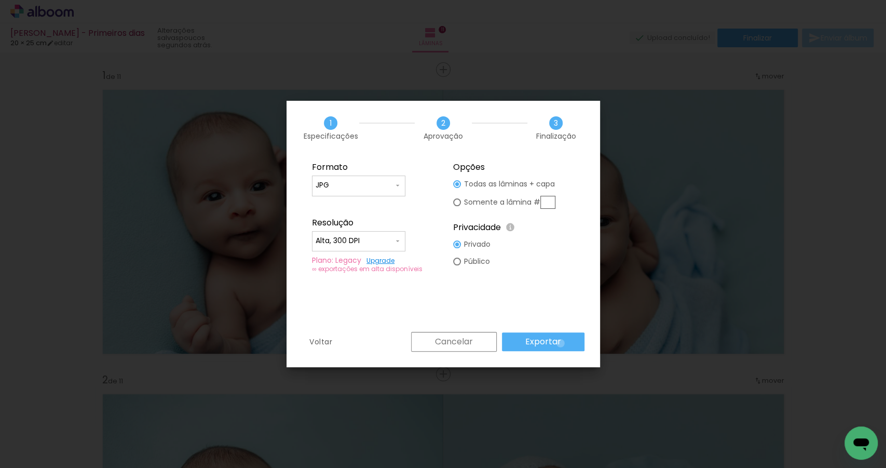
click at [562, 343] on paper-button "Exportar" at bounding box center [543, 341] width 83 height 19
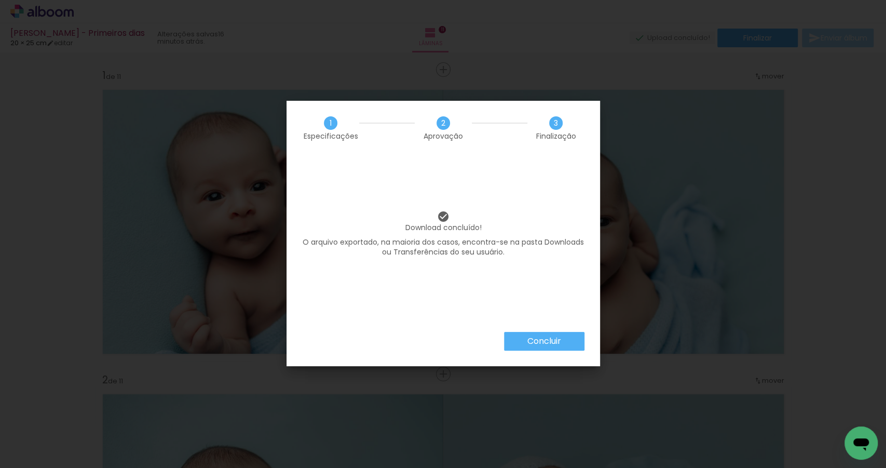
click at [537, 333] on paper-button "Concluir" at bounding box center [544, 341] width 80 height 19
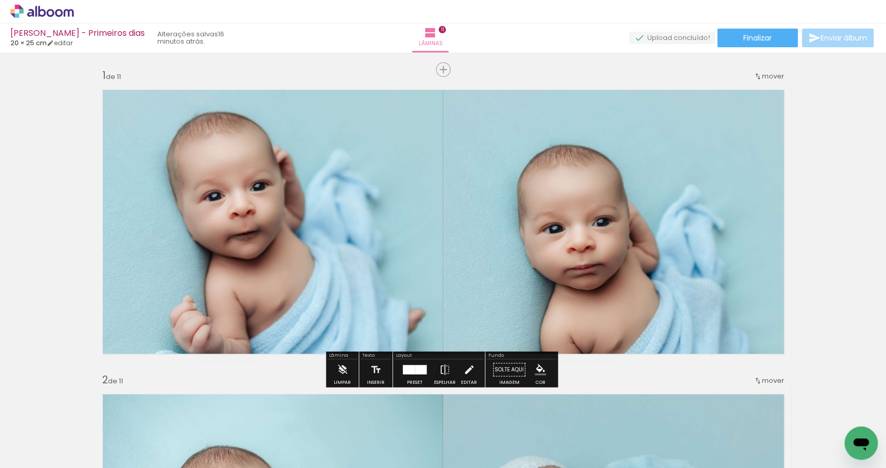
click at [55, 15] on icon at bounding box center [41, 12] width 63 height 14
